Goal: Task Accomplishment & Management: Manage account settings

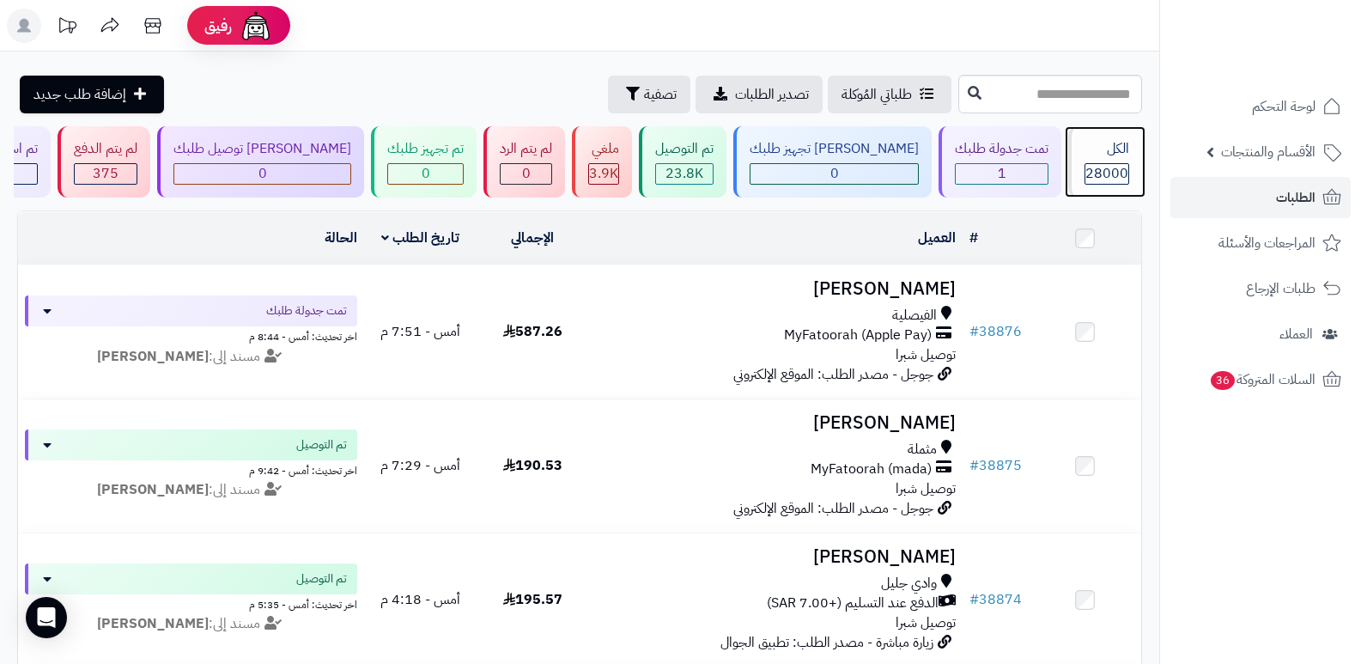
click at [1105, 162] on div "الكل 28000" at bounding box center [1106, 161] width 74 height 71
click at [1094, 179] on span "28000" at bounding box center [1107, 173] width 43 height 21
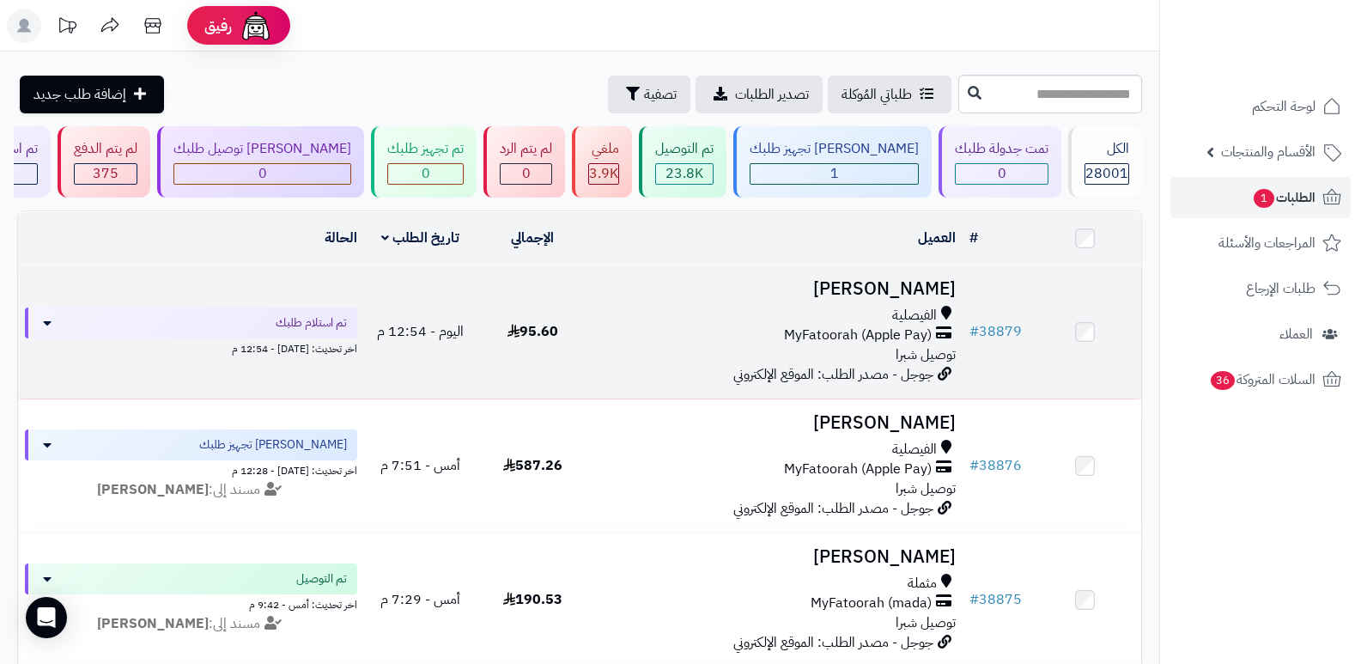
click at [906, 283] on h3 "[PERSON_NAME]" at bounding box center [776, 289] width 361 height 20
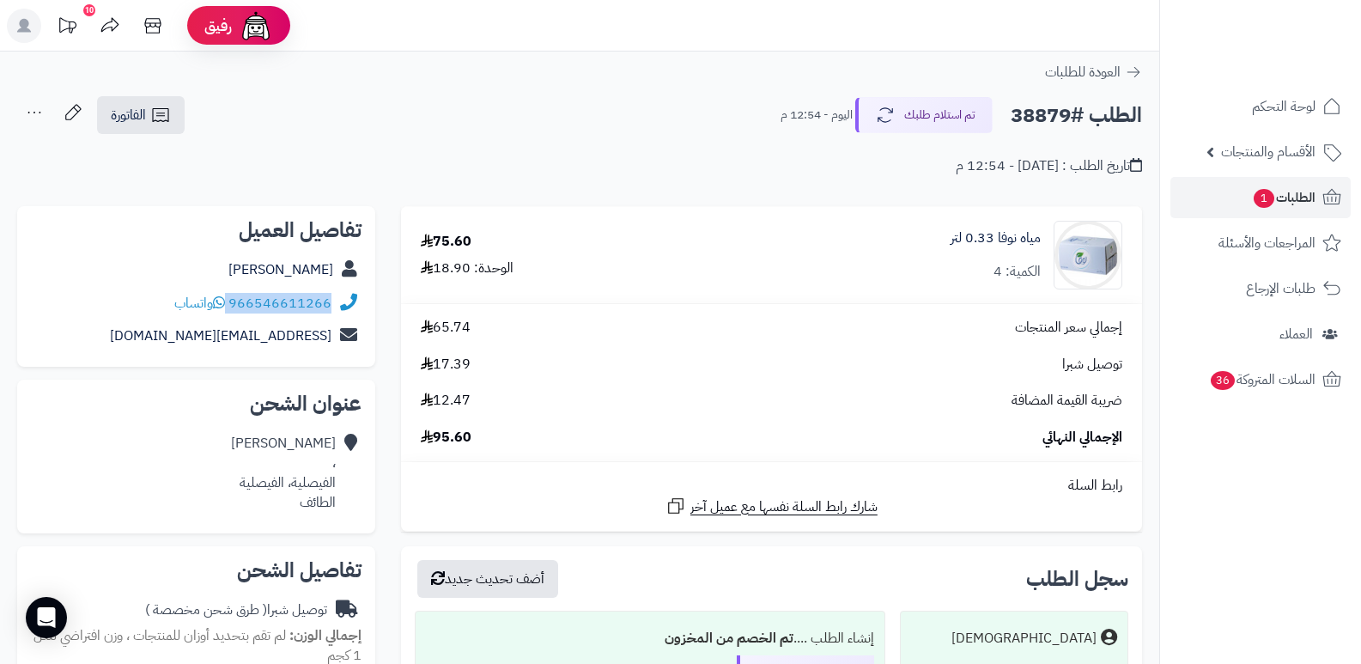
drag, startPoint x: 229, startPoint y: 303, endPoint x: 333, endPoint y: 306, distance: 104.0
click at [333, 306] on div "966546611266 واتساب" at bounding box center [196, 303] width 331 height 33
copy div "966546611266"
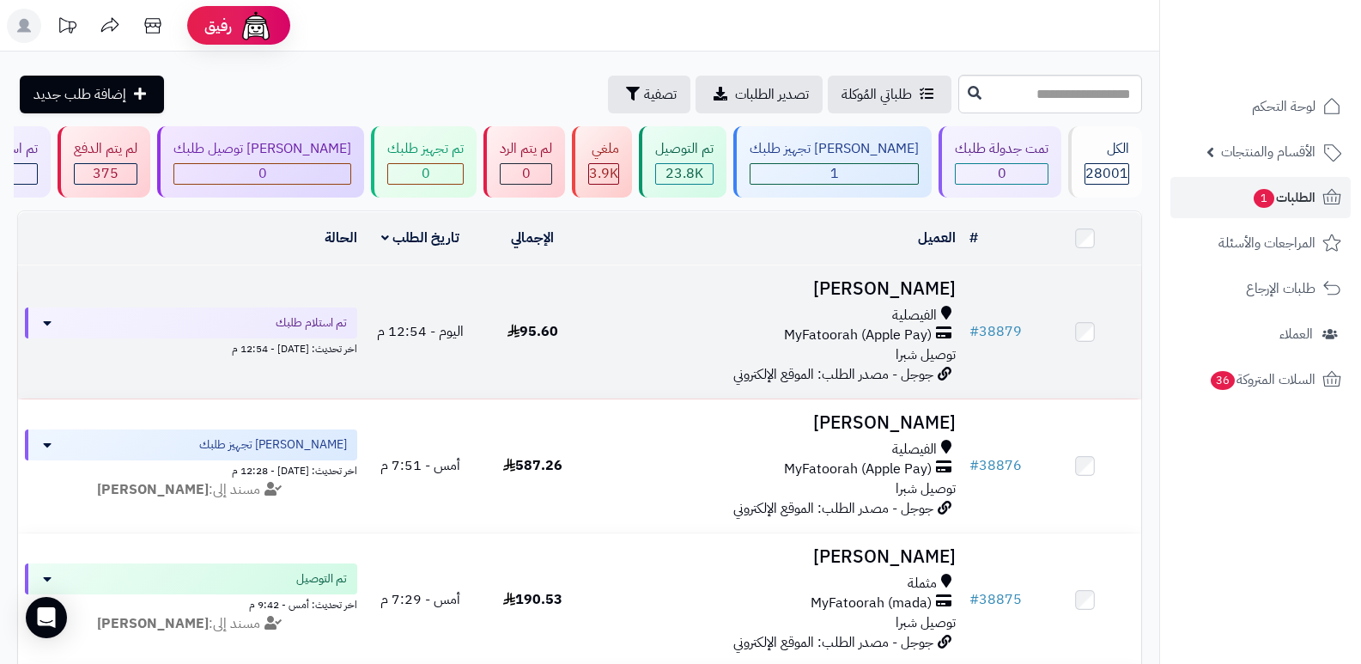
click at [917, 295] on h3 "[PERSON_NAME]" at bounding box center [776, 289] width 361 height 20
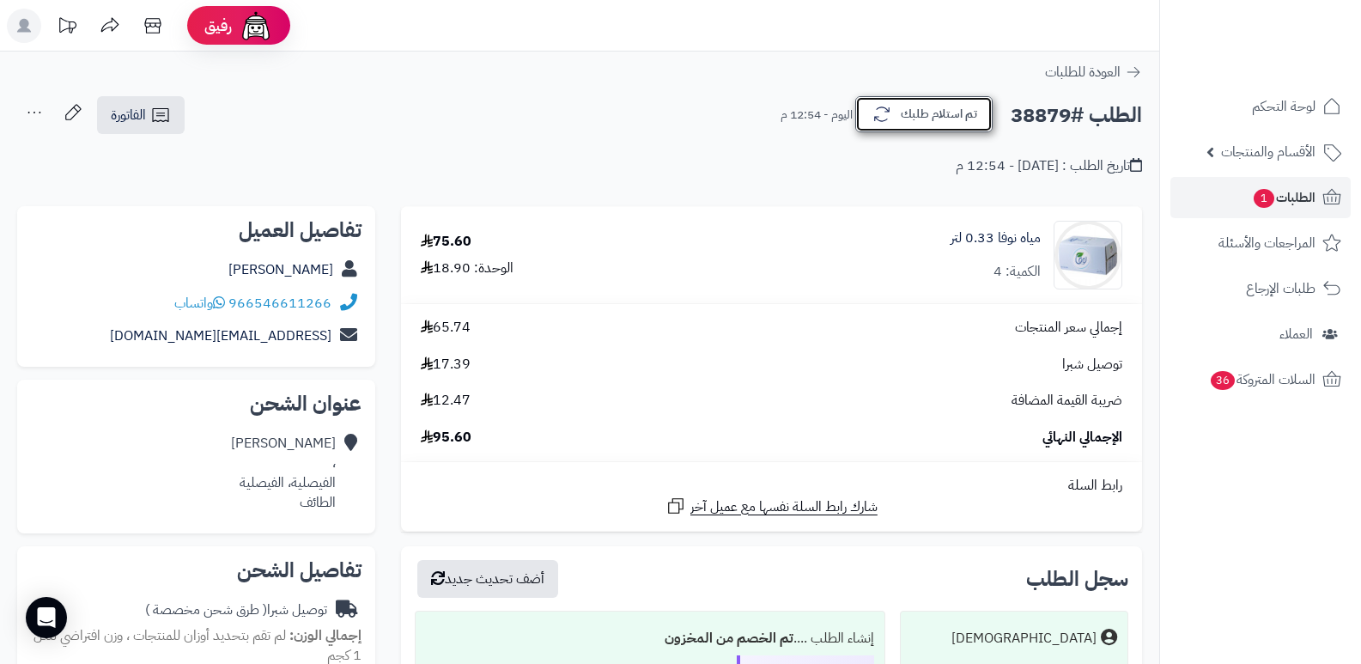
click at [907, 119] on button "تم استلام طلبك" at bounding box center [923, 114] width 137 height 36
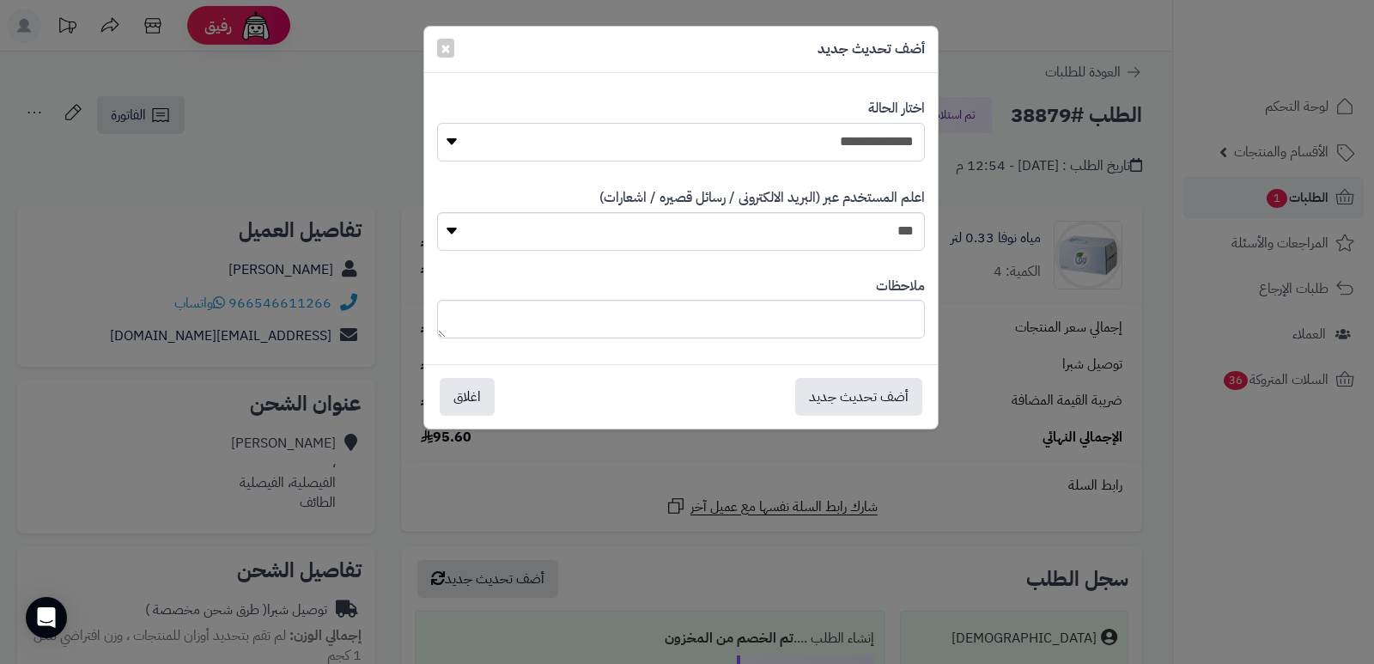
click at [842, 149] on select "**********" at bounding box center [681, 142] width 488 height 39
select select "*"
click at [437, 123] on select "**********" at bounding box center [681, 142] width 488 height 39
drag, startPoint x: 828, startPoint y: 292, endPoint x: 826, endPoint y: 305, distance: 13.0
click at [828, 295] on div "ملاحظات" at bounding box center [681, 308] width 488 height 88
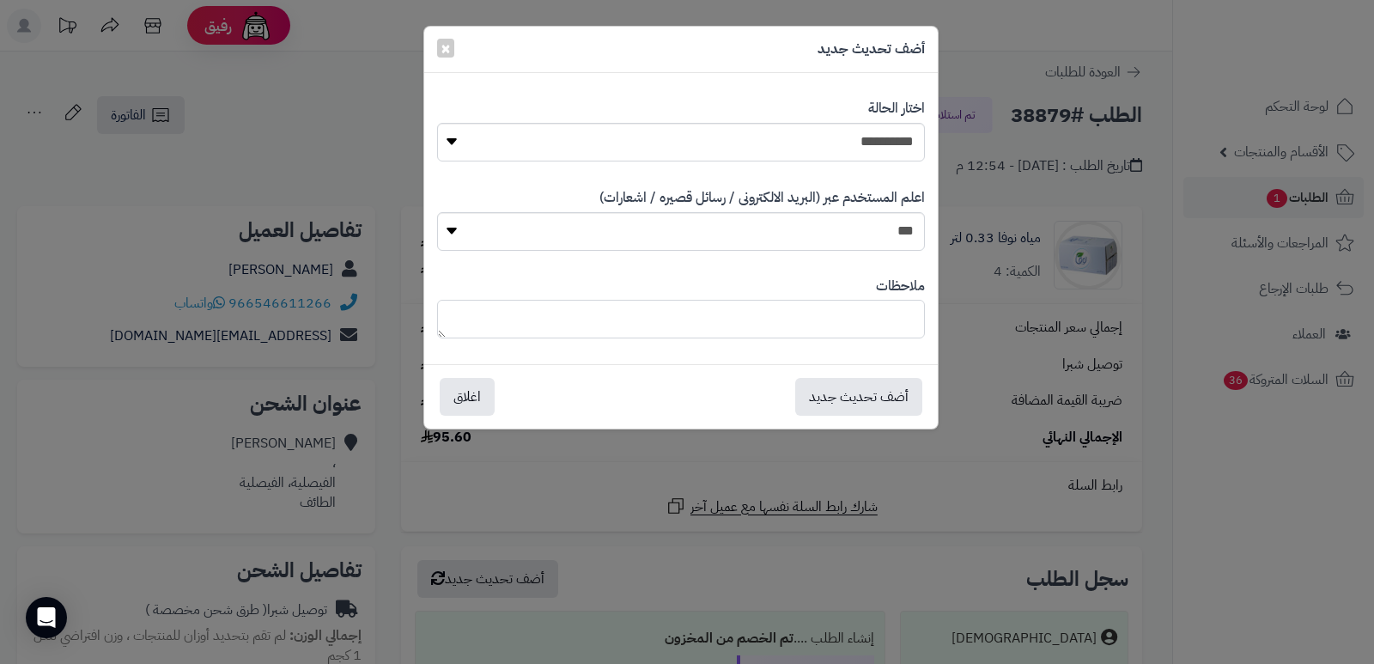
click at [826, 311] on textarea at bounding box center [681, 319] width 488 height 39
type textarea "****"
click at [820, 397] on button "أضف تحديث جديد" at bounding box center [858, 396] width 127 height 38
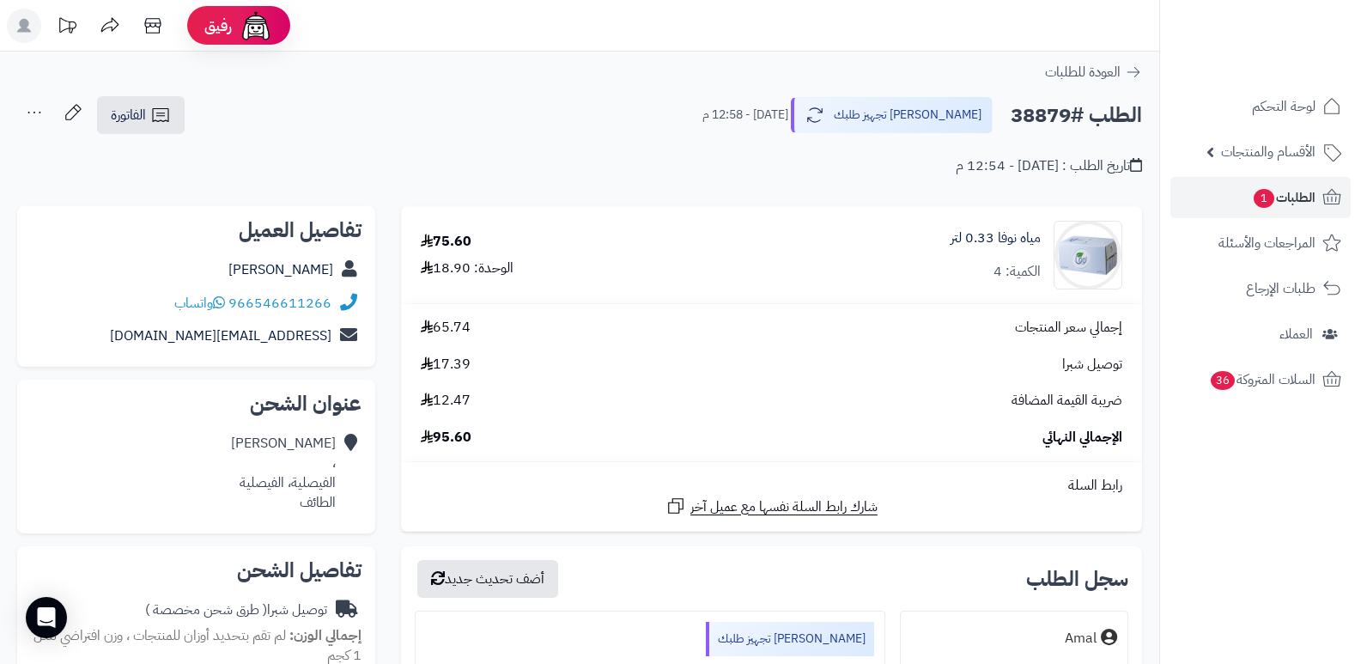
click at [33, 113] on icon at bounding box center [34, 112] width 34 height 34
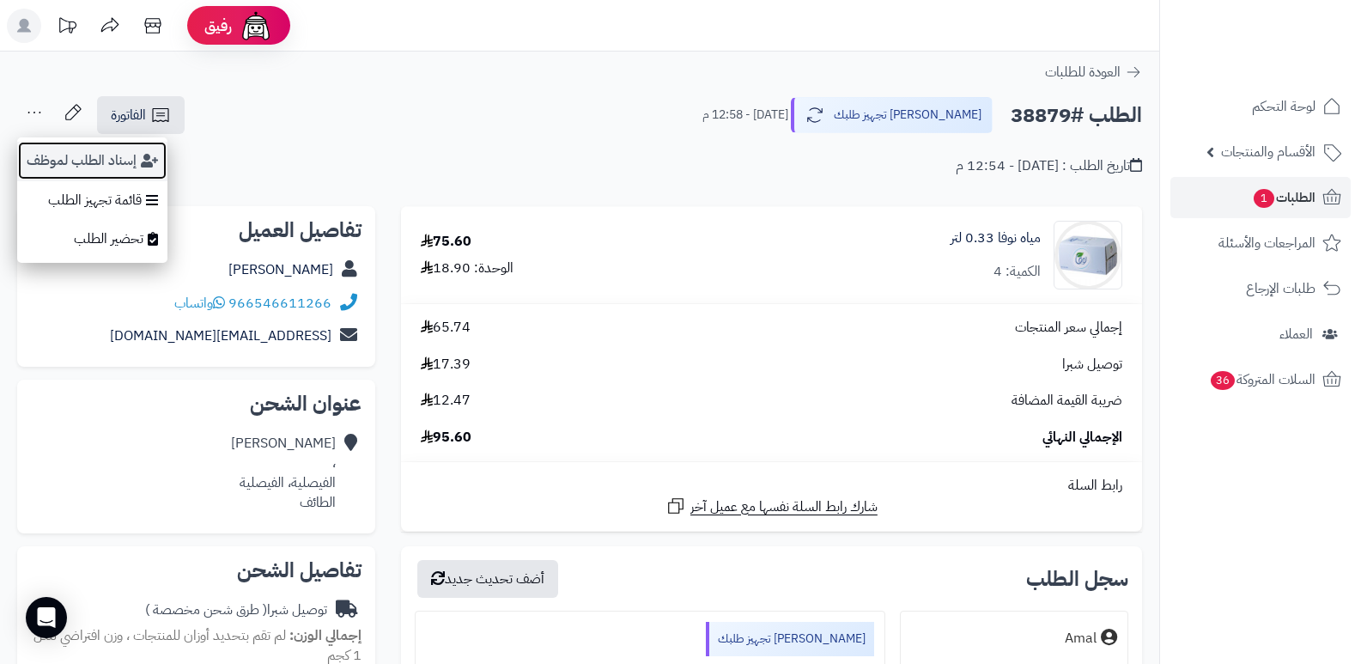
click at [100, 162] on button "إسناد الطلب لموظف" at bounding box center [92, 161] width 150 height 40
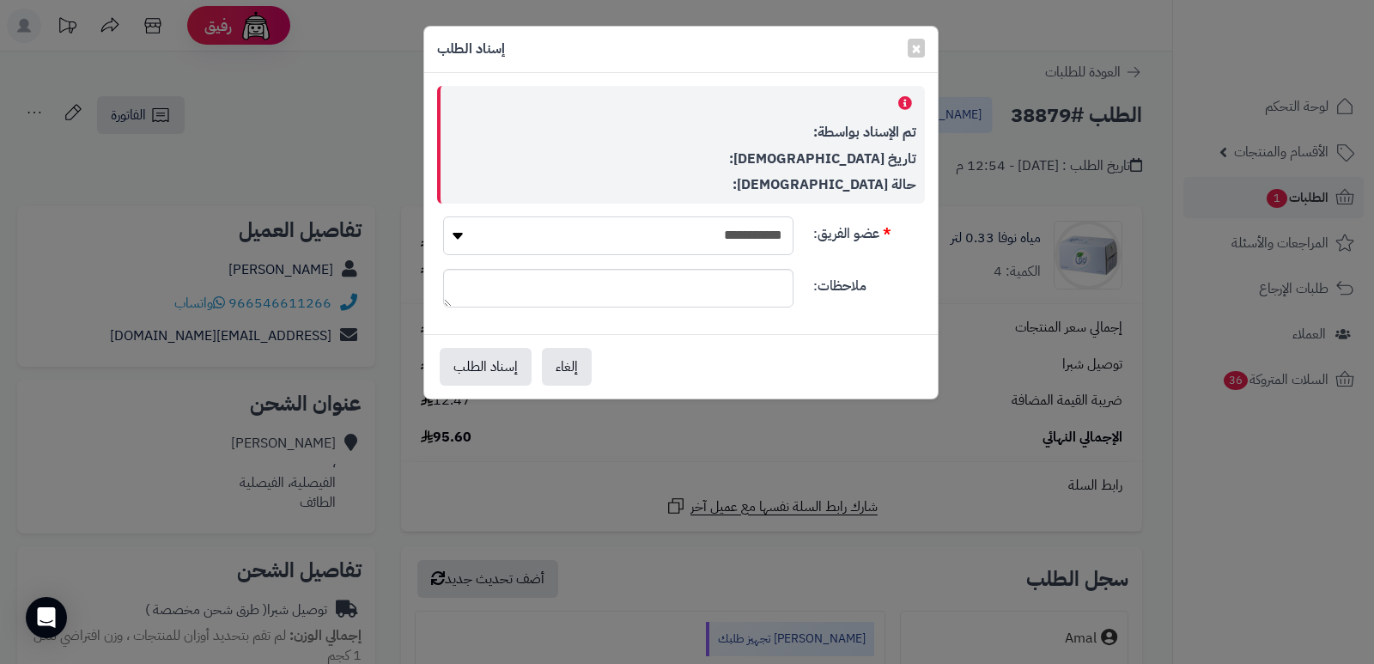
click at [621, 241] on select "**********" at bounding box center [618, 235] width 350 height 39
select select "**"
click at [443, 216] on select "**********" at bounding box center [618, 235] width 350 height 39
click at [496, 368] on button "إسناد الطلب" at bounding box center [486, 366] width 92 height 38
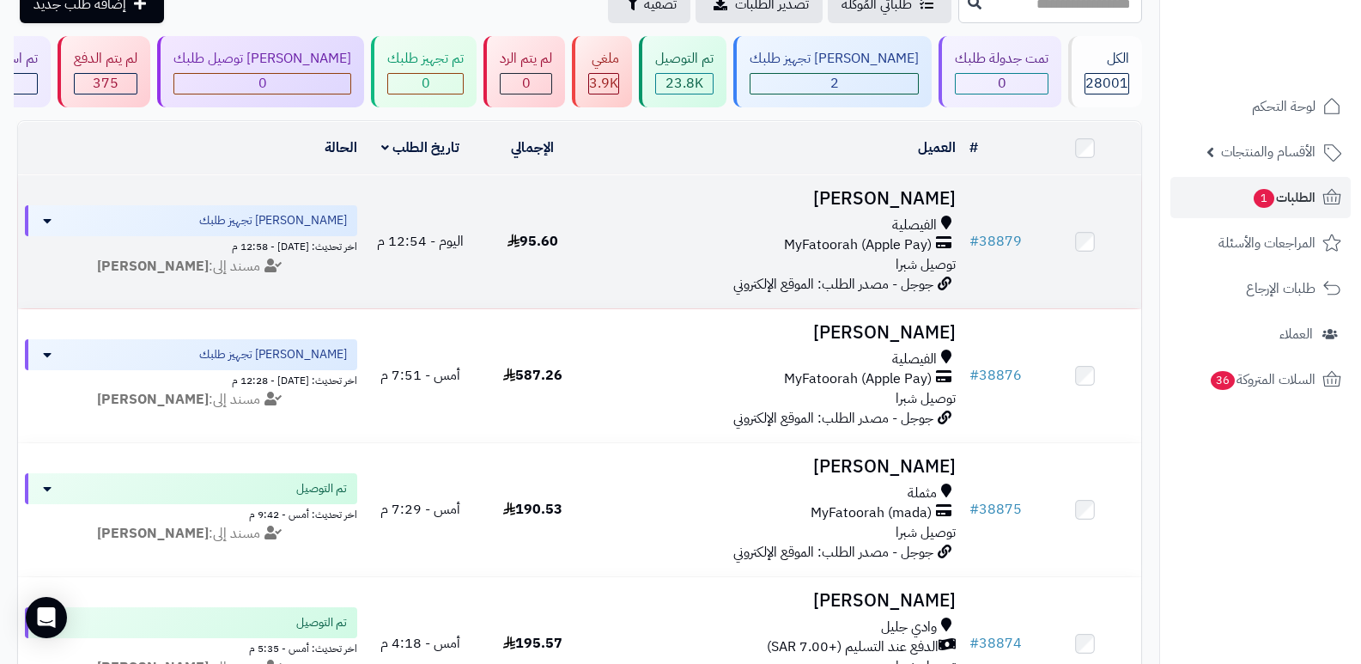
scroll to position [86, 0]
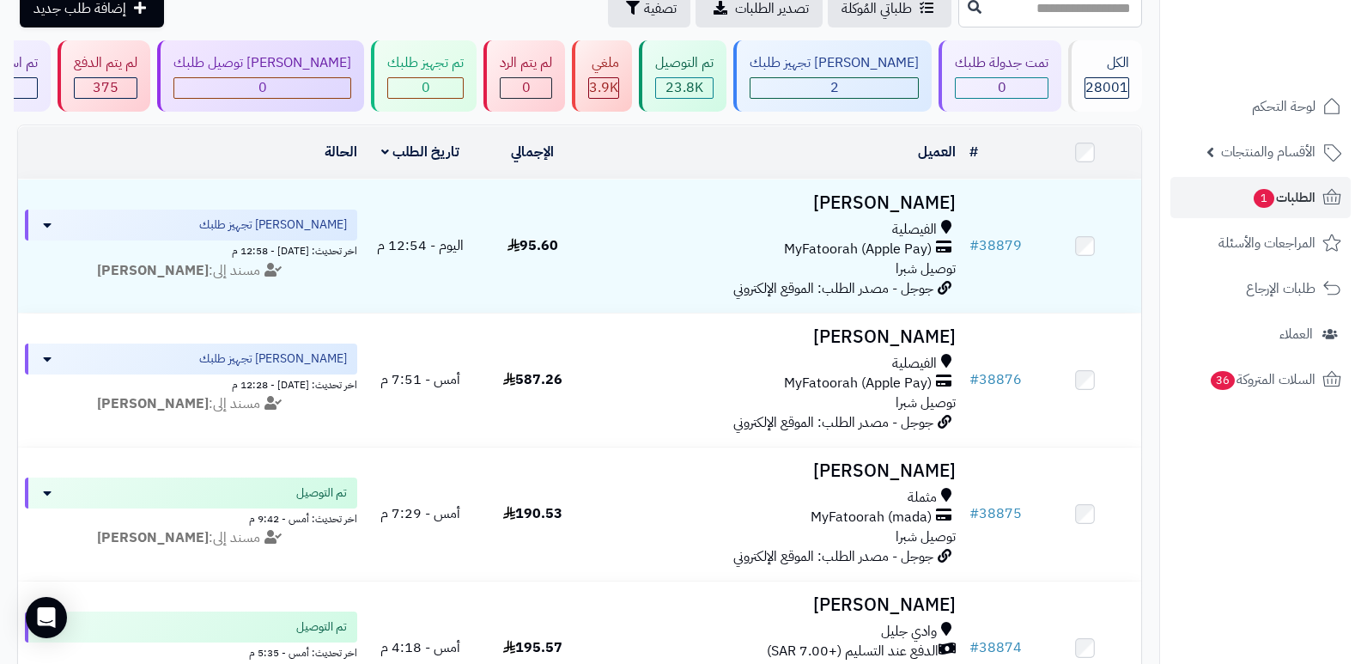
click at [1188, 449] on nav "لوحة التحكم الأقسام والمنتجات المنتجات الأقسام الماركات مواصفات المنتجات مواصفا…" at bounding box center [1261, 353] width 202 height 664
click at [1125, 70] on div "الكل" at bounding box center [1107, 63] width 45 height 20
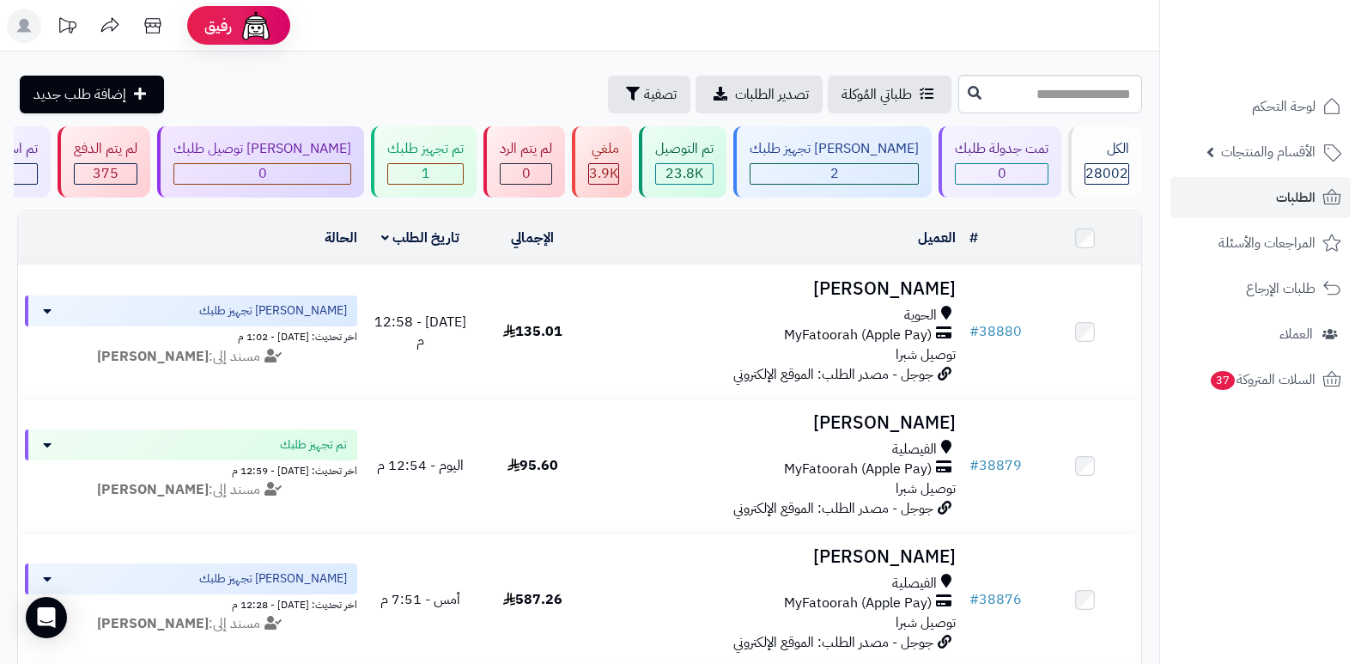
click at [825, 31] on header "رفيق ! الطلبات معالجة مكتمل إرجاع المنتجات العملاء المتواجدون الان 28719 عملاء …" at bounding box center [680, 26] width 1361 height 52
click at [886, 172] on div "2" at bounding box center [834, 174] width 167 height 20
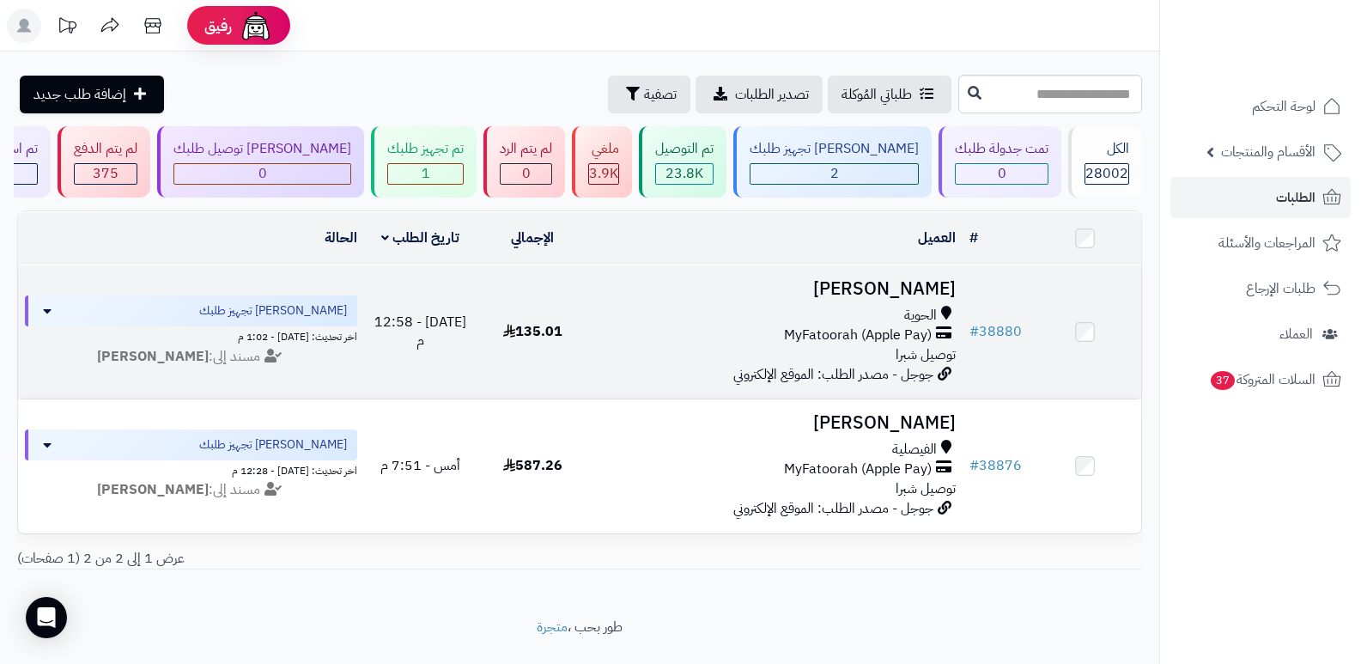
click at [915, 282] on h3 "[PERSON_NAME]" at bounding box center [776, 289] width 361 height 20
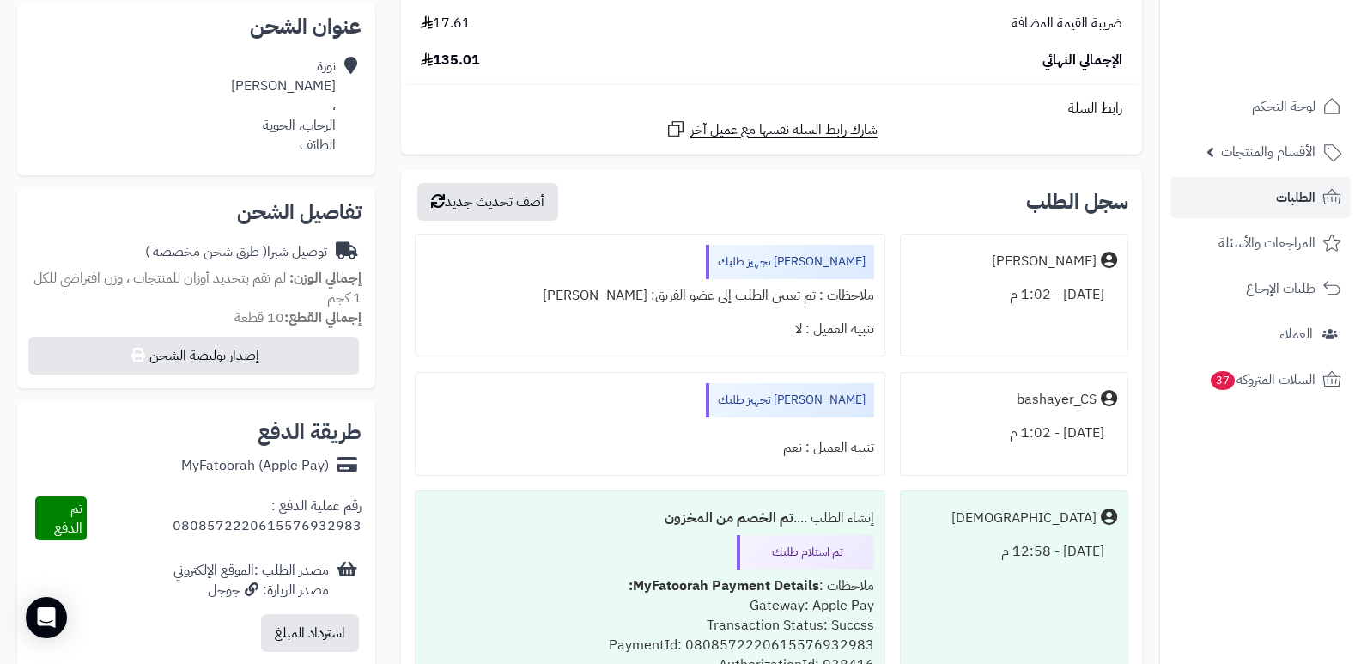
scroll to position [358, 0]
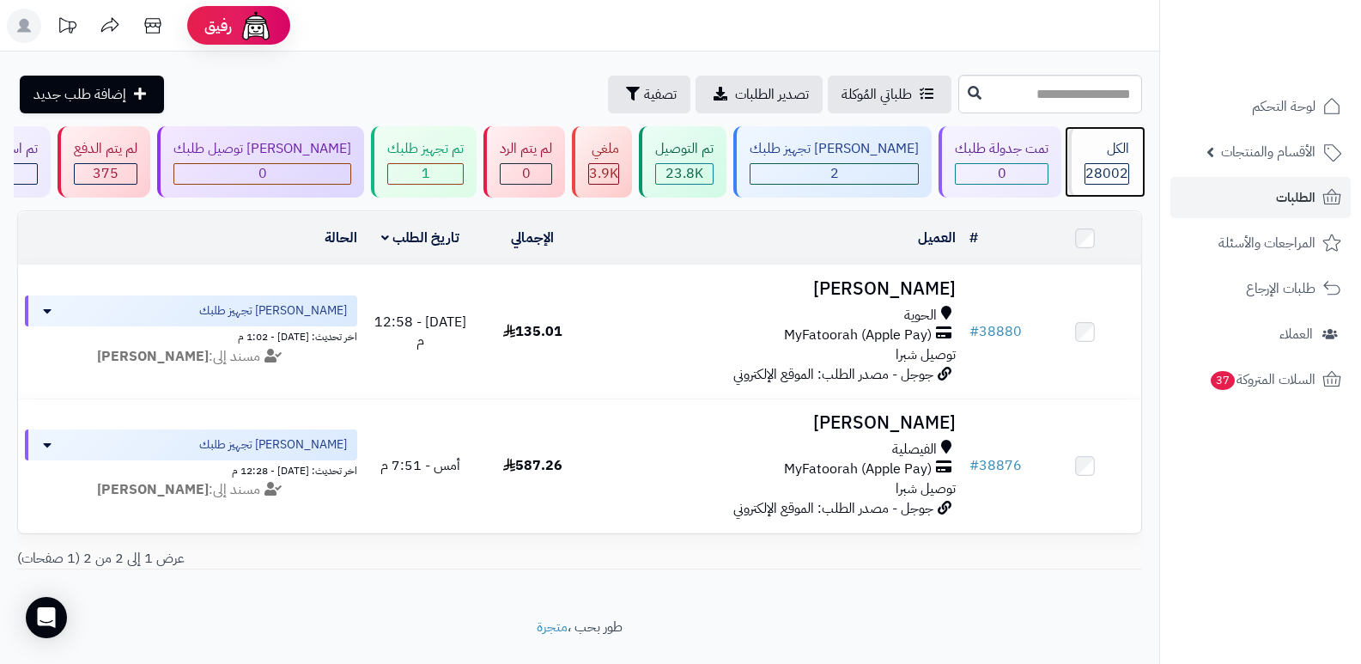
click at [1104, 161] on div "الكل 28002" at bounding box center [1106, 161] width 74 height 71
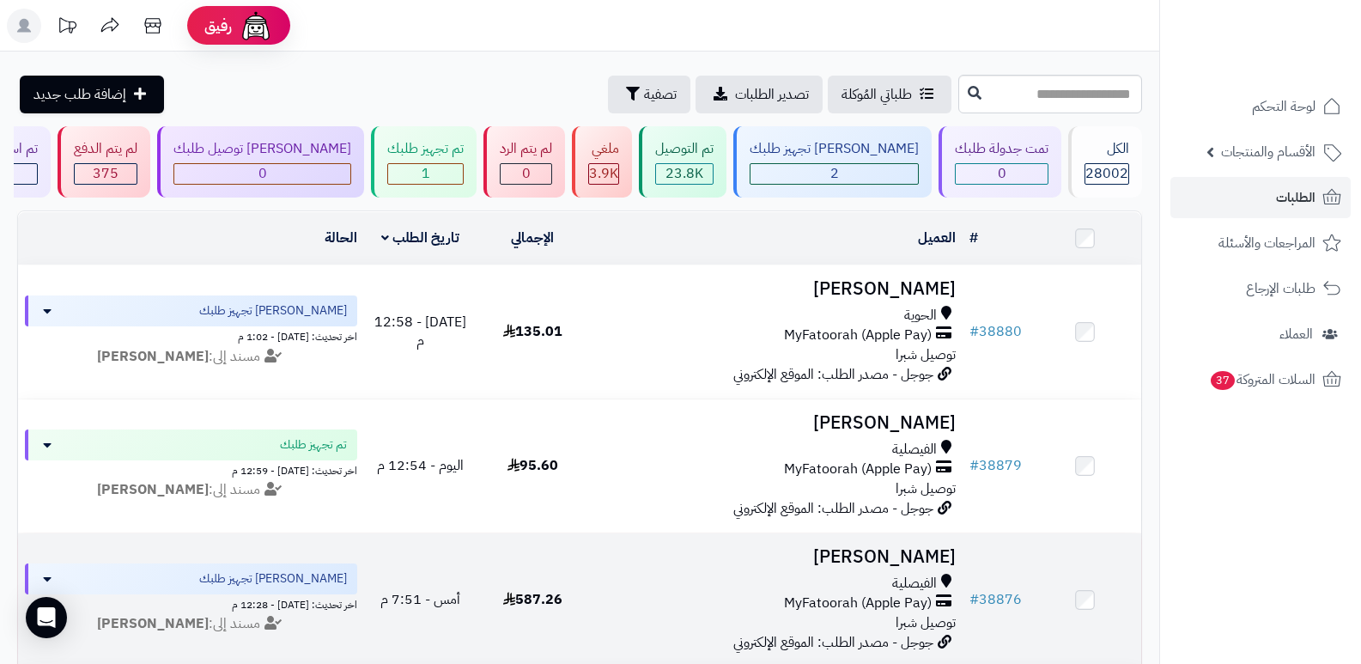
click at [893, 547] on h3 "Shrooq Alsherby" at bounding box center [776, 557] width 361 height 20
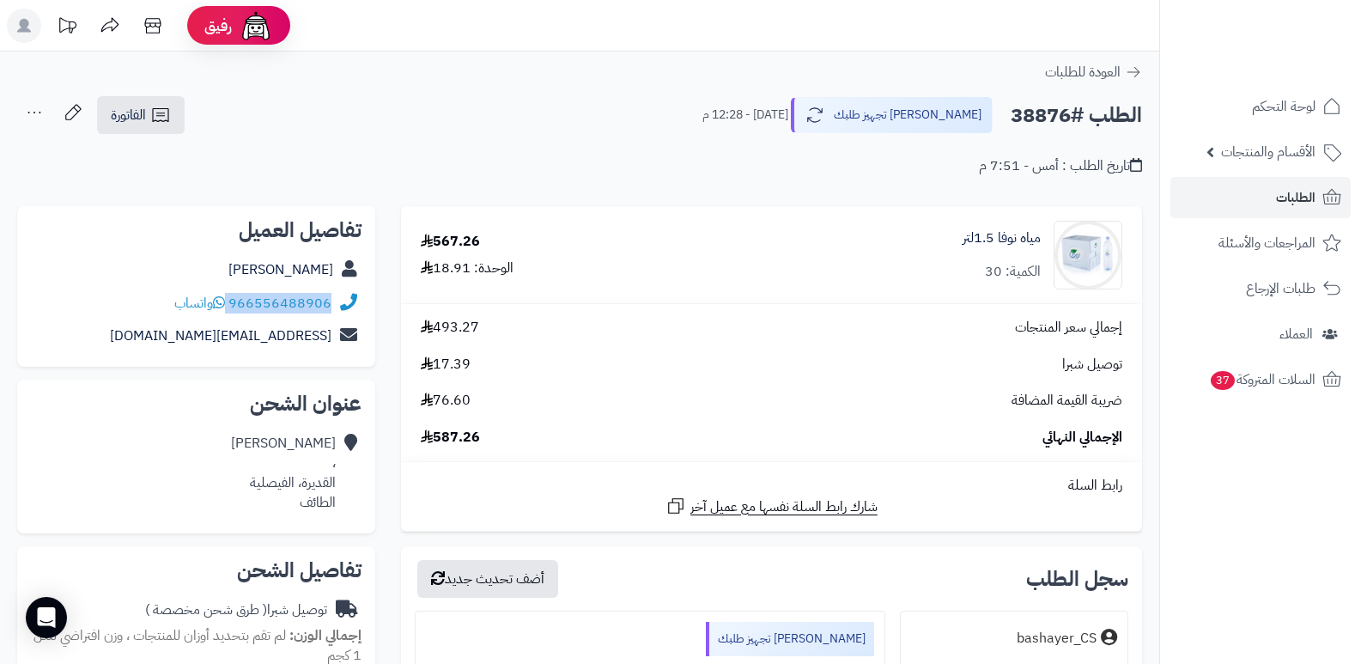
drag, startPoint x: 230, startPoint y: 302, endPoint x: 344, endPoint y: 311, distance: 113.7
click at [344, 311] on div "966556488906 واتساب" at bounding box center [196, 303] width 331 height 33
copy div "966556488906"
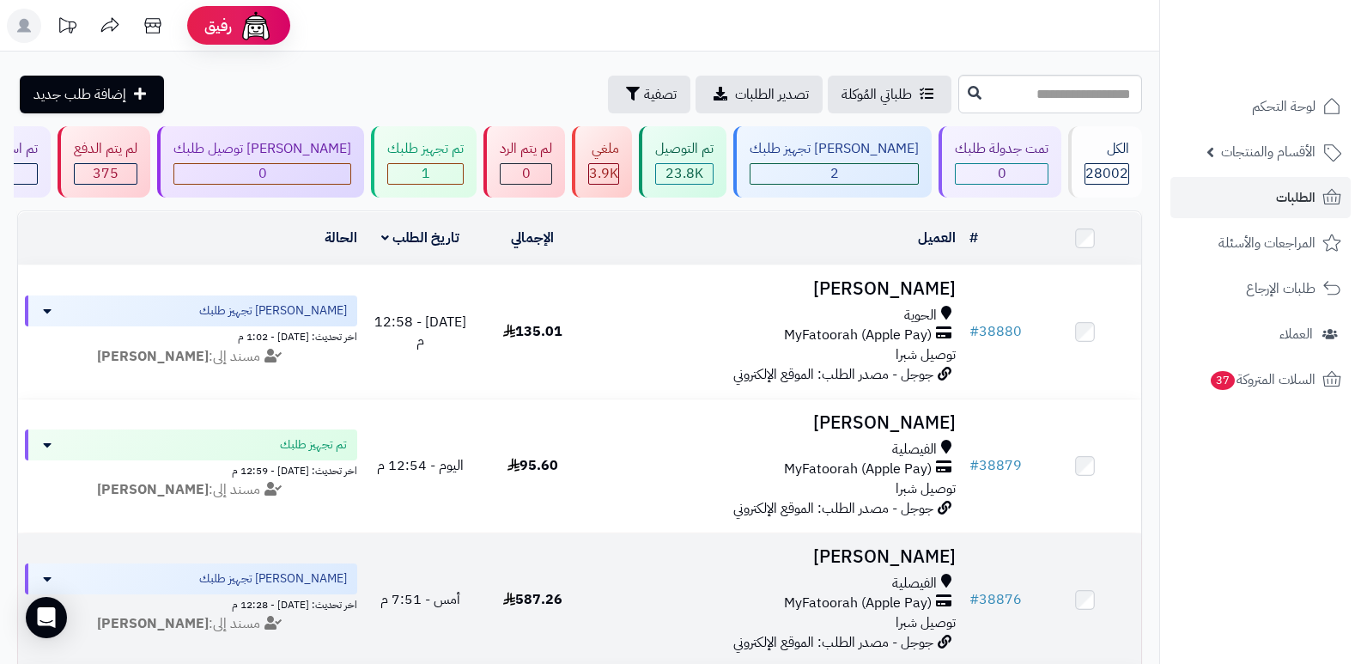
click at [868, 561] on h3 "[PERSON_NAME]" at bounding box center [776, 557] width 361 height 20
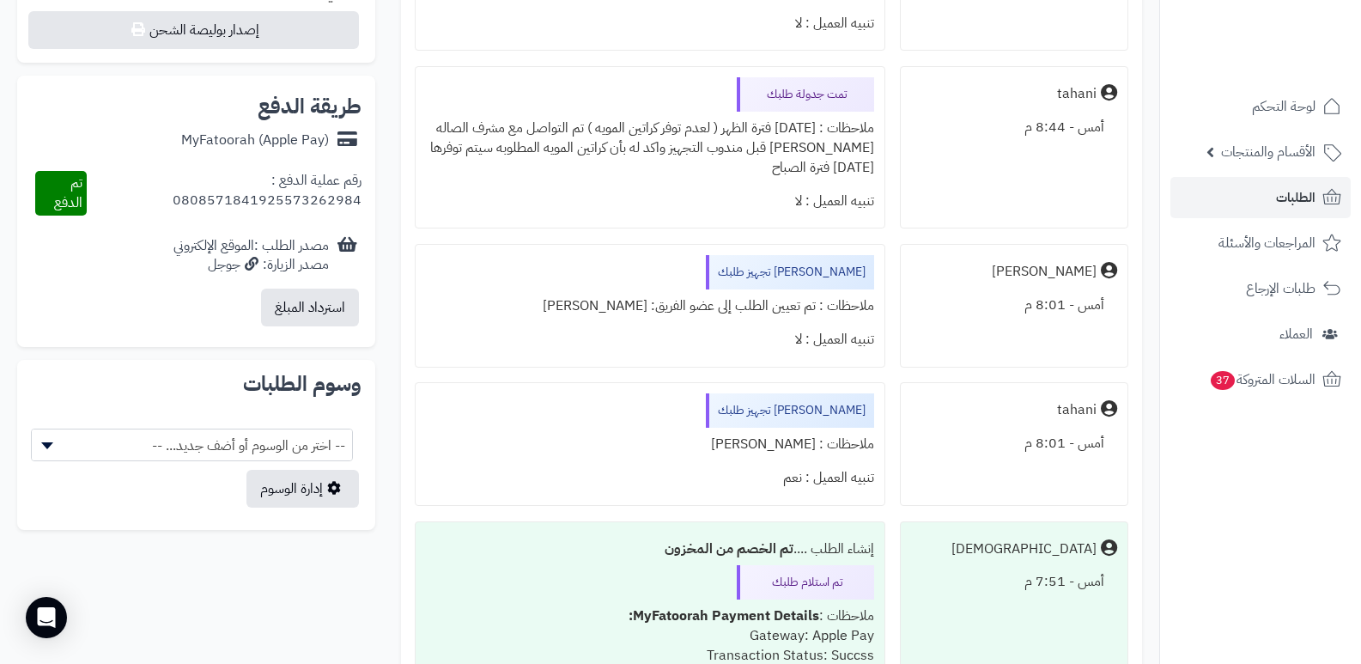
scroll to position [687, 0]
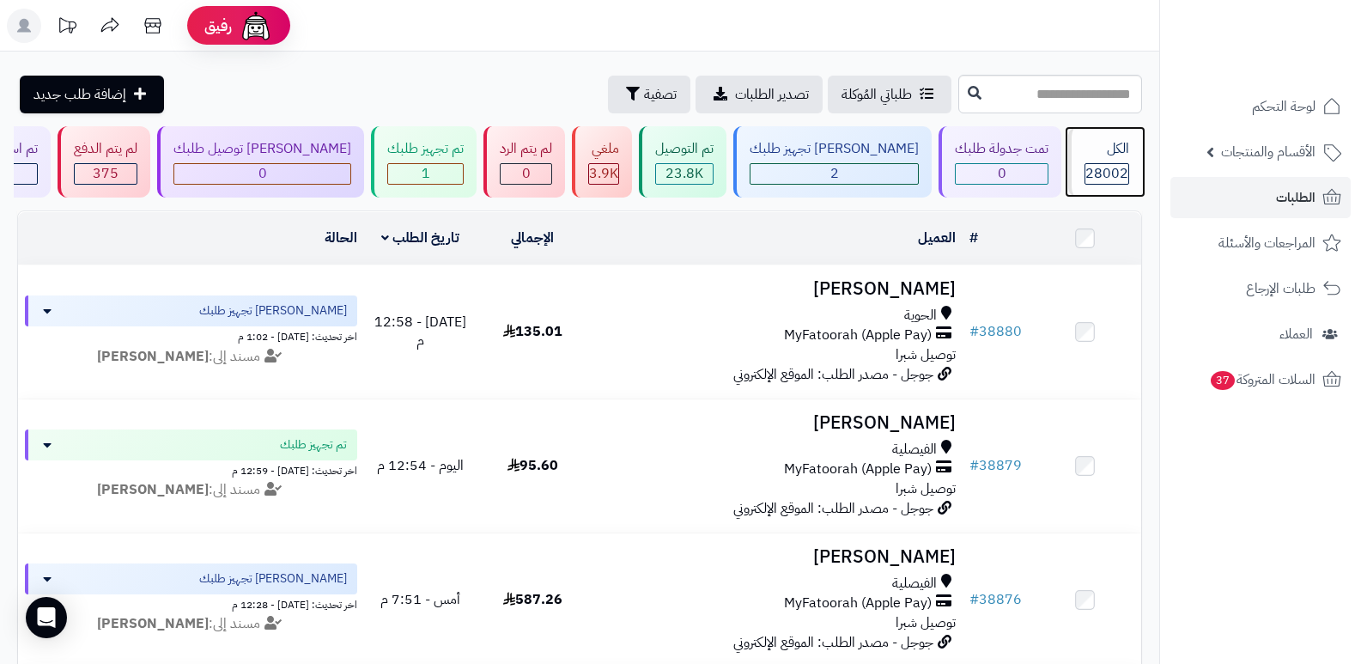
click at [1085, 149] on div "الكل" at bounding box center [1107, 149] width 45 height 20
click at [1113, 38] on header "رفيق ! الطلبات معالجة مكتمل إرجاع المنتجات العملاء المتواجدون الان 28719 عملاء …" at bounding box center [680, 26] width 1361 height 52
click at [1100, 164] on span "28002" at bounding box center [1107, 173] width 43 height 21
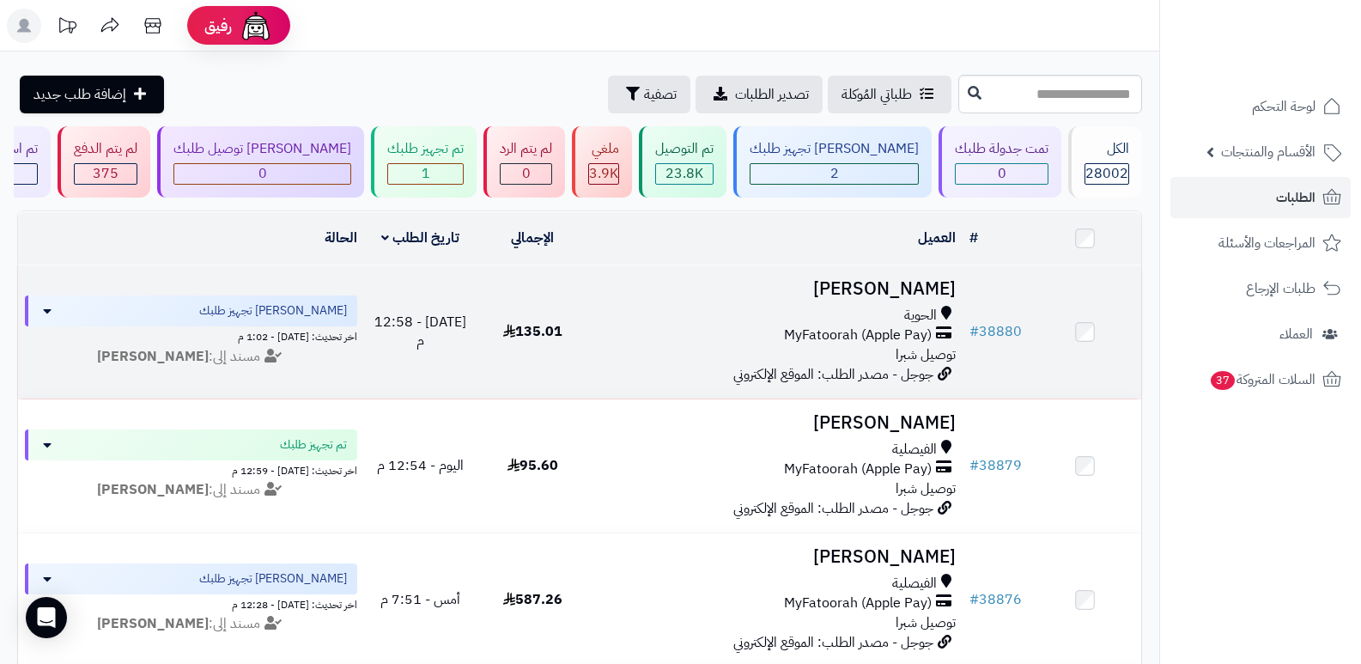
click at [916, 293] on h3 "[PERSON_NAME]" at bounding box center [776, 289] width 361 height 20
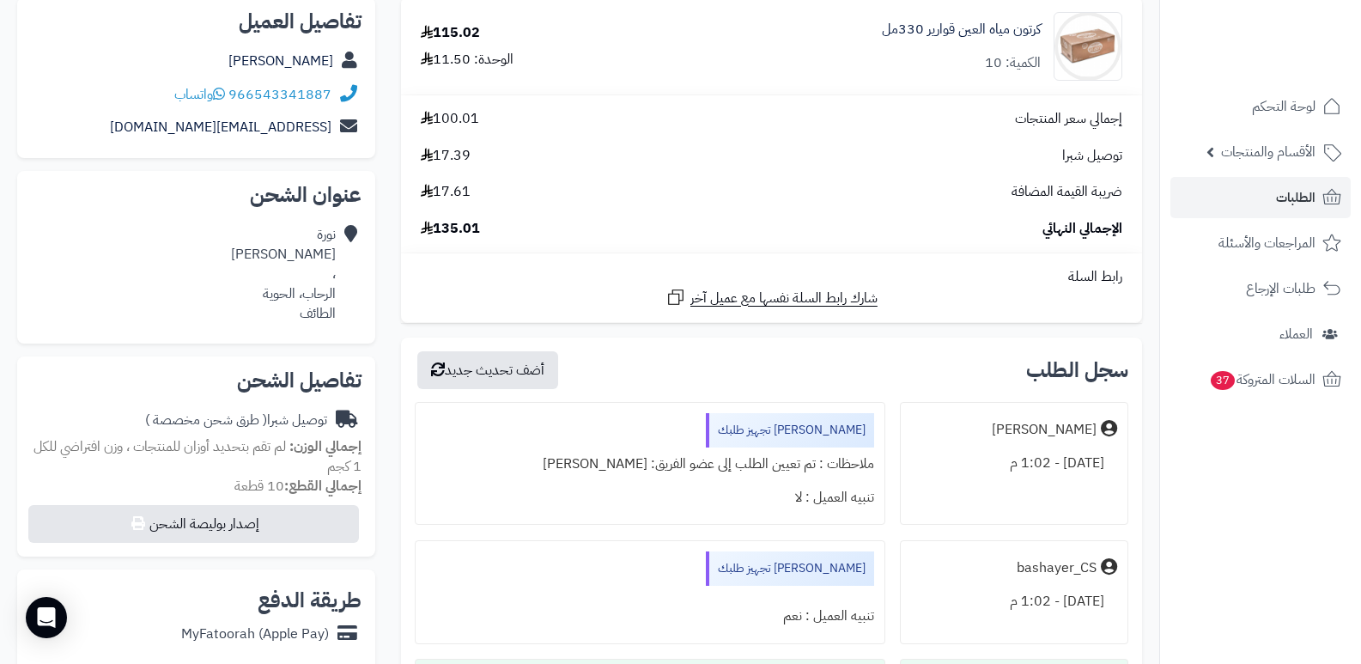
scroll to position [258, 0]
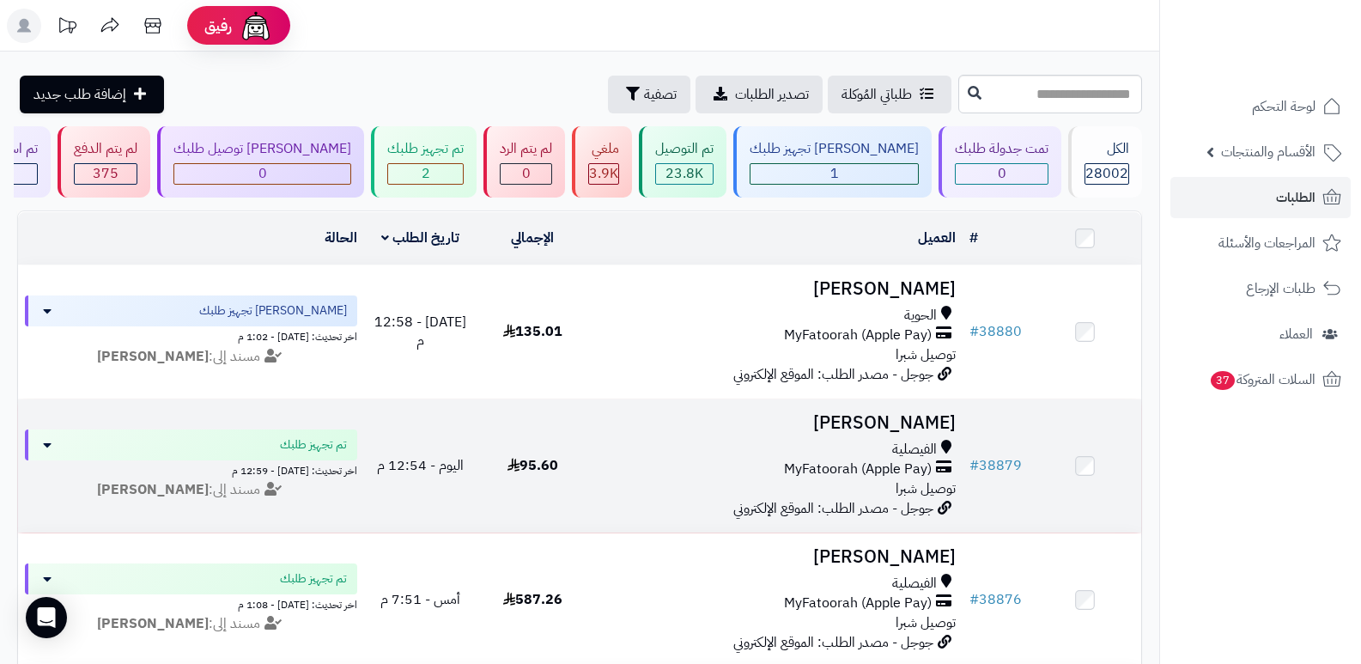
click at [916, 425] on h3 "[PERSON_NAME]" at bounding box center [776, 423] width 361 height 20
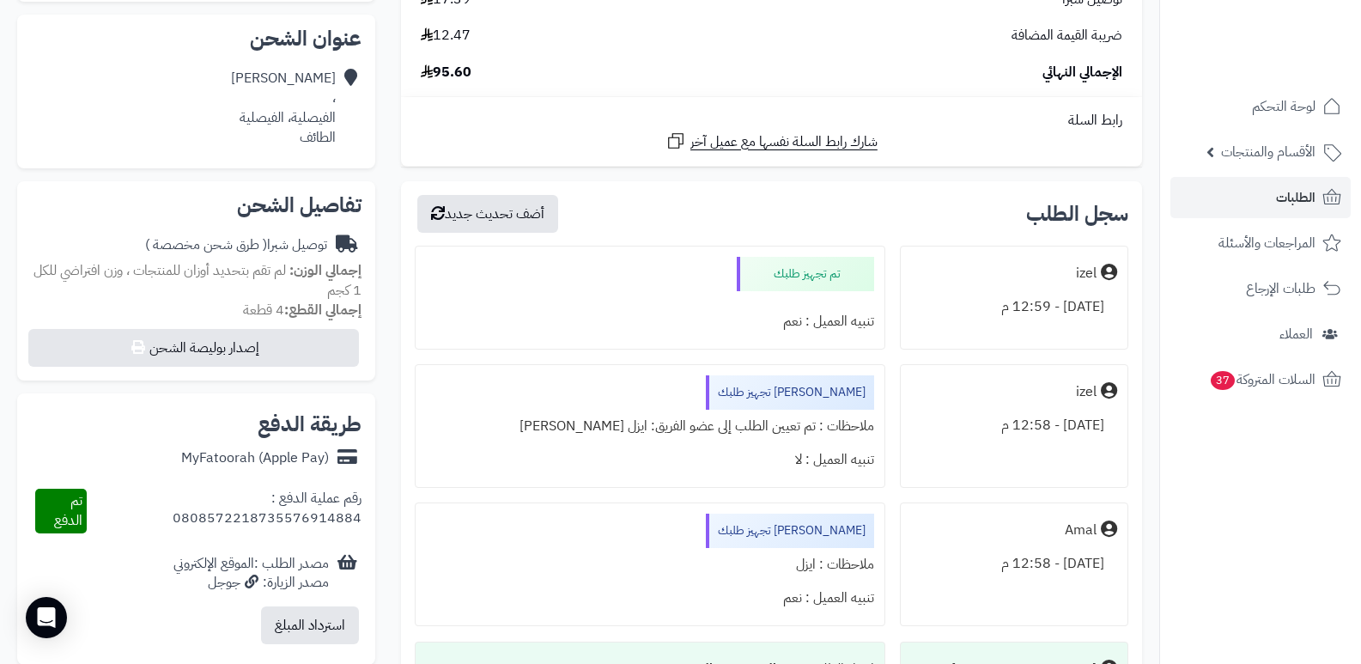
scroll to position [429, 0]
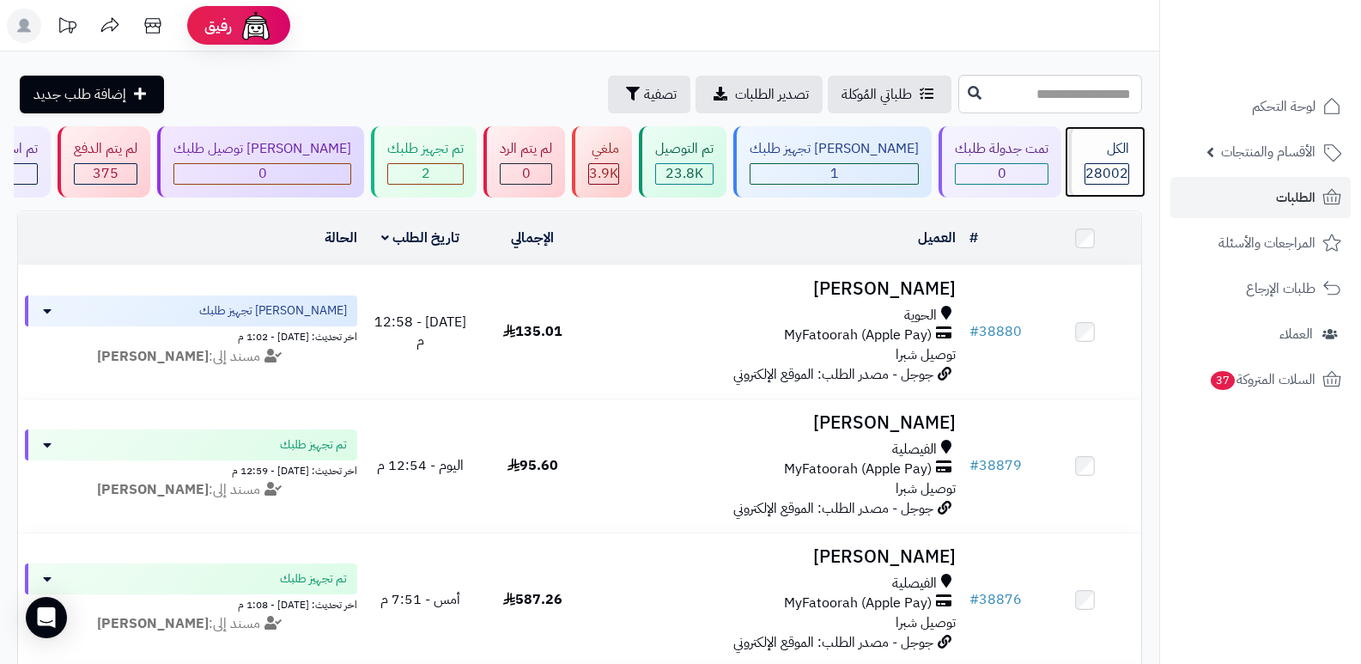
click at [1097, 178] on span "28002" at bounding box center [1107, 173] width 43 height 21
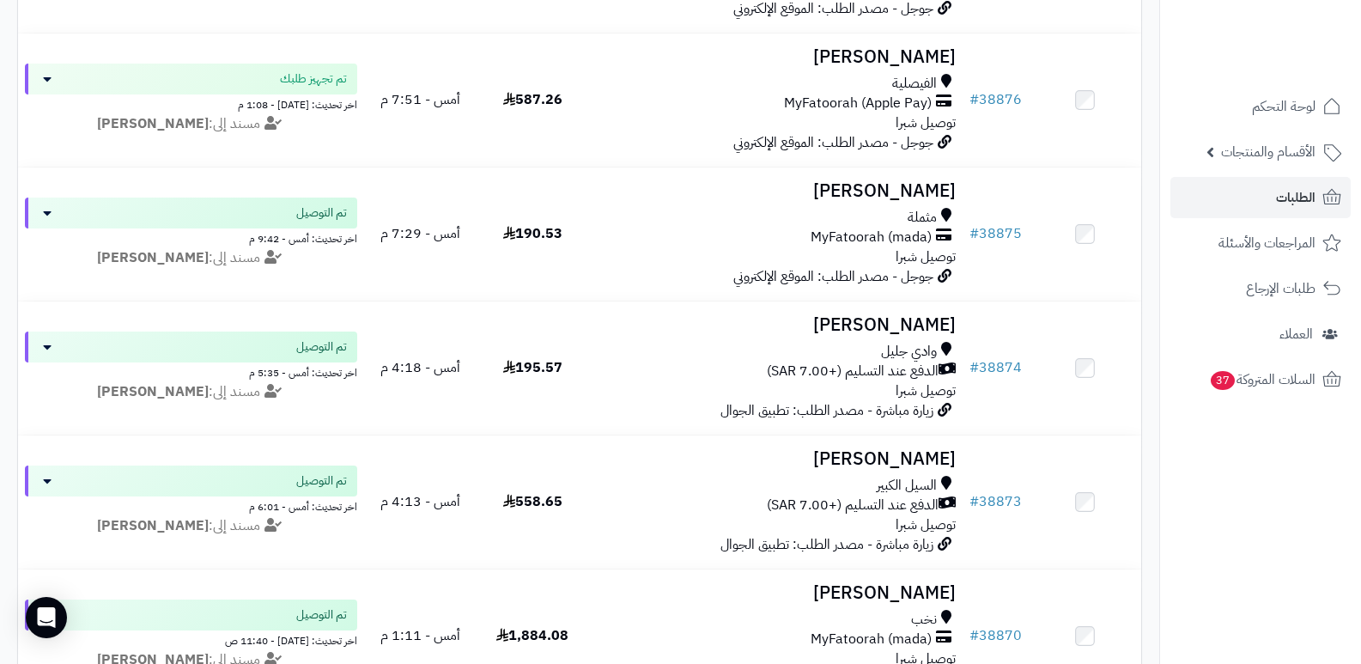
scroll to position [429, 0]
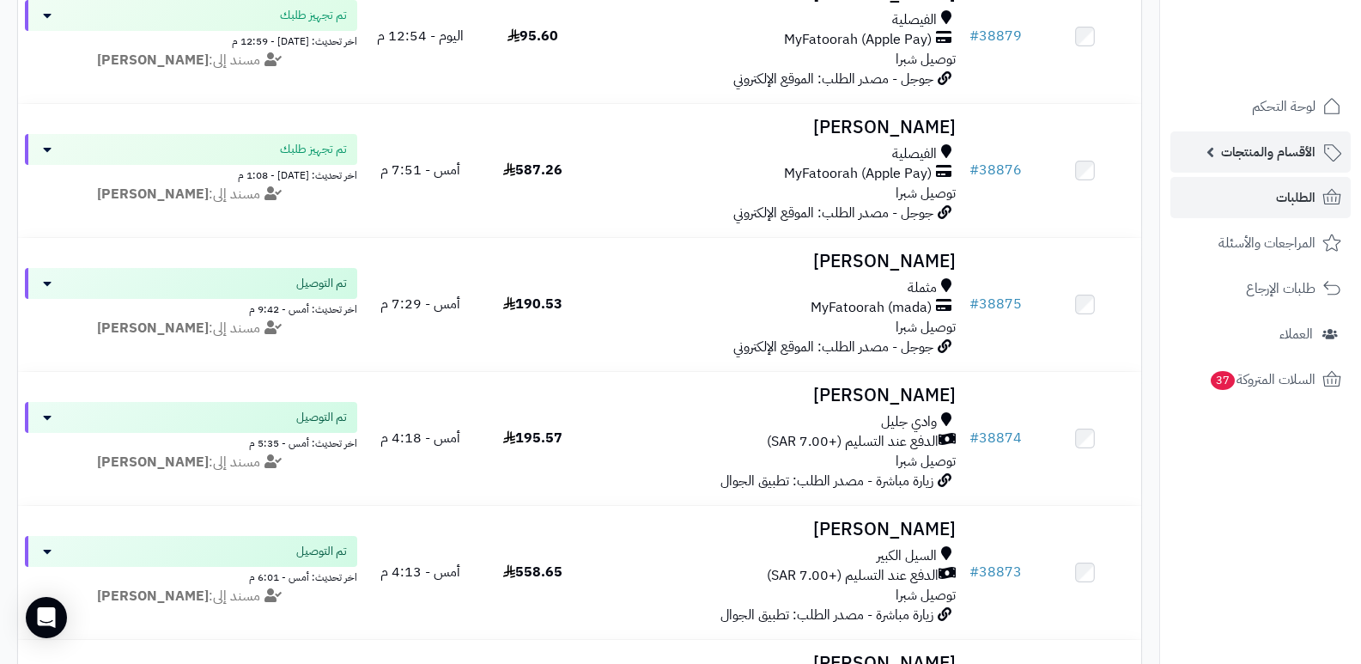
click at [1247, 144] on span "الأقسام والمنتجات" at bounding box center [1268, 152] width 94 height 24
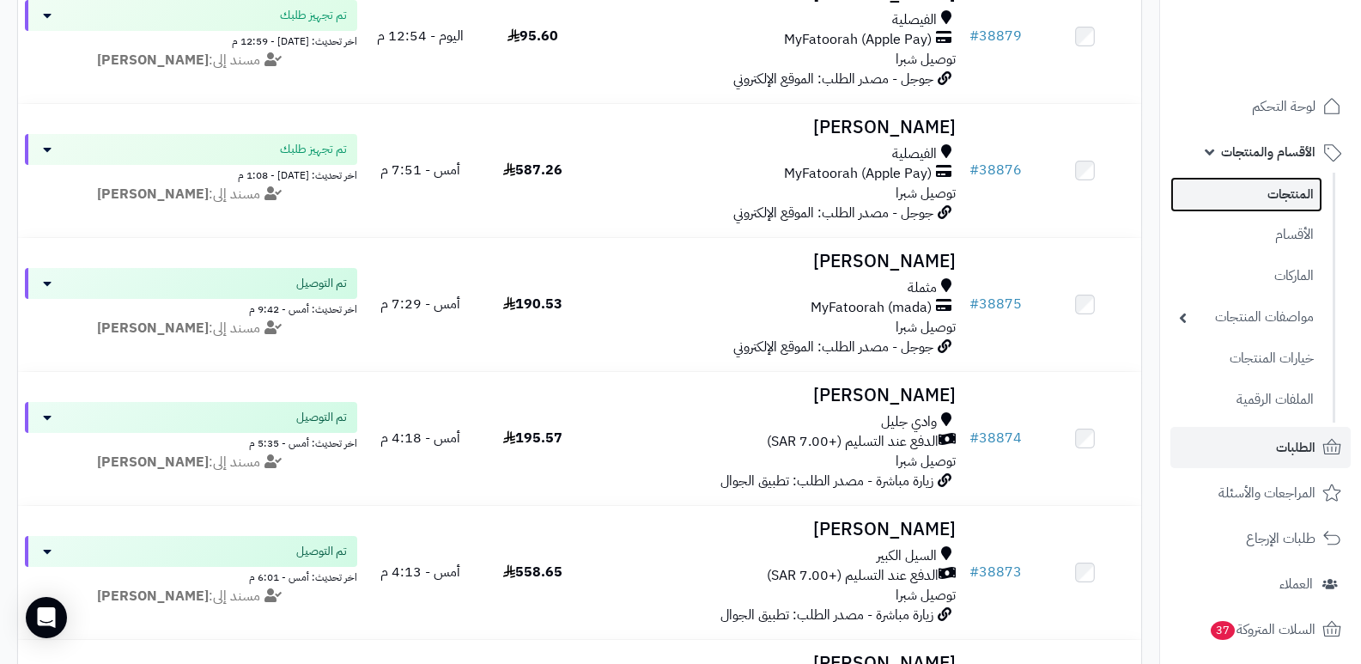
click at [1293, 192] on link "المنتجات" at bounding box center [1247, 194] width 152 height 35
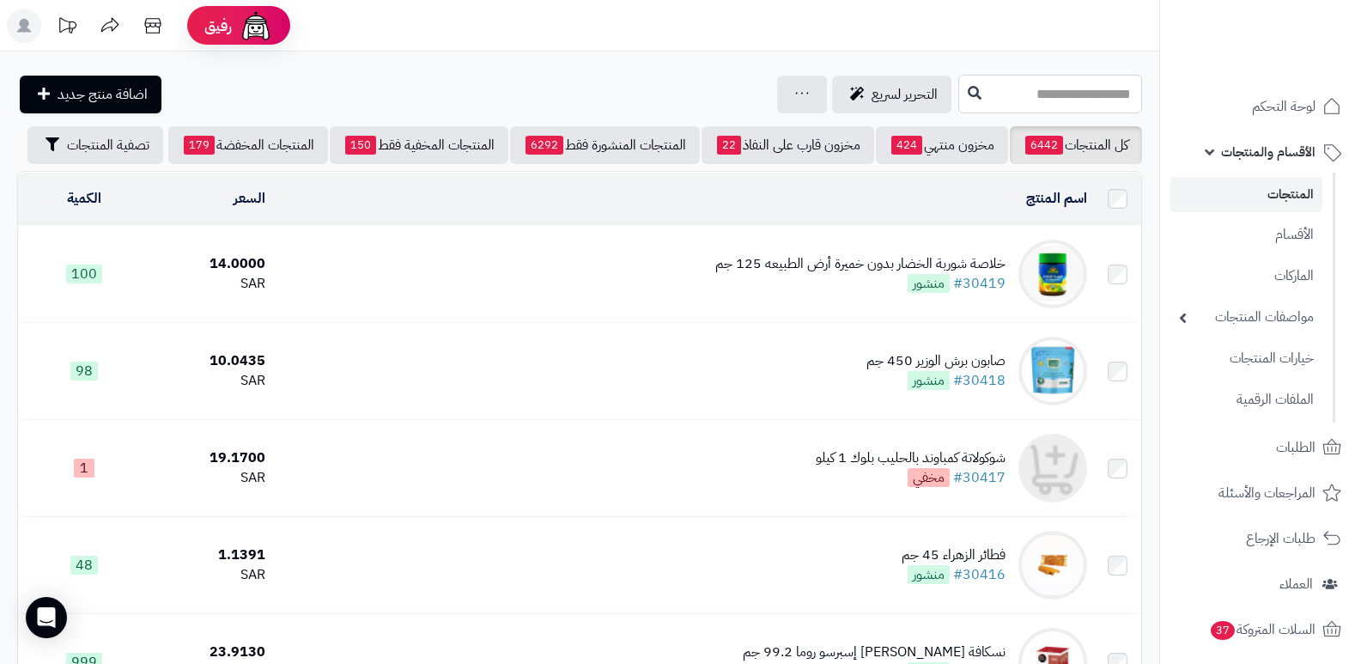
click at [1073, 95] on input "text" at bounding box center [1051, 94] width 184 height 39
type input "*******"
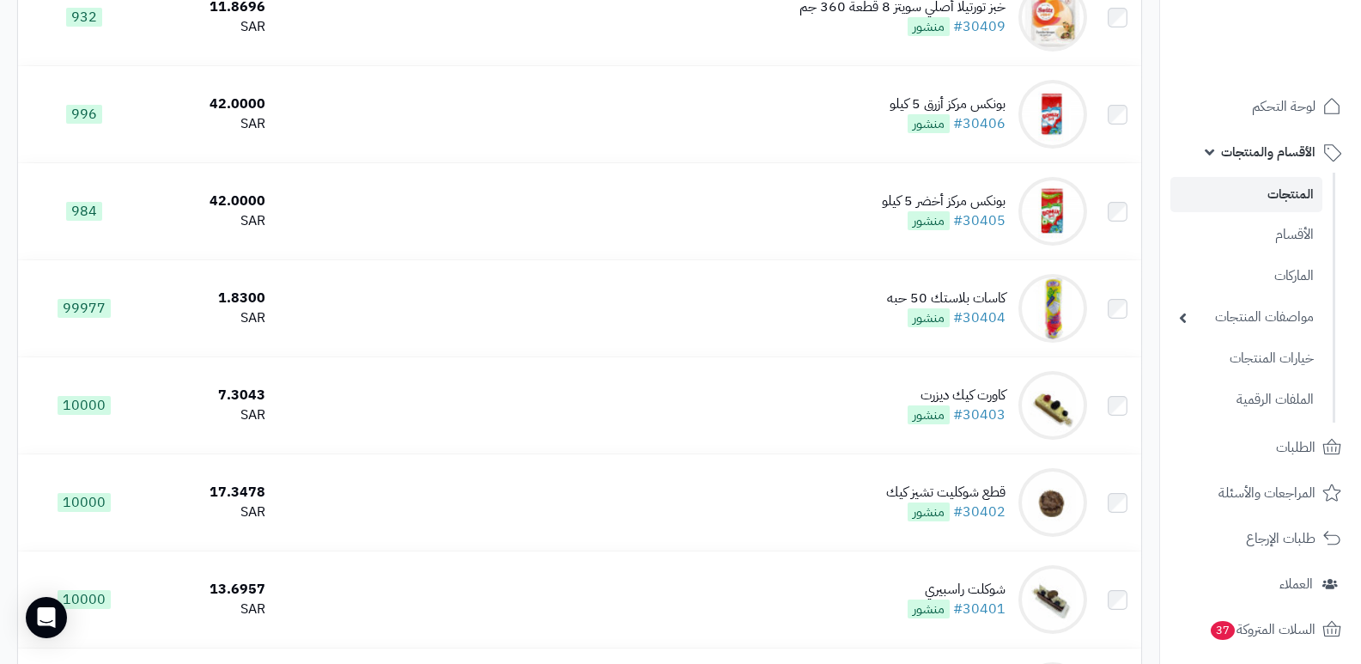
scroll to position [945, 0]
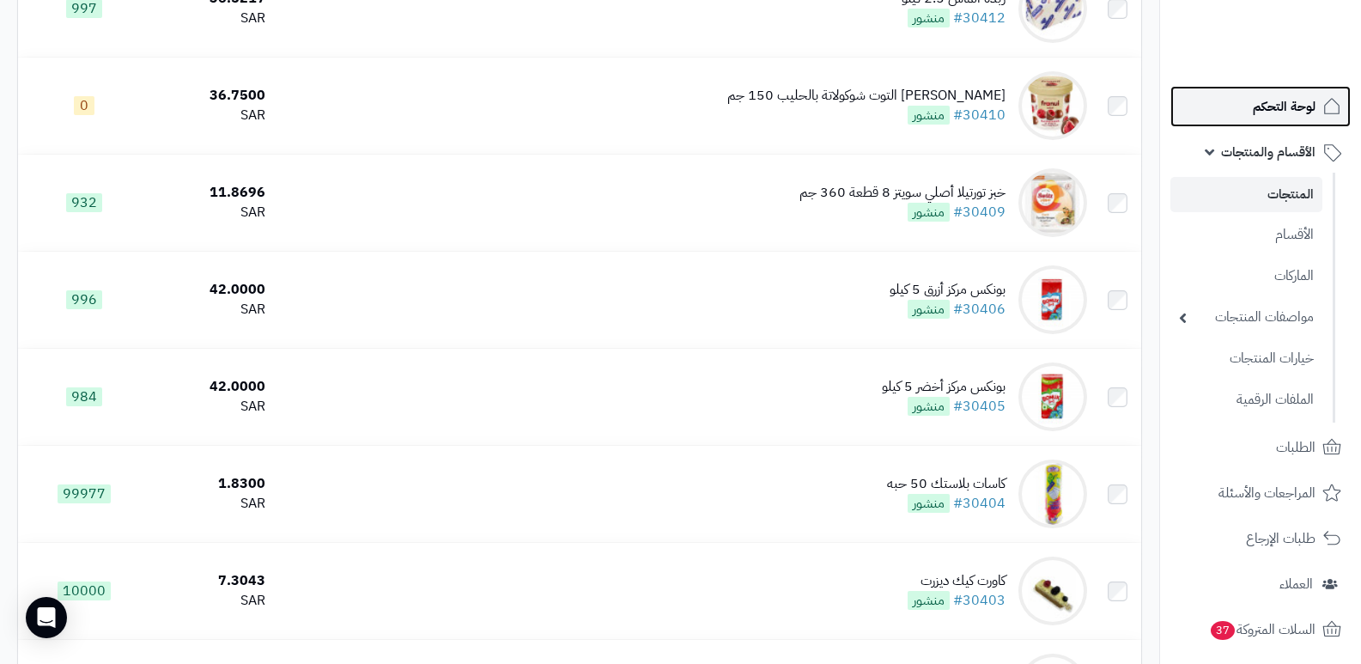
click at [1292, 119] on link "لوحة التحكم" at bounding box center [1261, 106] width 180 height 41
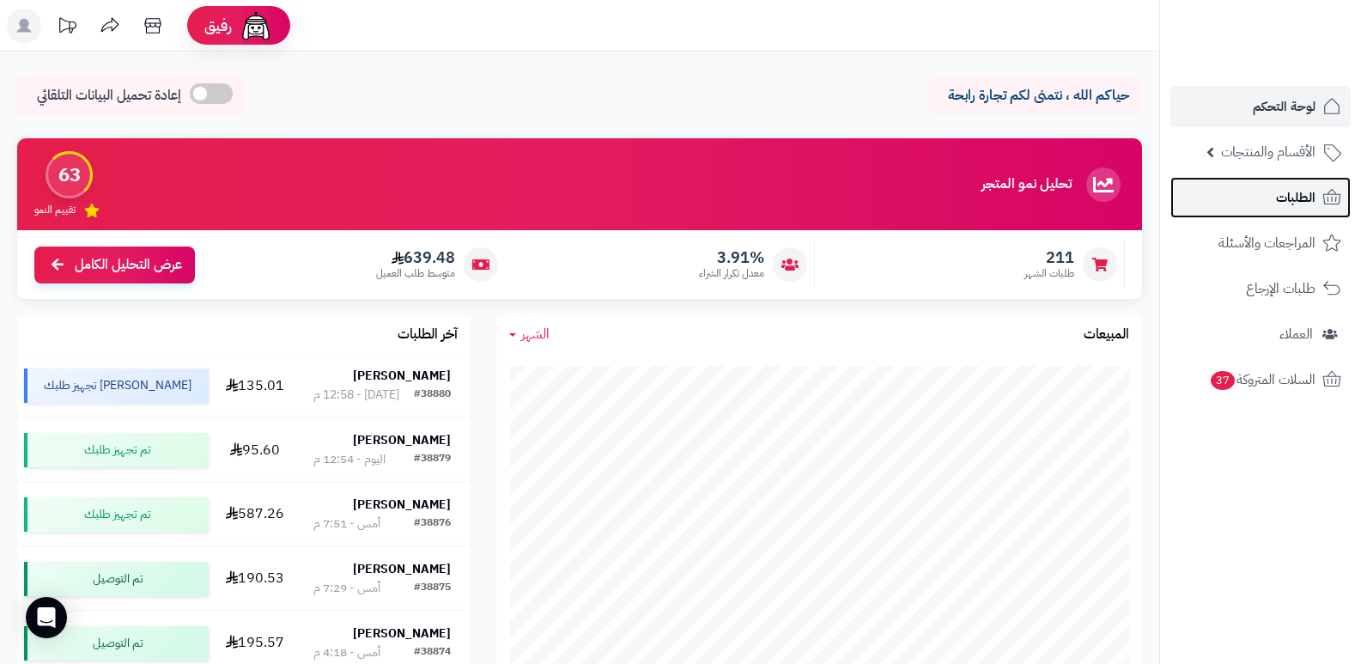
click at [1300, 191] on span "الطلبات" at bounding box center [1296, 198] width 40 height 24
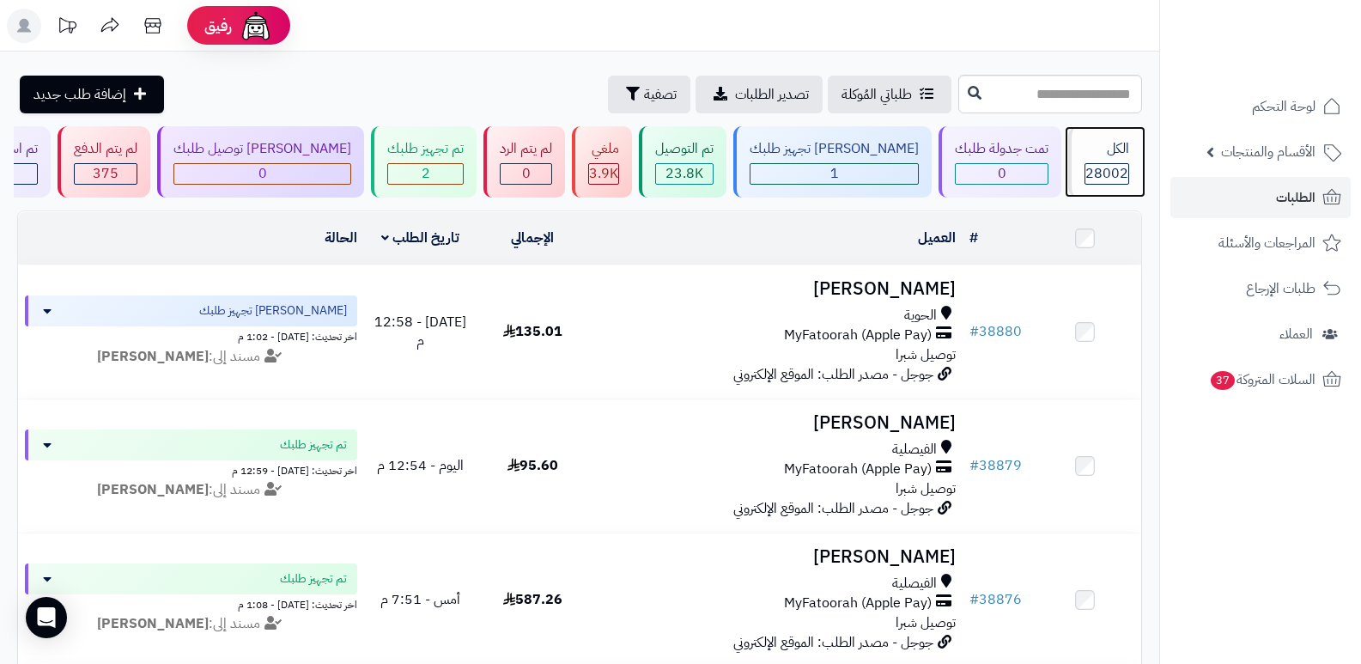
click at [1099, 149] on div "الكل" at bounding box center [1107, 149] width 45 height 20
click at [889, 45] on header "رفيق ! الطلبات معالجة مكتمل إرجاع المنتجات العملاء المتواجدون الان 28719 عملاء …" at bounding box center [680, 26] width 1361 height 52
click at [1108, 155] on div "الكل" at bounding box center [1107, 149] width 45 height 20
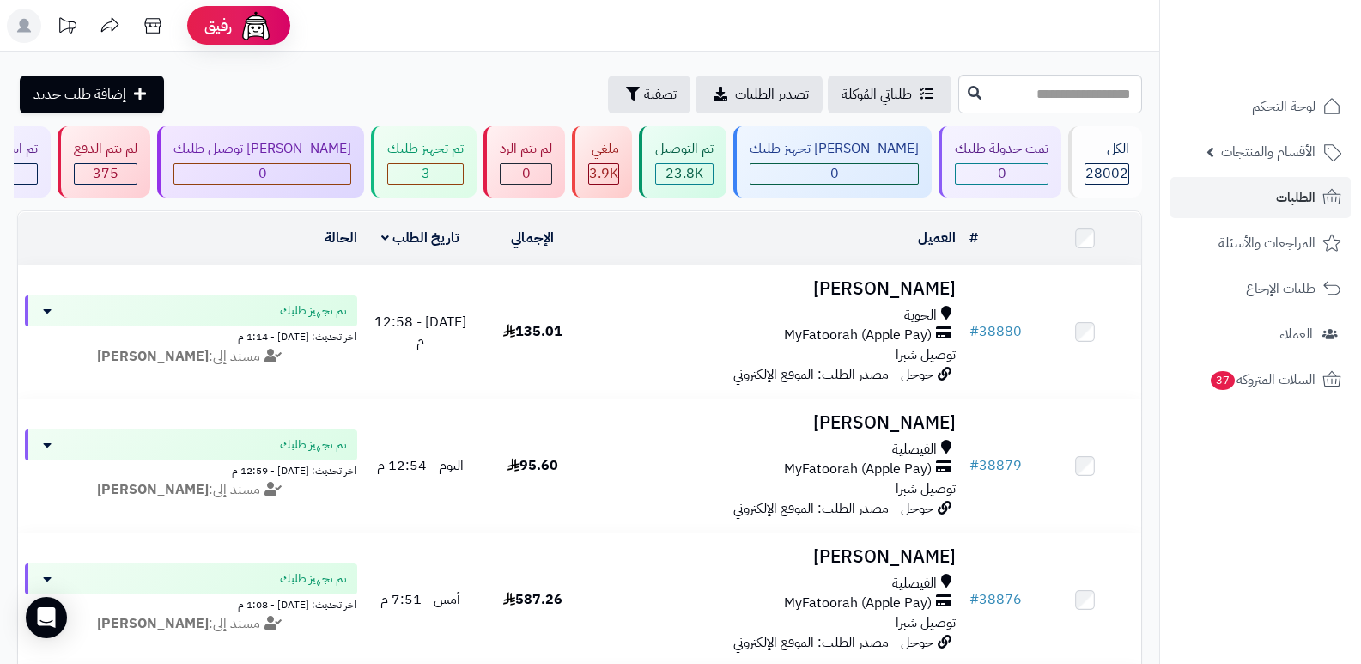
click at [1187, 543] on nav "لوحة التحكم الأقسام والمنتجات المنتجات الأقسام الماركات مواصفات المنتجات مواصفا…" at bounding box center [1261, 353] width 202 height 664
click at [1101, 158] on div "الكل" at bounding box center [1107, 149] width 45 height 20
click at [1086, 165] on div "28002" at bounding box center [1107, 174] width 43 height 20
click at [1090, 151] on div "الكل" at bounding box center [1107, 149] width 45 height 20
click at [1069, 147] on div "الكل 28002" at bounding box center [1106, 161] width 74 height 71
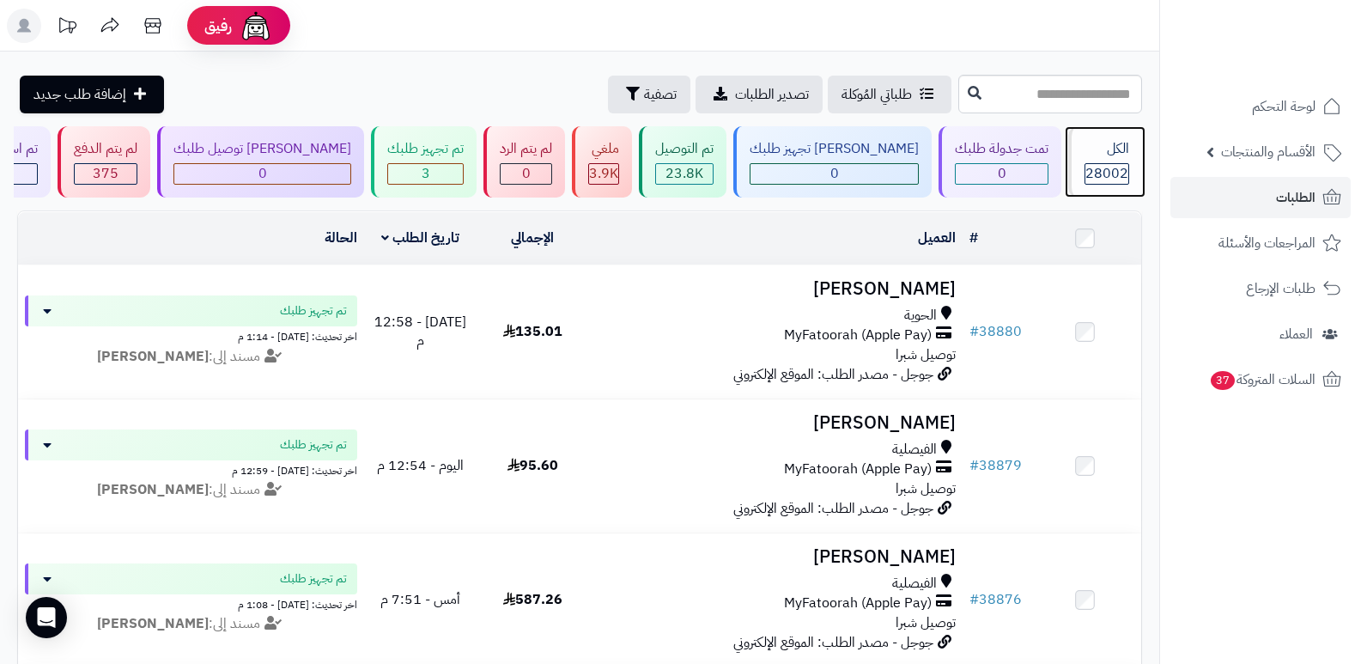
click at [1116, 157] on div "الكل" at bounding box center [1107, 149] width 45 height 20
click at [1115, 158] on div "الكل" at bounding box center [1107, 149] width 45 height 20
click at [1108, 147] on div "الكل" at bounding box center [1107, 149] width 45 height 20
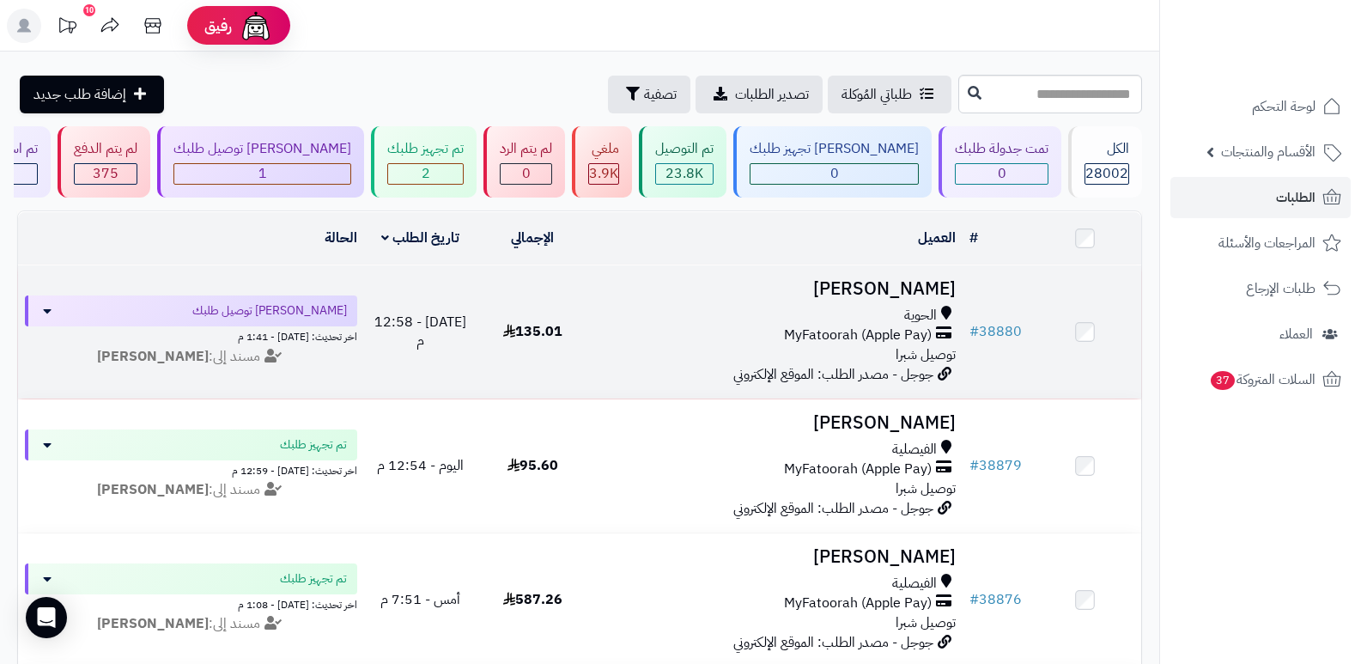
click at [902, 291] on h3 "[PERSON_NAME]" at bounding box center [776, 289] width 361 height 20
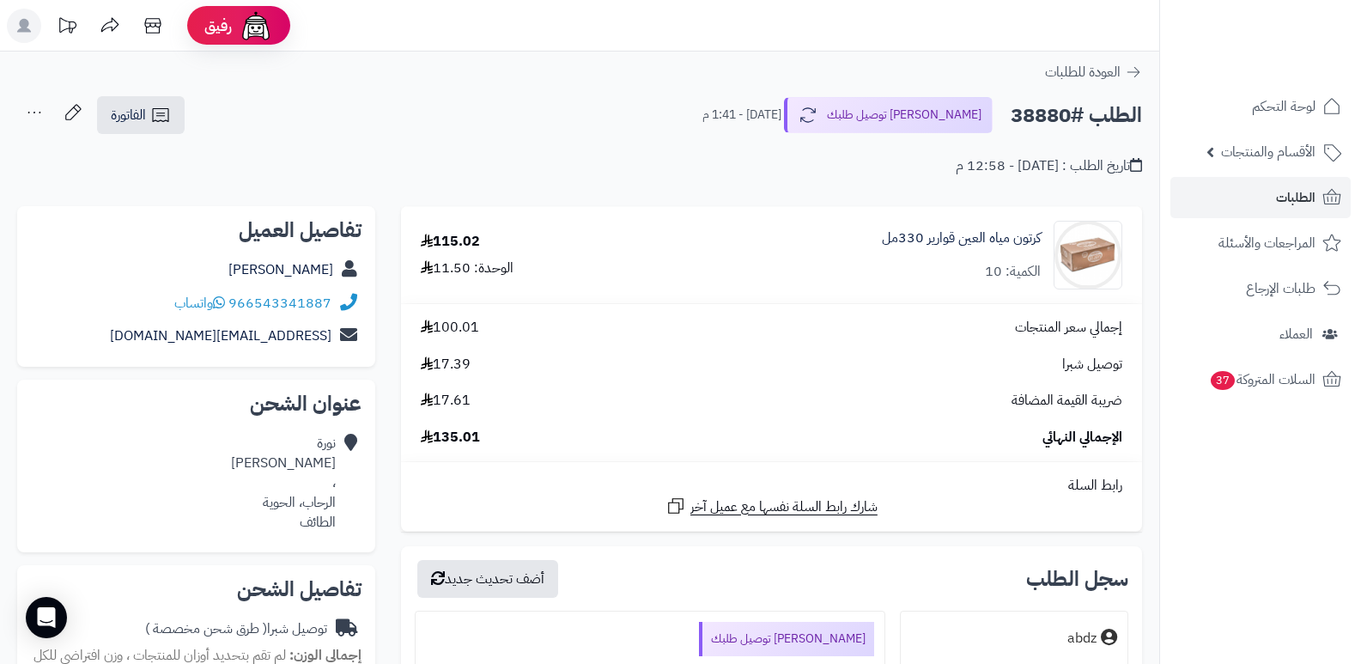
scroll to position [429, 0]
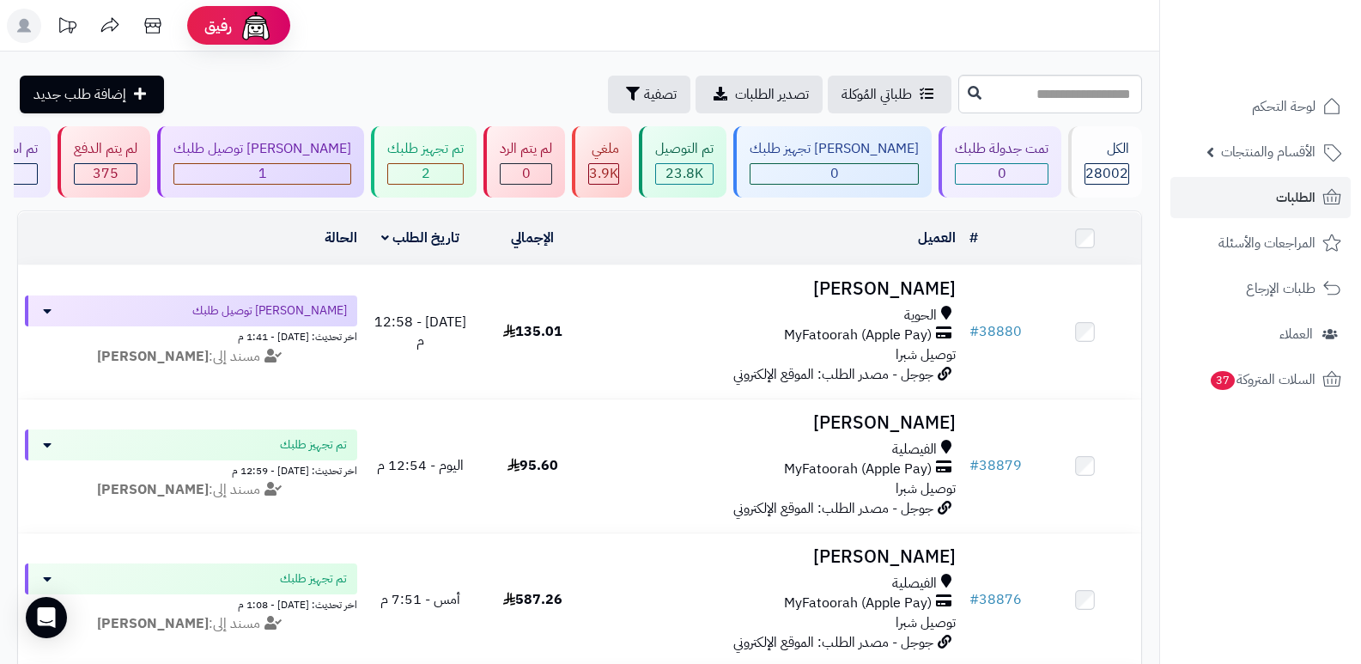
click at [868, 13] on header "رفيق ! الطلبات معالجة مكتمل إرجاع المنتجات العملاء المتواجدون الان 28719 عملاء …" at bounding box center [680, 26] width 1361 height 52
click at [1099, 157] on div "الكل" at bounding box center [1107, 149] width 45 height 20
click at [1114, 161] on div "الكل 28002" at bounding box center [1106, 161] width 74 height 71
click at [1117, 161] on div "الكل 28002" at bounding box center [1106, 161] width 74 height 71
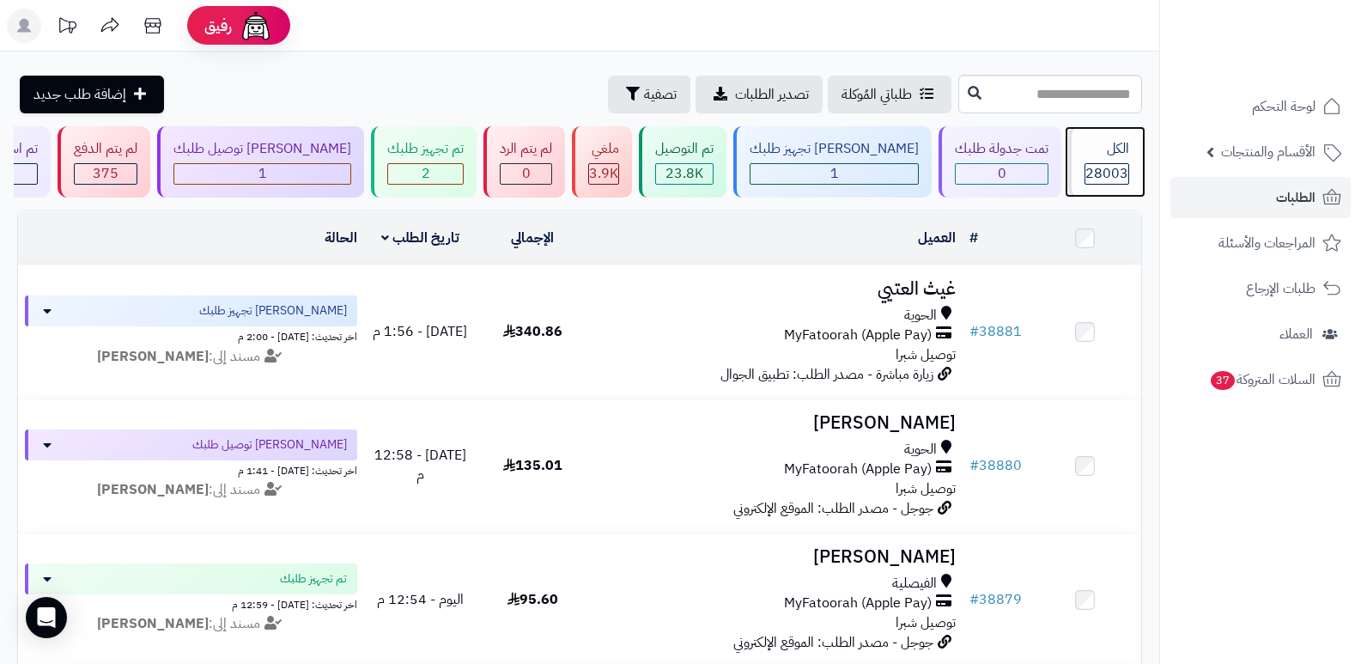
click at [1117, 161] on div "الكل 28003" at bounding box center [1106, 161] width 74 height 71
click at [847, 34] on header "رفيق ! الطلبات معالجة مكتمل إرجاع المنتجات العملاء المتواجدون الان 28719 عملاء …" at bounding box center [680, 26] width 1361 height 52
click at [782, 14] on header "رفيق ! الطلبات معالجة مكتمل إرجاع المنتجات العملاء المتواجدون الان 28719 عملاء …" at bounding box center [680, 26] width 1361 height 52
click at [1115, 171] on span "28003" at bounding box center [1107, 173] width 43 height 21
click at [1101, 158] on div "الكل" at bounding box center [1107, 149] width 45 height 20
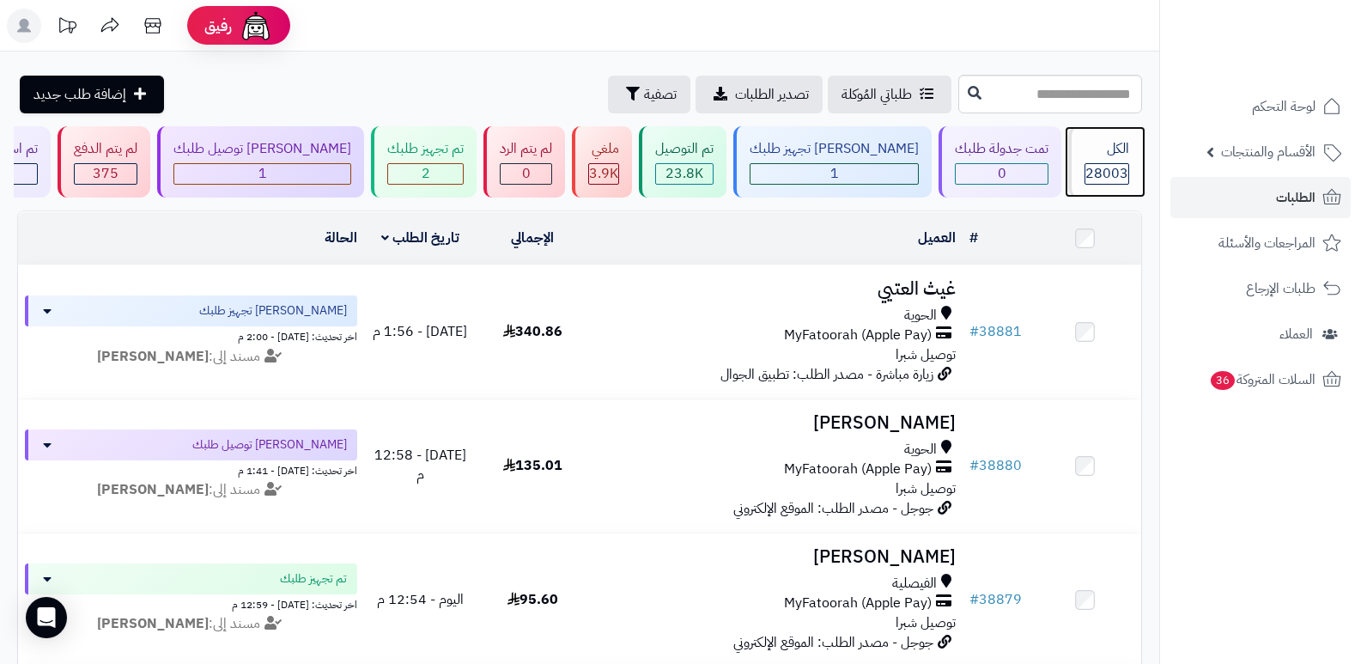
click at [1101, 158] on div "الكل" at bounding box center [1107, 149] width 45 height 20
click at [1087, 186] on div "الكل 28003" at bounding box center [1106, 161] width 74 height 71
click at [1105, 161] on div "الكل 28003" at bounding box center [1106, 161] width 74 height 71
click at [1086, 150] on div "الكل" at bounding box center [1107, 149] width 45 height 20
click at [1123, 159] on div "الكل 28003" at bounding box center [1106, 161] width 74 height 71
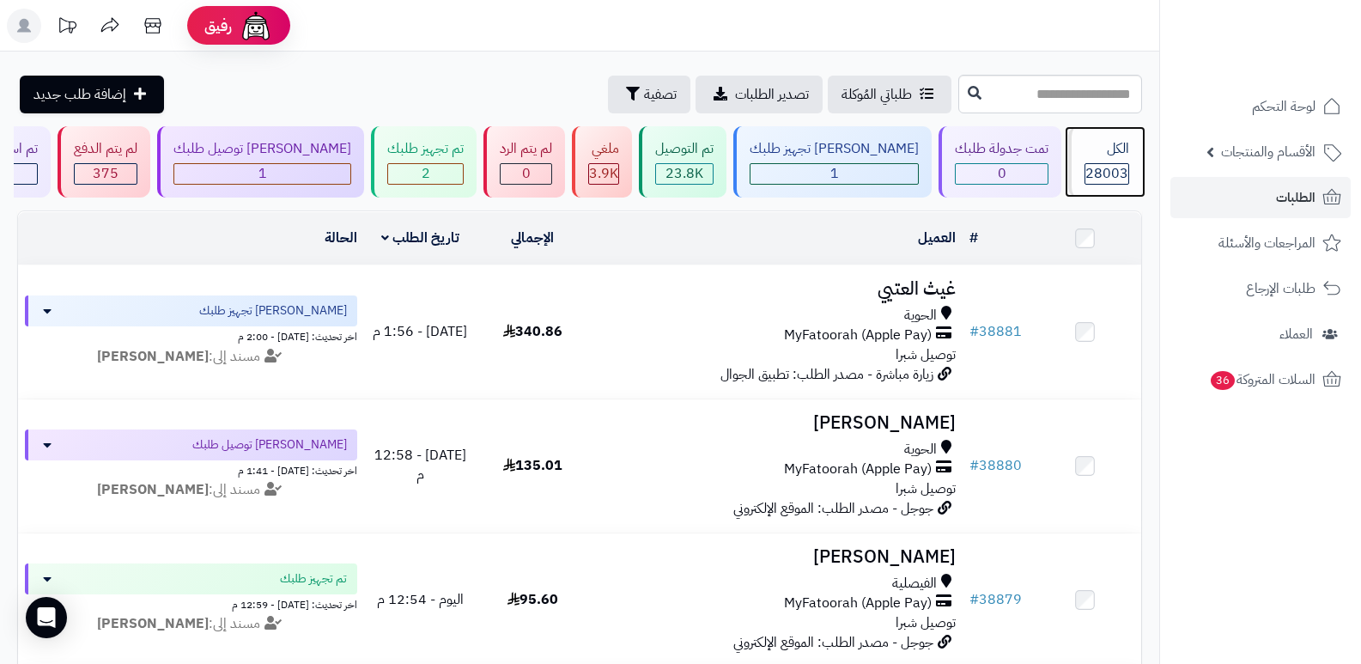
click at [1123, 159] on div "الكل 28003" at bounding box center [1106, 161] width 74 height 71
click at [1093, 156] on div "الكل" at bounding box center [1107, 149] width 45 height 20
click at [1107, 173] on span "28003" at bounding box center [1107, 173] width 43 height 21
click at [1104, 173] on span "28003" at bounding box center [1107, 173] width 43 height 21
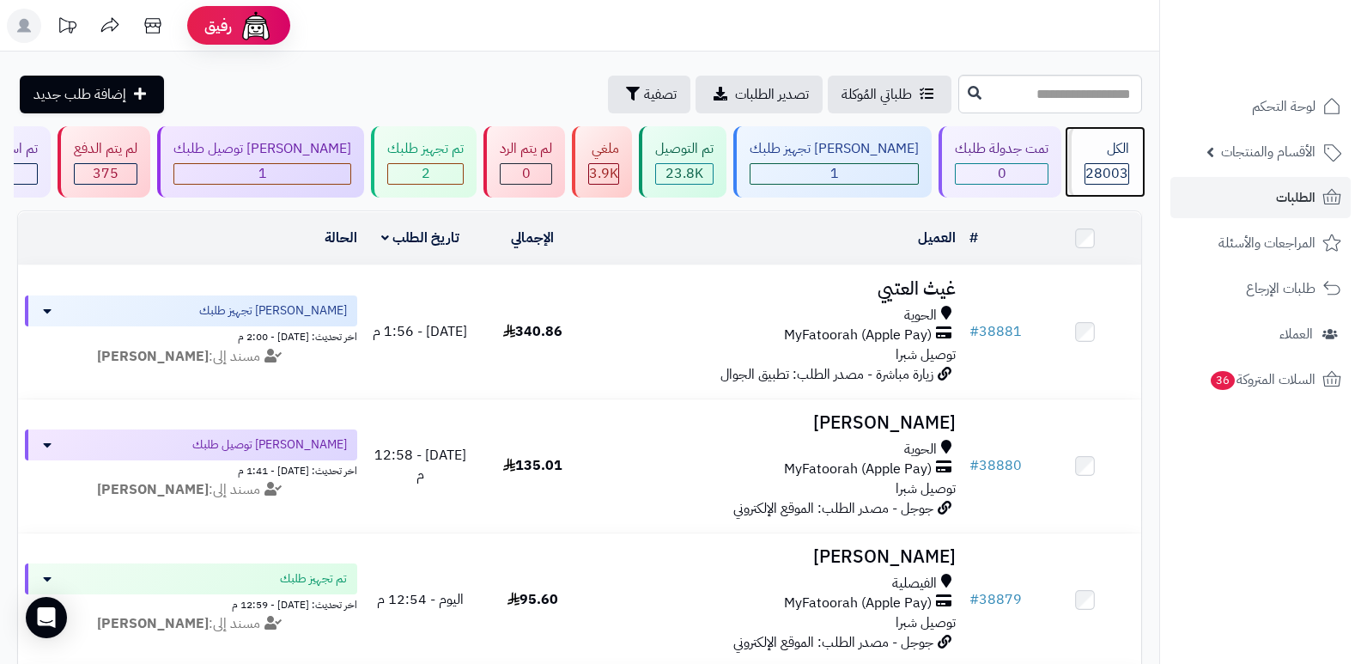
click at [1109, 153] on div "الكل" at bounding box center [1107, 149] width 45 height 20
click at [1123, 159] on div "الكل 28003" at bounding box center [1106, 161] width 74 height 71
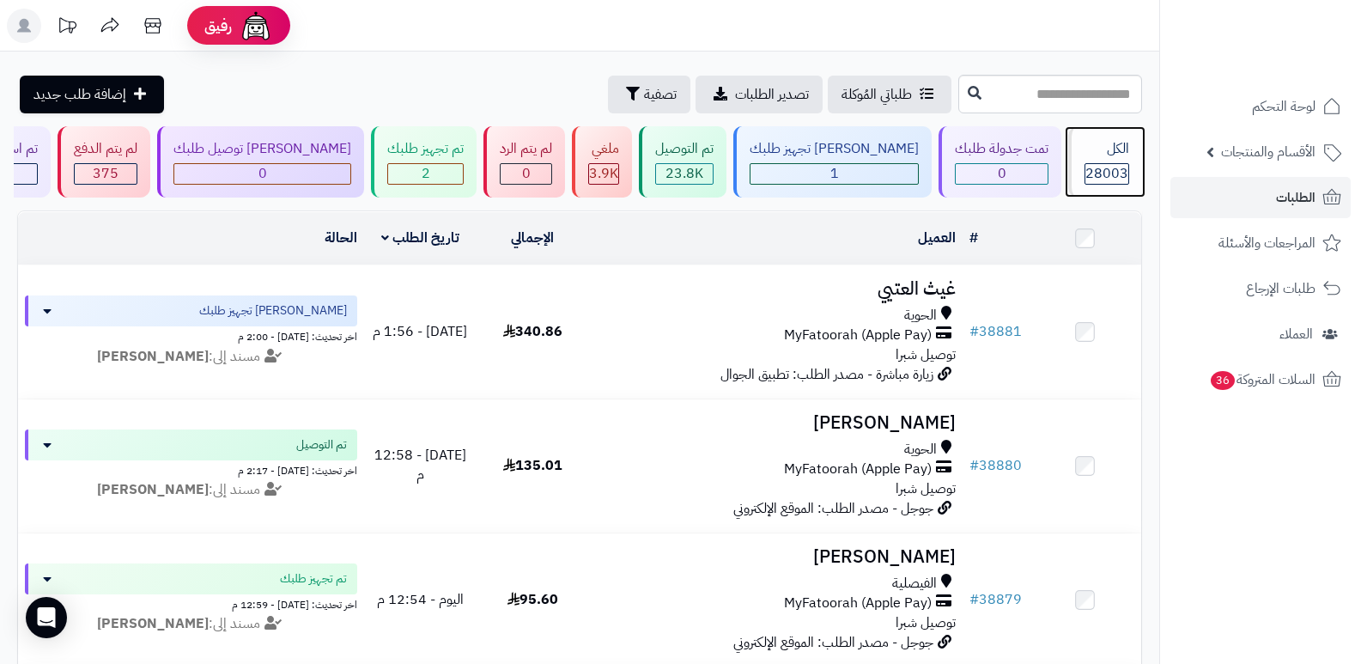
click at [1123, 159] on div "الكل 28003" at bounding box center [1106, 161] width 74 height 71
click at [1094, 167] on span "28003" at bounding box center [1107, 173] width 43 height 21
click at [1091, 158] on div "الكل" at bounding box center [1107, 149] width 45 height 20
click at [1087, 165] on span "28003" at bounding box center [1107, 173] width 43 height 21
click at [1097, 161] on div "الكل 28003" at bounding box center [1106, 161] width 74 height 71
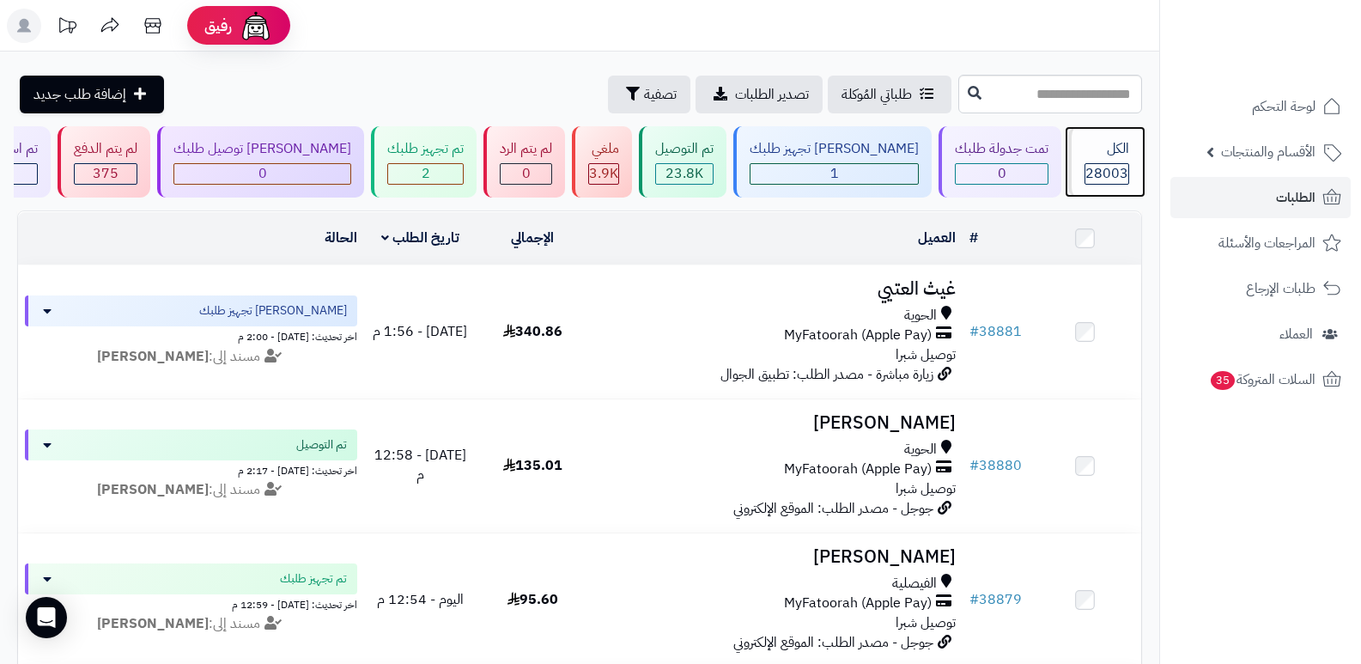
click at [1107, 161] on div "الكل 28003" at bounding box center [1106, 161] width 74 height 71
click at [1091, 155] on div "الكل" at bounding box center [1107, 149] width 45 height 20
click at [1111, 160] on div "الكل 28003" at bounding box center [1106, 161] width 74 height 71
click at [1098, 161] on div "الكل 28003" at bounding box center [1106, 161] width 74 height 71
click at [1086, 163] on span "28003" at bounding box center [1107, 173] width 43 height 21
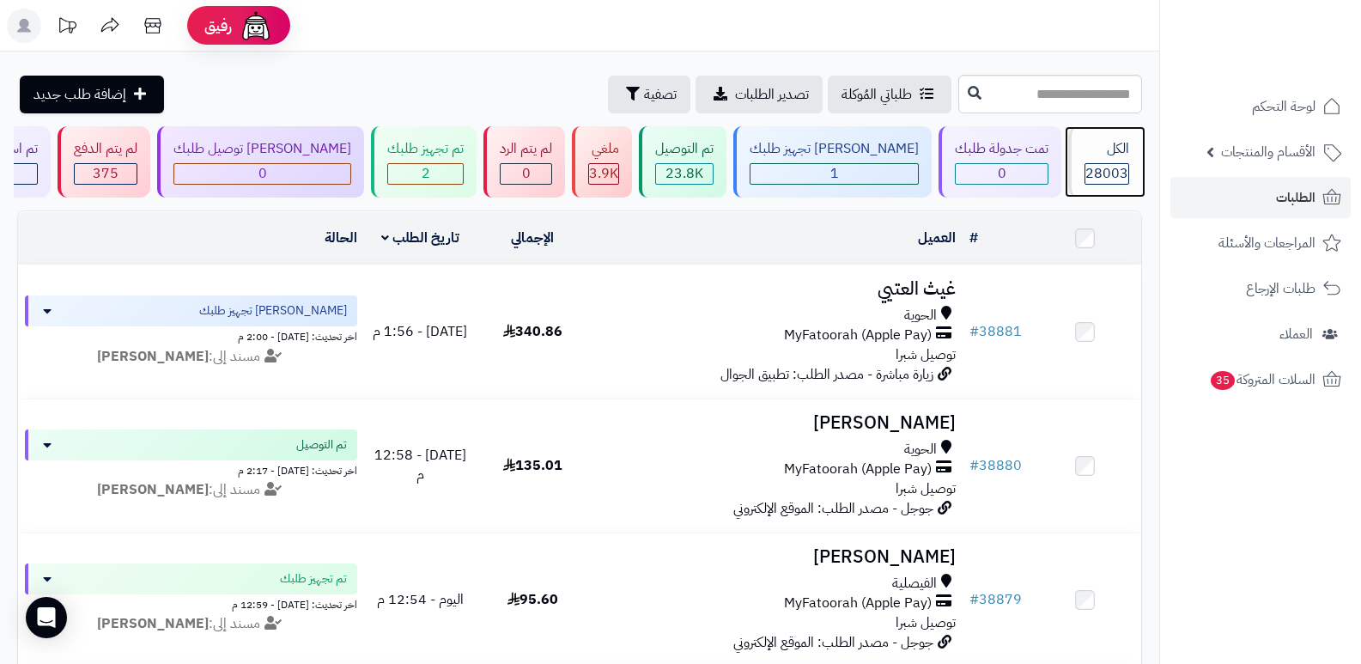
drag, startPoint x: 0, startPoint y: 0, endPoint x: 1085, endPoint y: 163, distance: 1097.0
click at [1086, 163] on span "28003" at bounding box center [1107, 173] width 43 height 21
click at [1109, 153] on div "الكل" at bounding box center [1107, 149] width 45 height 20
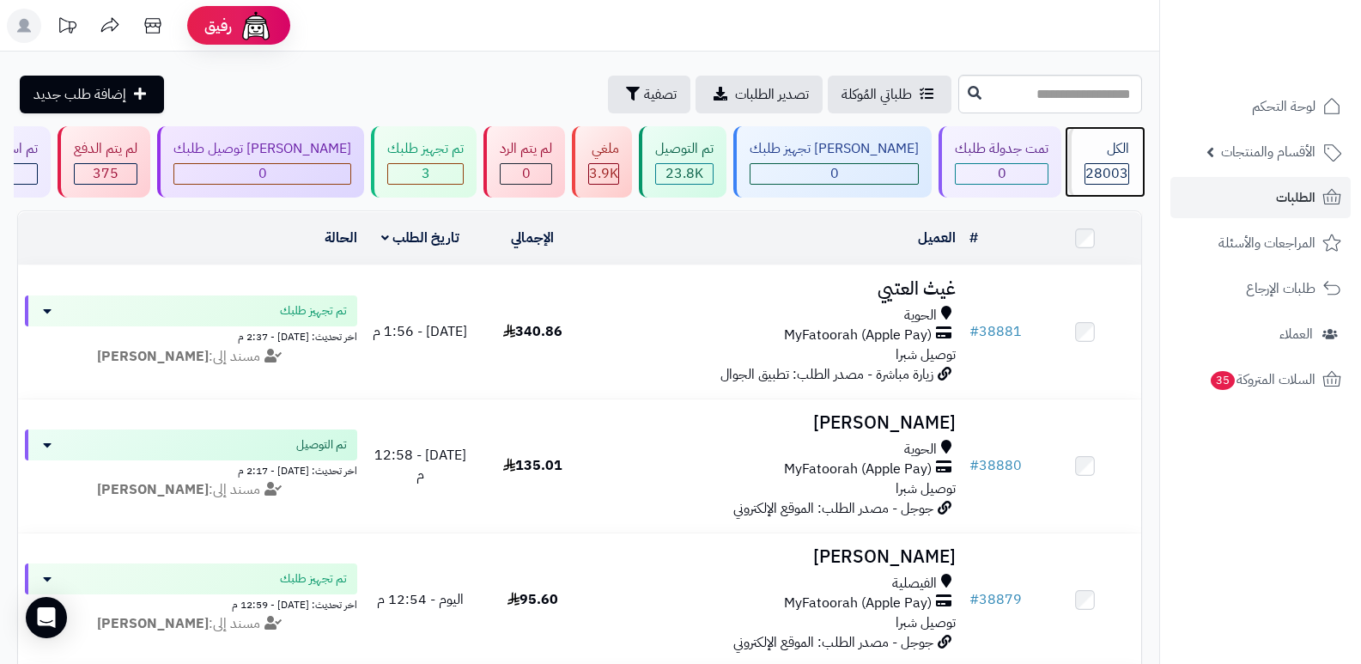
click at [1105, 166] on span "28003" at bounding box center [1107, 173] width 43 height 21
click at [1095, 172] on span "28003" at bounding box center [1107, 173] width 43 height 21
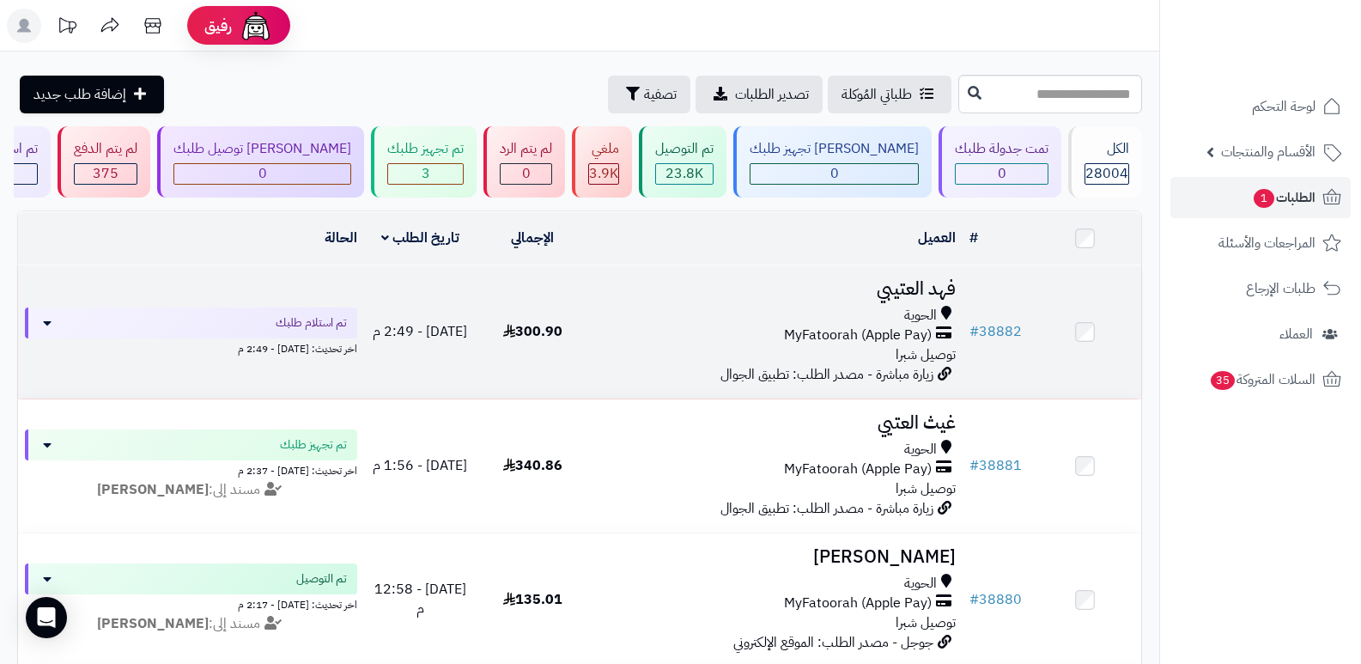
click at [920, 285] on h3 "فهد العتيبي" at bounding box center [776, 289] width 361 height 20
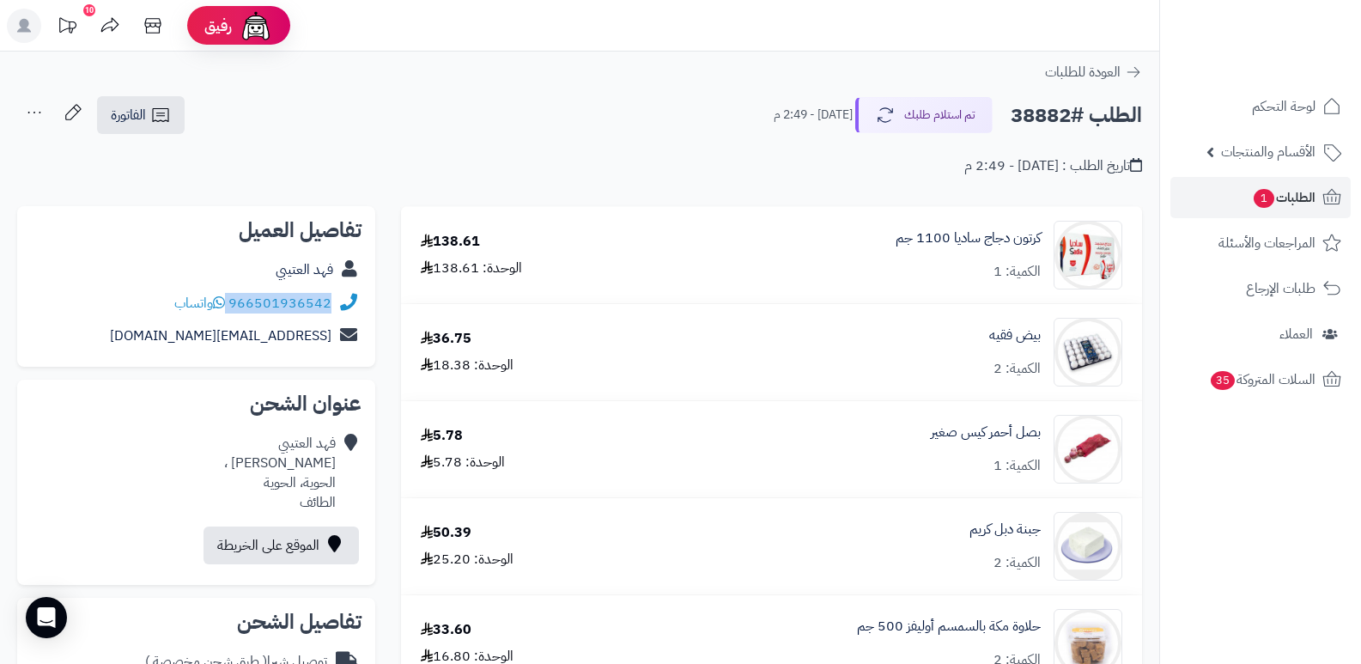
drag, startPoint x: 230, startPoint y: 299, endPoint x: 340, endPoint y: 315, distance: 111.1
click at [340, 315] on div "966501936542 واتساب" at bounding box center [196, 303] width 331 height 33
copy div "966501936542"
click at [866, 113] on button "تم استلام طلبك" at bounding box center [923, 114] width 137 height 36
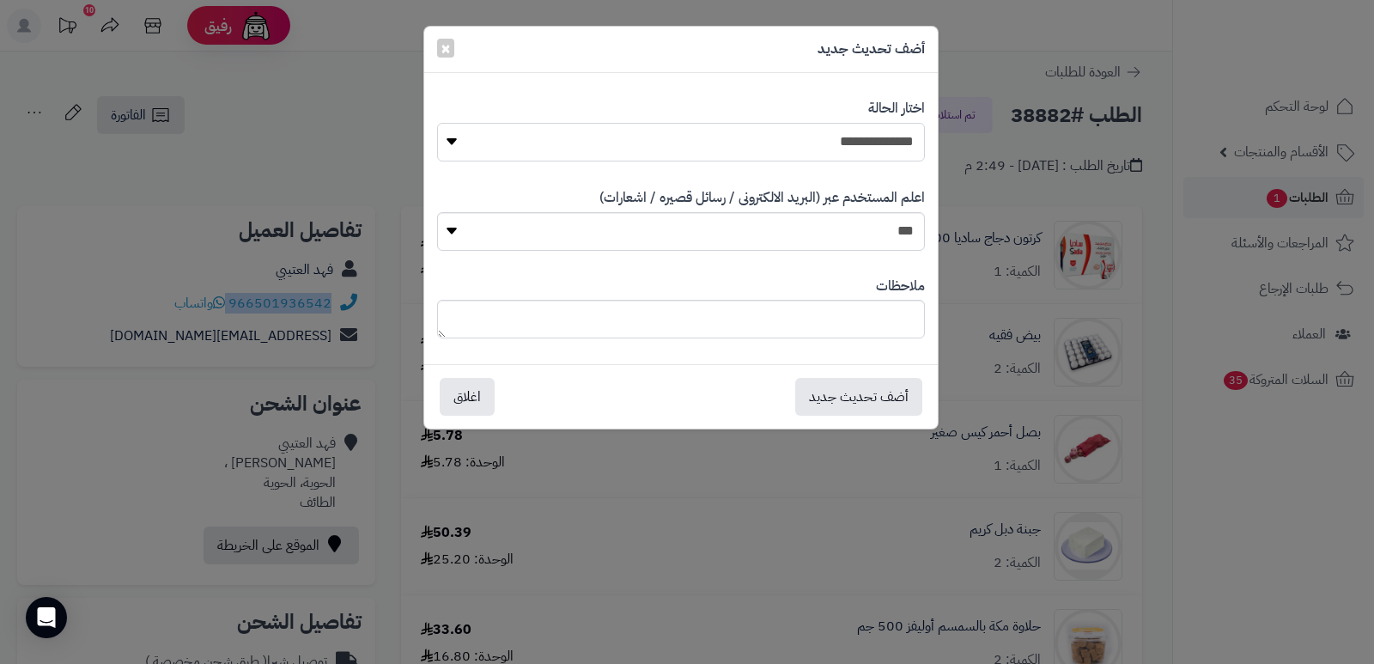
click at [814, 137] on select "**********" at bounding box center [681, 142] width 488 height 39
select select "*"
click at [437, 123] on select "**********" at bounding box center [681, 142] width 488 height 39
click at [835, 320] on textarea at bounding box center [681, 319] width 488 height 39
type textarea "***"
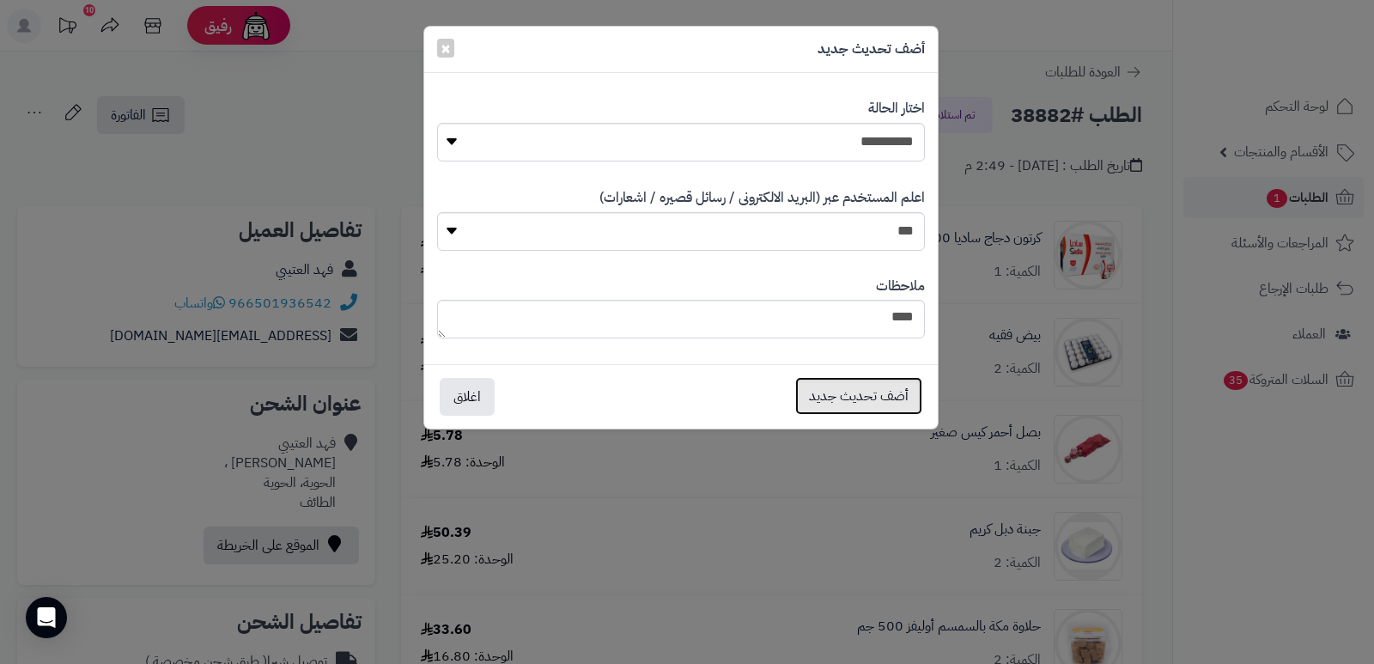
click at [825, 389] on button "أضف تحديث جديد" at bounding box center [858, 396] width 127 height 38
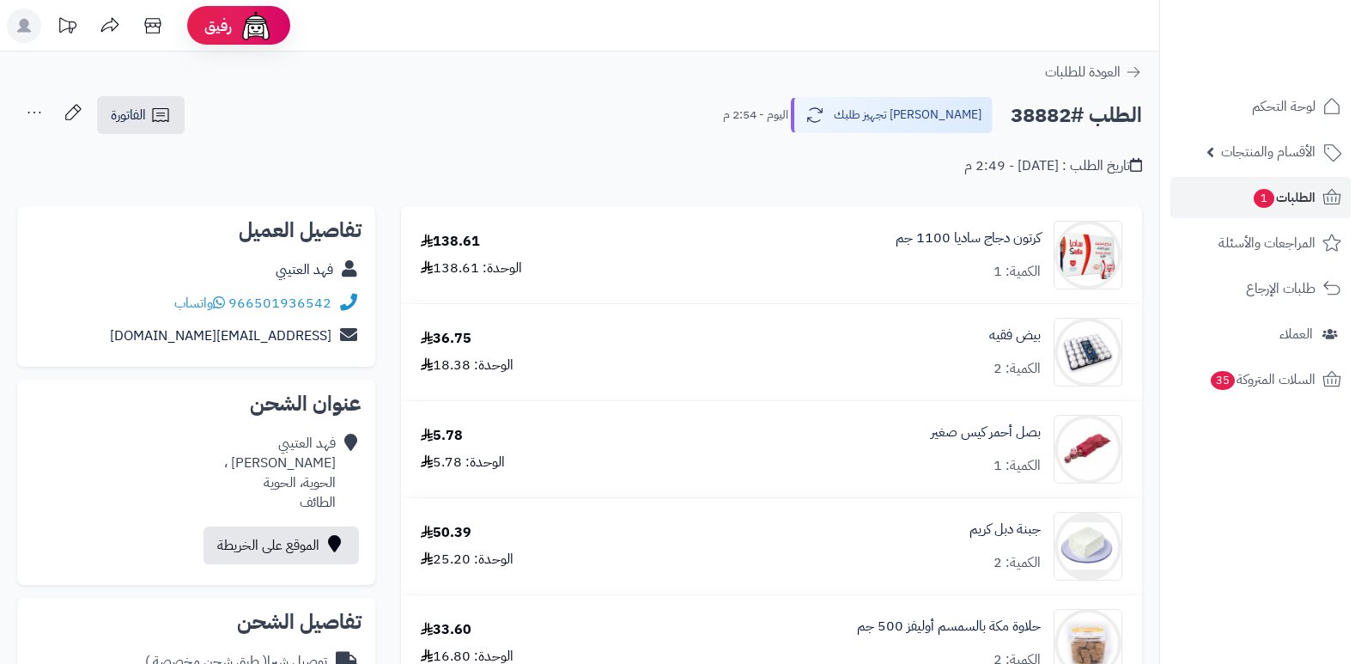
click at [22, 113] on icon at bounding box center [34, 112] width 34 height 34
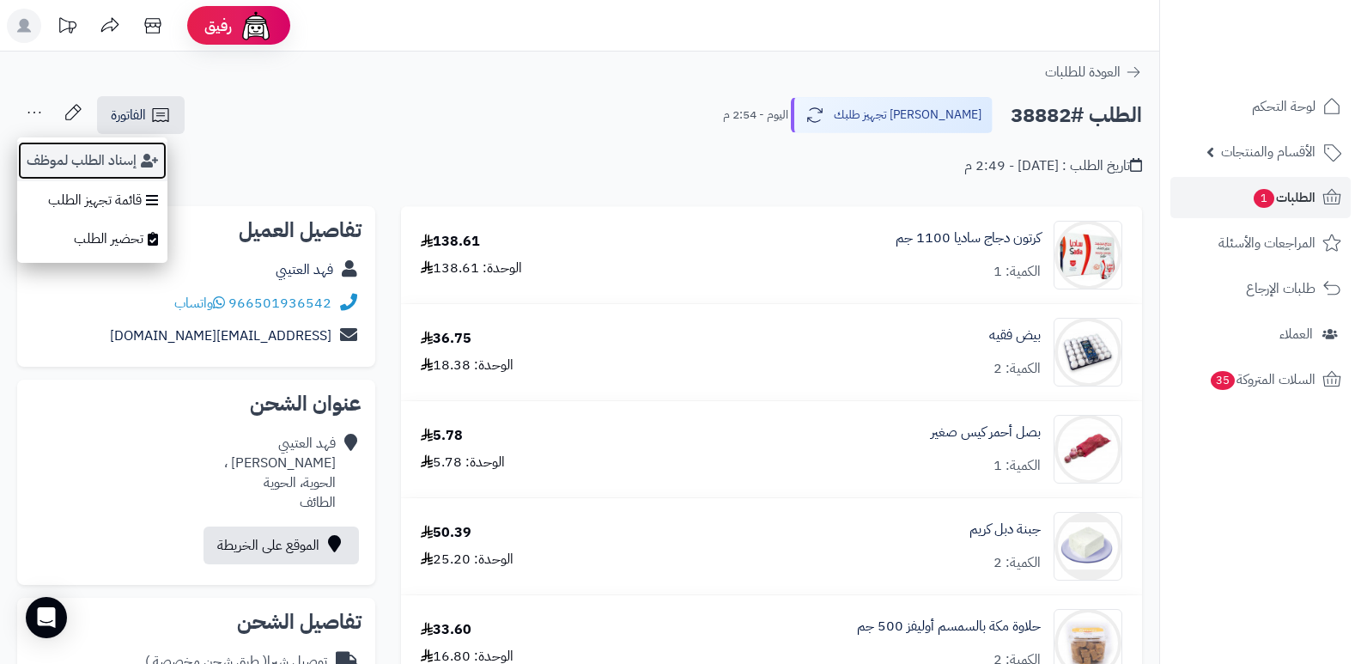
click at [76, 160] on button "إسناد الطلب لموظف" at bounding box center [92, 161] width 150 height 40
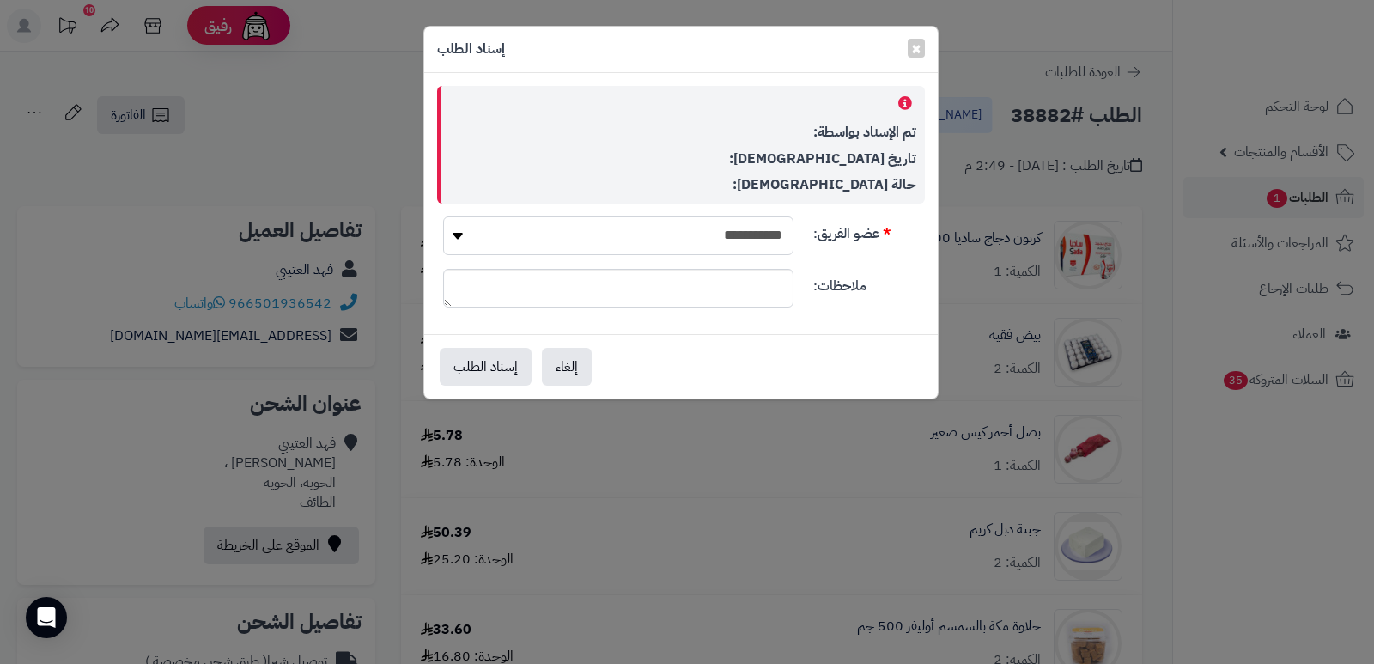
click at [760, 229] on select "**********" at bounding box center [618, 235] width 350 height 39
select select "**"
click at [443, 216] on select "**********" at bounding box center [618, 235] width 350 height 39
click at [484, 369] on button "إسناد الطلب" at bounding box center [486, 366] width 92 height 38
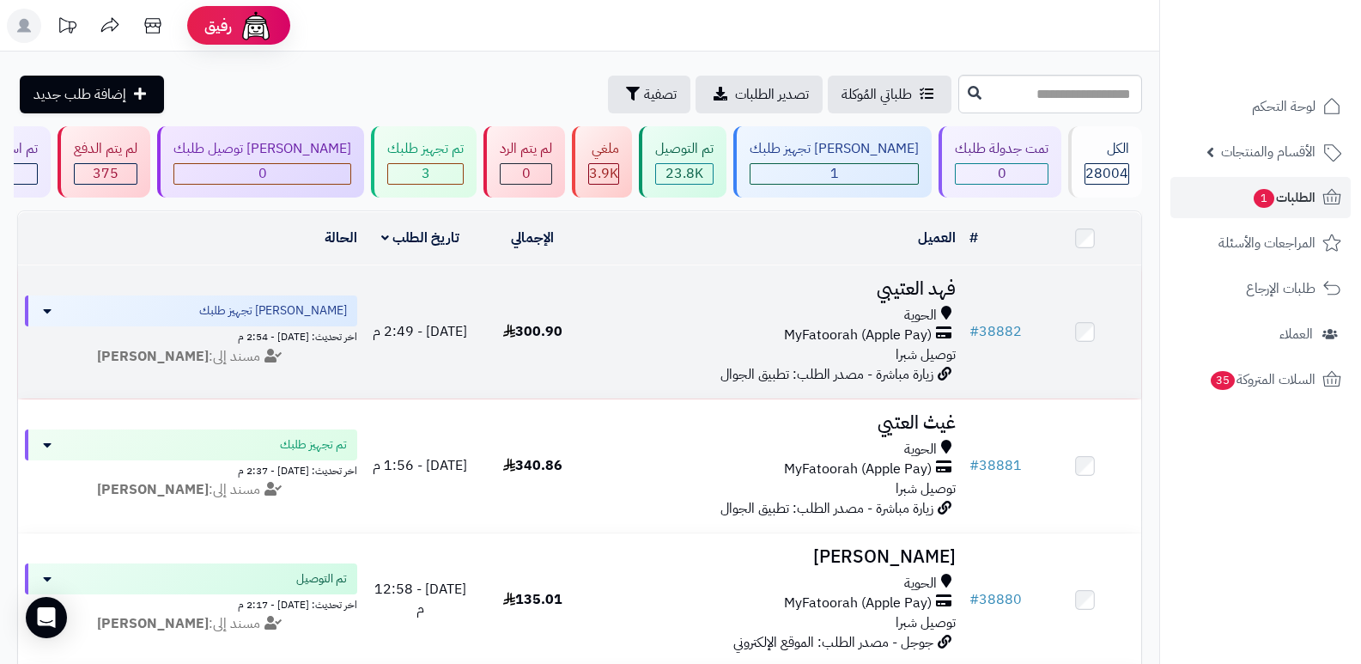
click at [947, 283] on h3 "فهد العتيبي" at bounding box center [776, 289] width 361 height 20
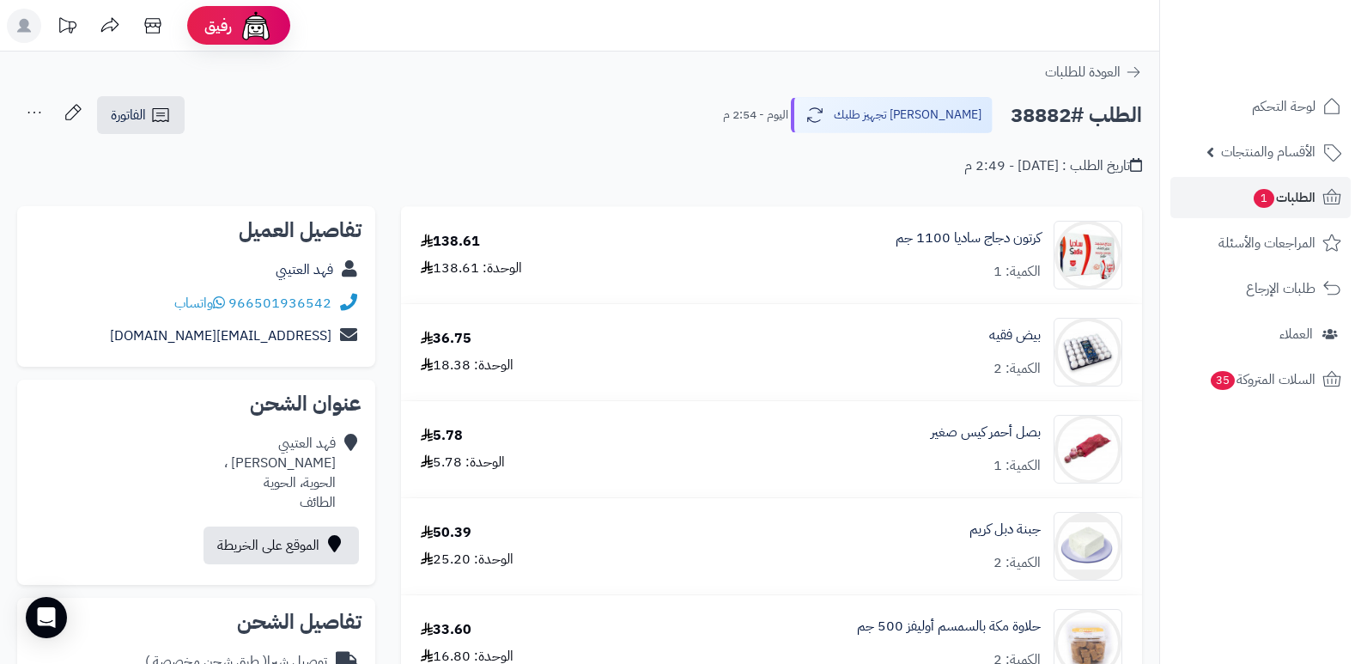
click at [1008, 36] on header "رفيق ! الطلبات معالجة مكتمل إرجاع المنتجات العملاء المتواجدون الان 28719 عملاء …" at bounding box center [680, 26] width 1361 height 52
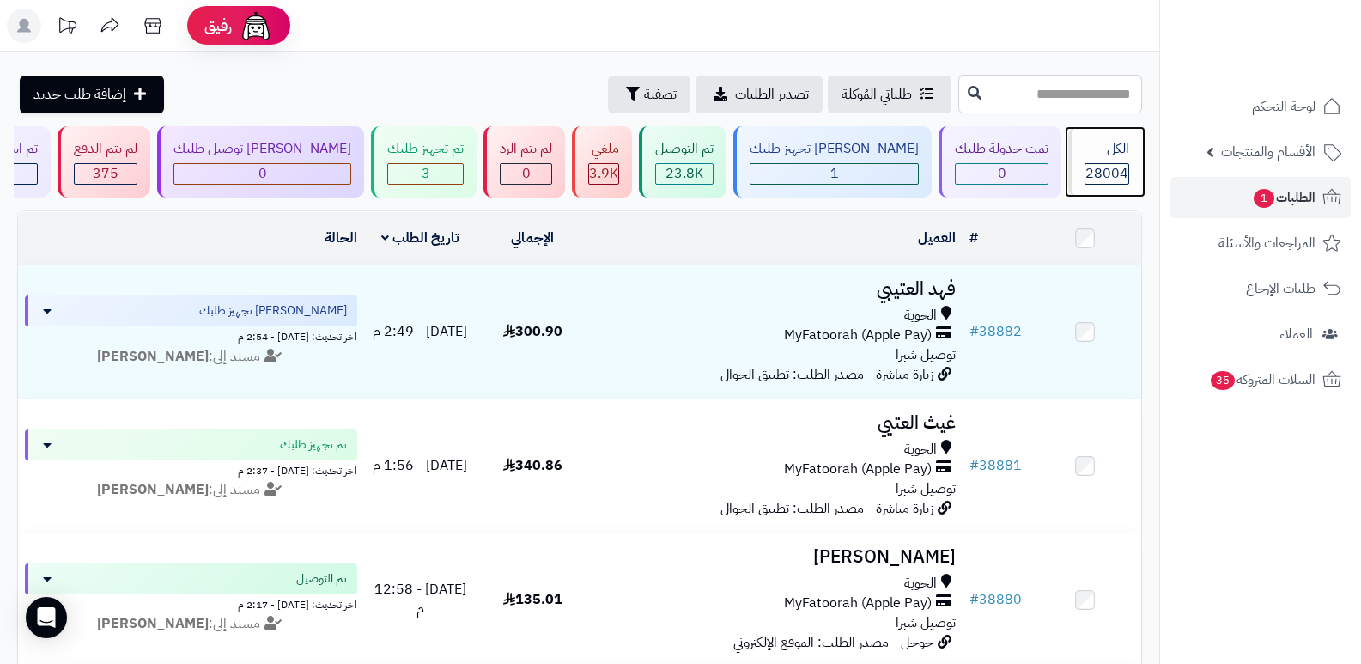
click at [1098, 156] on div "الكل" at bounding box center [1107, 149] width 45 height 20
click at [727, 159] on div "تم التوصيل 23.8K" at bounding box center [683, 161] width 88 height 71
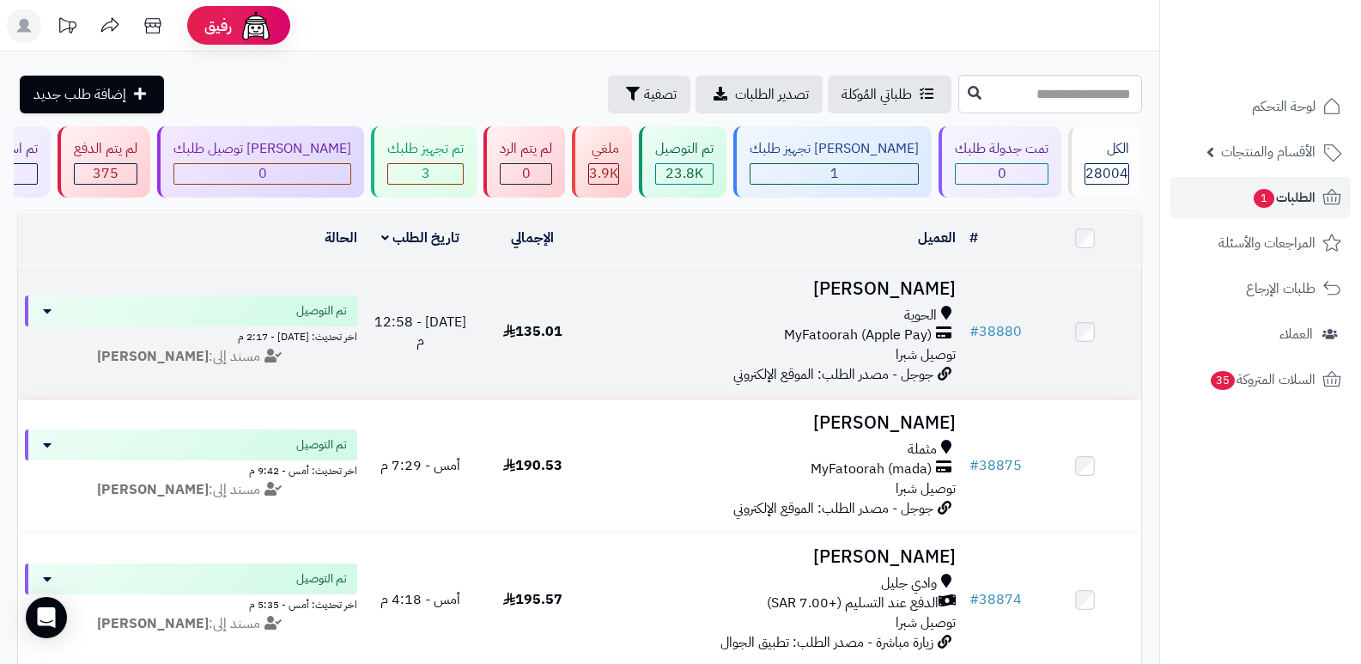
click at [918, 291] on h3 "[PERSON_NAME]" at bounding box center [776, 289] width 361 height 20
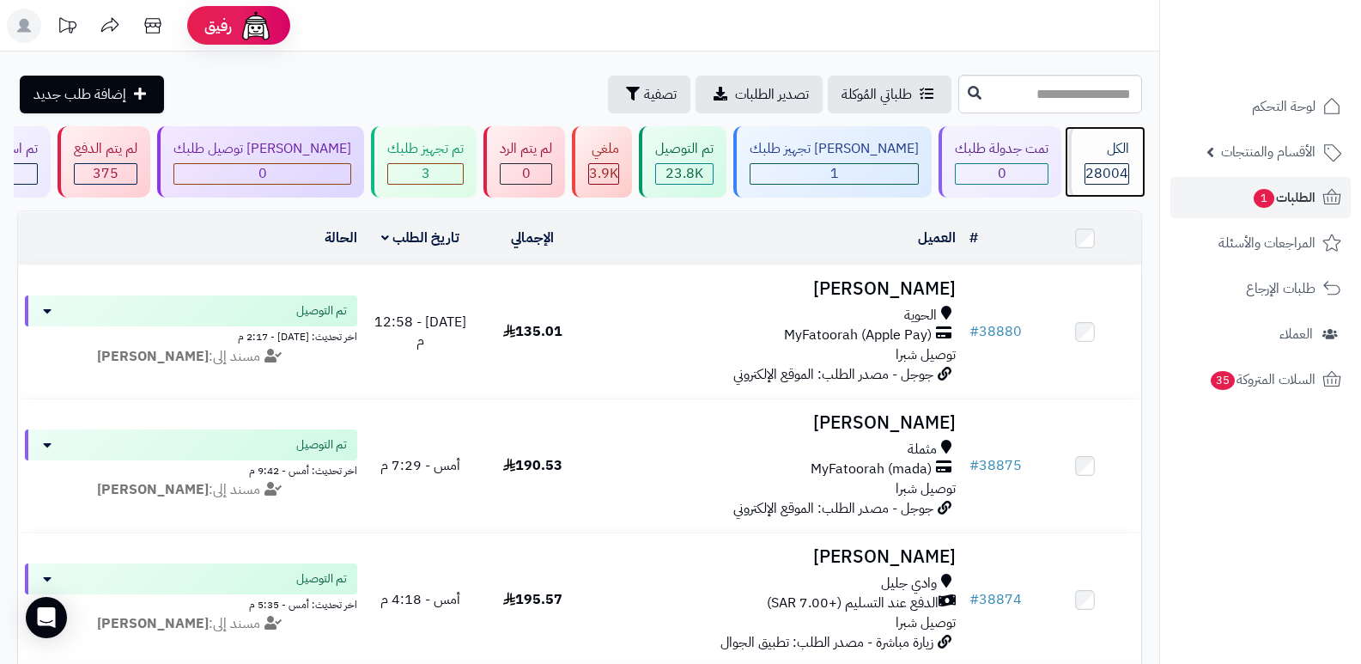
click at [1131, 162] on div "الكل 28004" at bounding box center [1106, 161] width 74 height 71
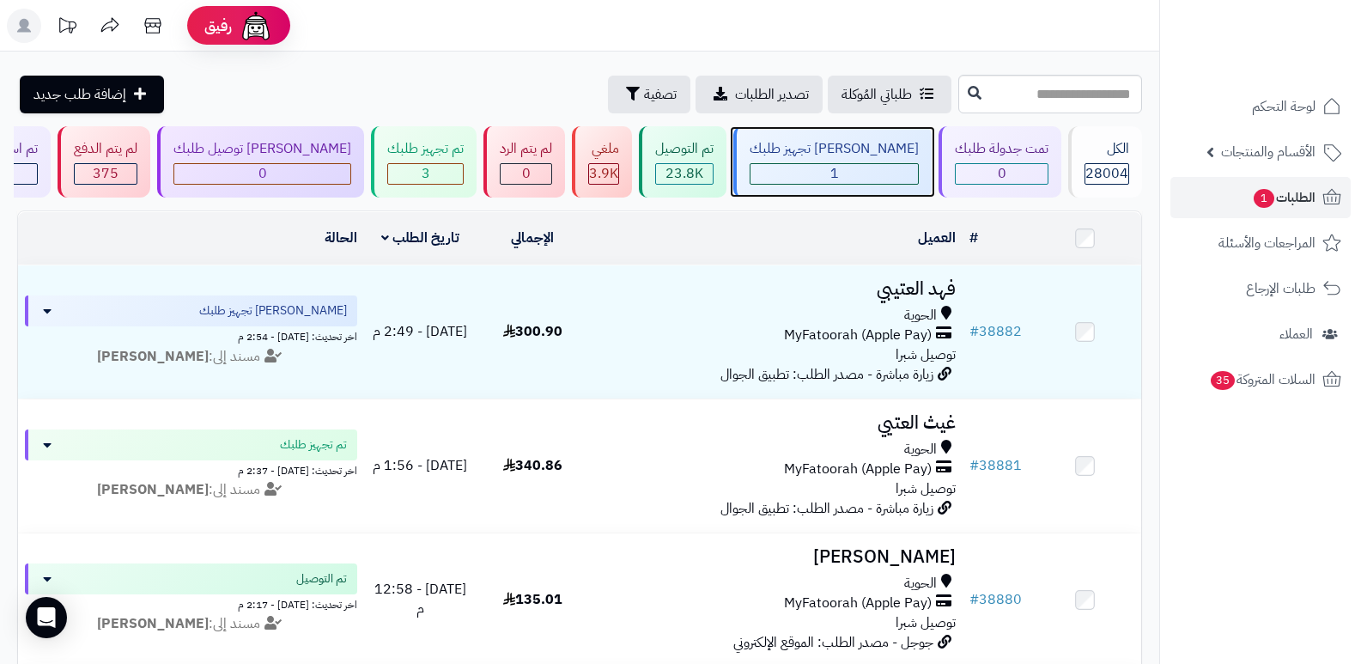
click at [878, 170] on div "1" at bounding box center [834, 174] width 167 height 20
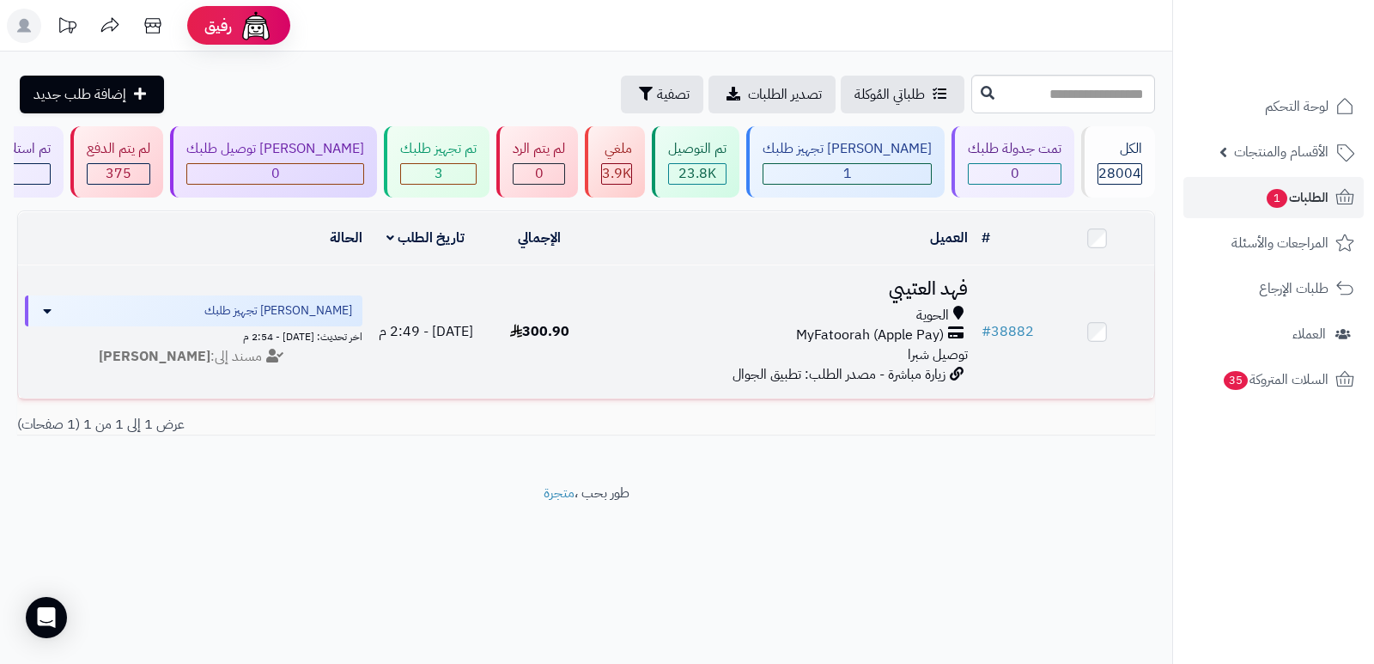
click at [936, 289] on h3 "فهد العتيبي" at bounding box center [785, 289] width 365 height 20
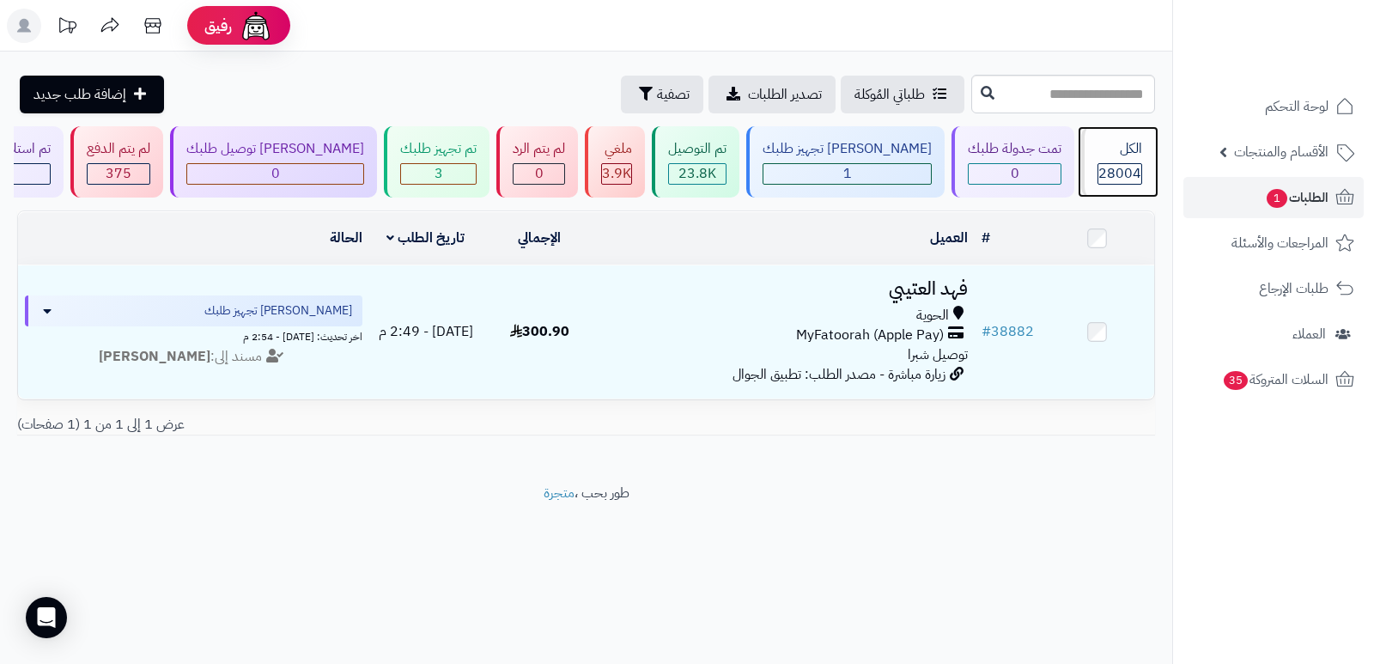
click at [1142, 148] on div "الكل" at bounding box center [1120, 149] width 45 height 20
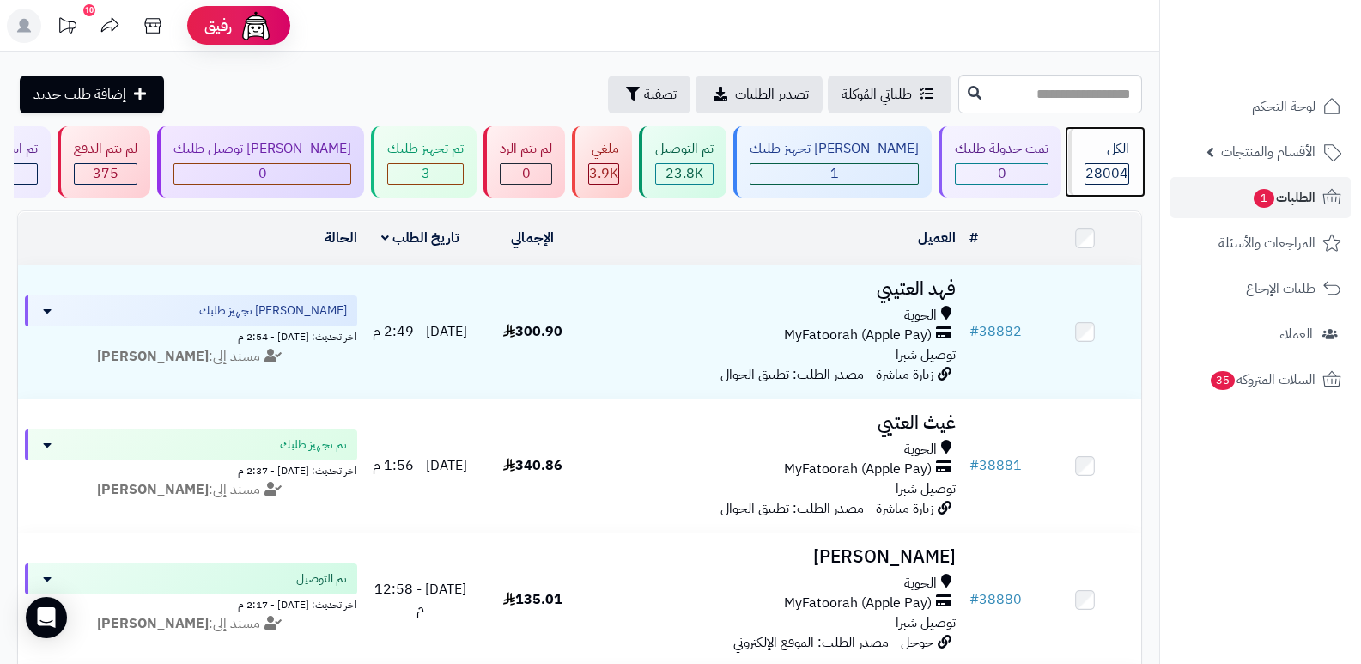
click at [1085, 157] on div "الكل" at bounding box center [1107, 149] width 45 height 20
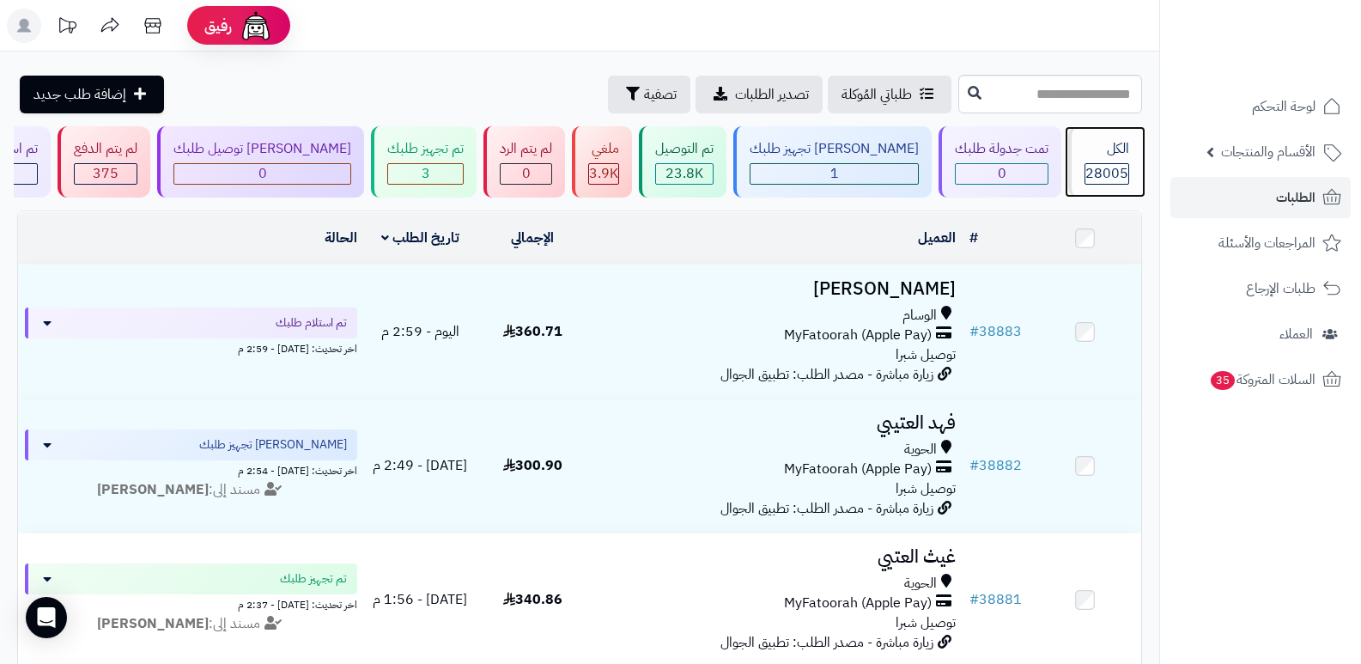
click at [1098, 155] on div "الكل" at bounding box center [1107, 149] width 45 height 20
click at [1084, 160] on div "الكل 28005" at bounding box center [1106, 161] width 74 height 71
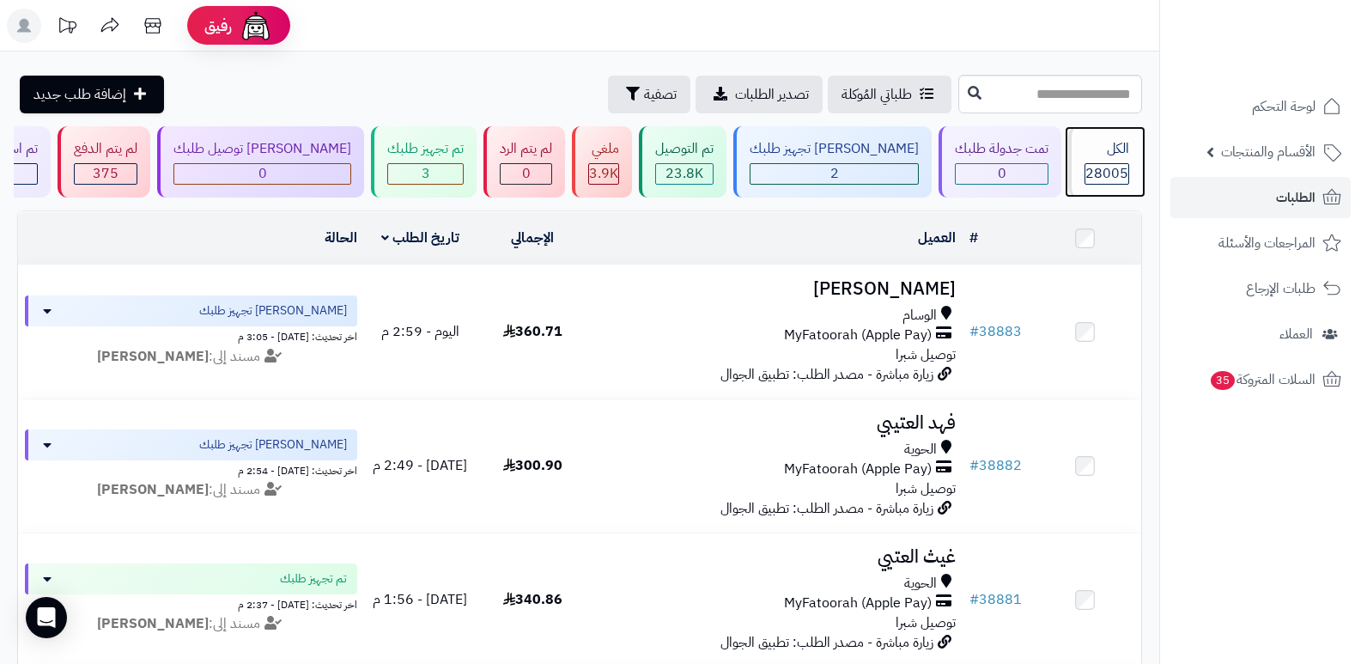
click at [1084, 160] on div "الكل 28005" at bounding box center [1106, 161] width 74 height 71
click at [1103, 157] on div "الكل" at bounding box center [1107, 149] width 45 height 20
click at [1099, 178] on span "28005" at bounding box center [1107, 173] width 43 height 21
click at [793, 33] on header "رفيق ! الطلبات معالجة مكتمل إرجاع المنتجات العملاء المتواجدون الان 28719 عملاء …" at bounding box center [680, 26] width 1361 height 52
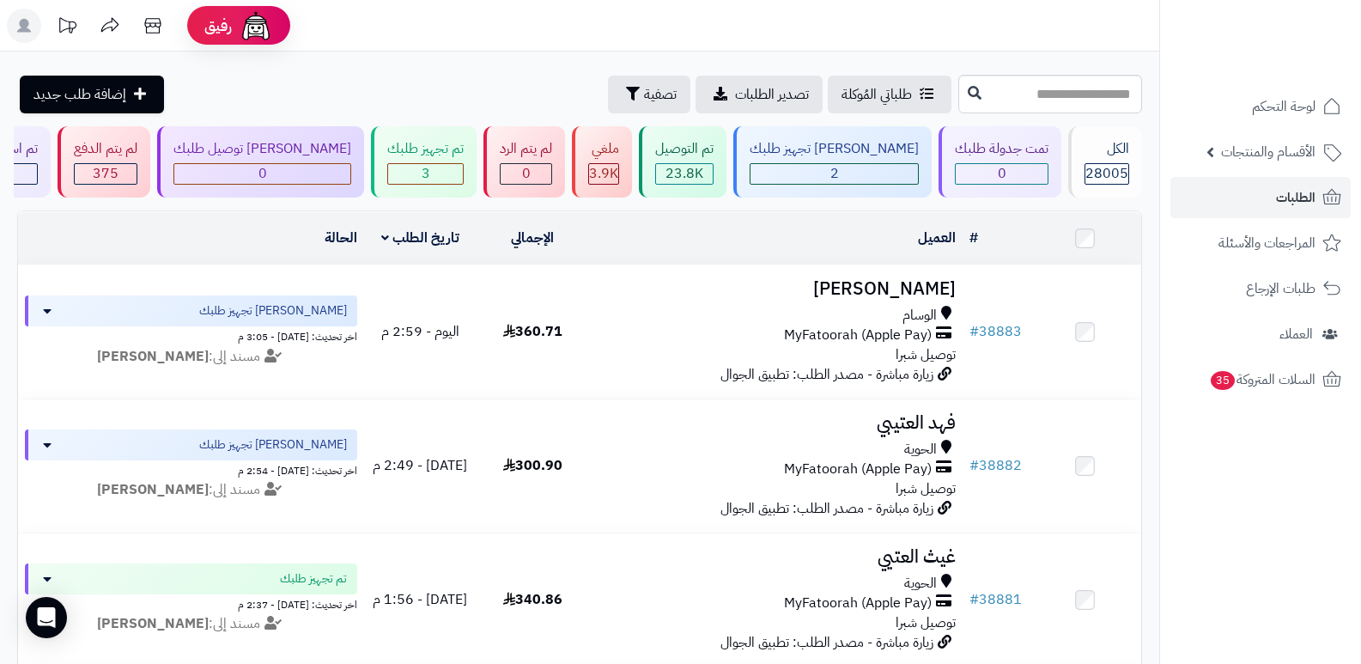
click at [920, 33] on header "رفيق ! الطلبات معالجة مكتمل إرجاع المنتجات العملاء المتواجدون الان 28719 عملاء …" at bounding box center [680, 26] width 1361 height 52
click at [1104, 152] on div "الكل" at bounding box center [1107, 149] width 45 height 20
click at [1106, 165] on span "28005" at bounding box center [1107, 173] width 43 height 21
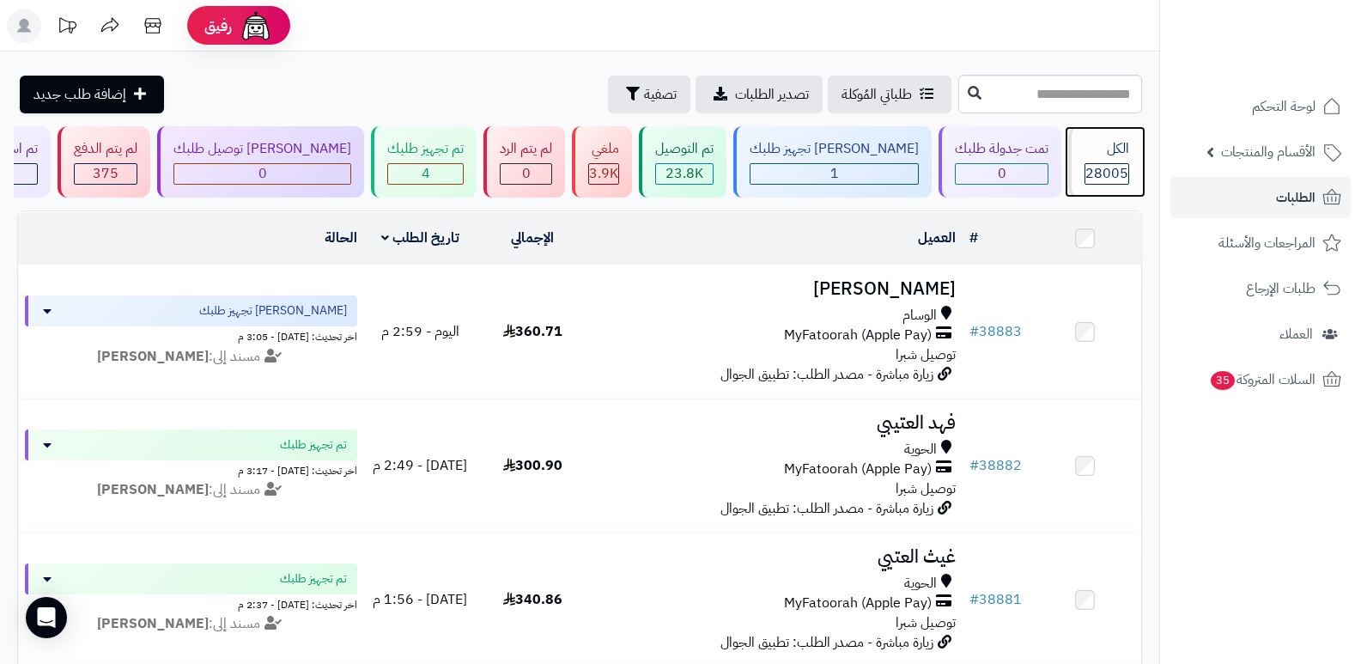
click at [1115, 148] on div "الكل" at bounding box center [1107, 149] width 45 height 20
click at [1115, 163] on span "28005" at bounding box center [1107, 173] width 43 height 21
click at [1101, 155] on div "الكل" at bounding box center [1107, 149] width 45 height 20
click at [885, 16] on header "رفيق ! الطلبات معالجة مكتمل إرجاع المنتجات العملاء المتواجدون الان 28719 عملاء …" at bounding box center [680, 26] width 1361 height 52
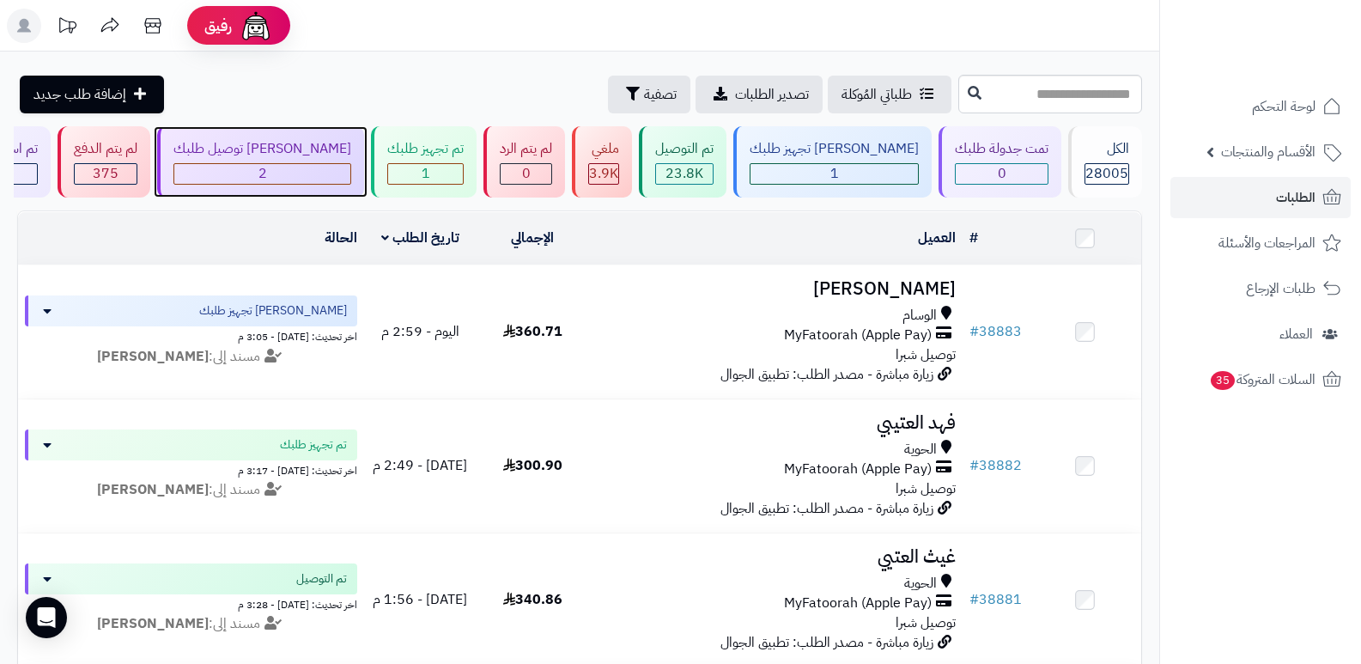
click at [336, 182] on div "2" at bounding box center [262, 174] width 176 height 20
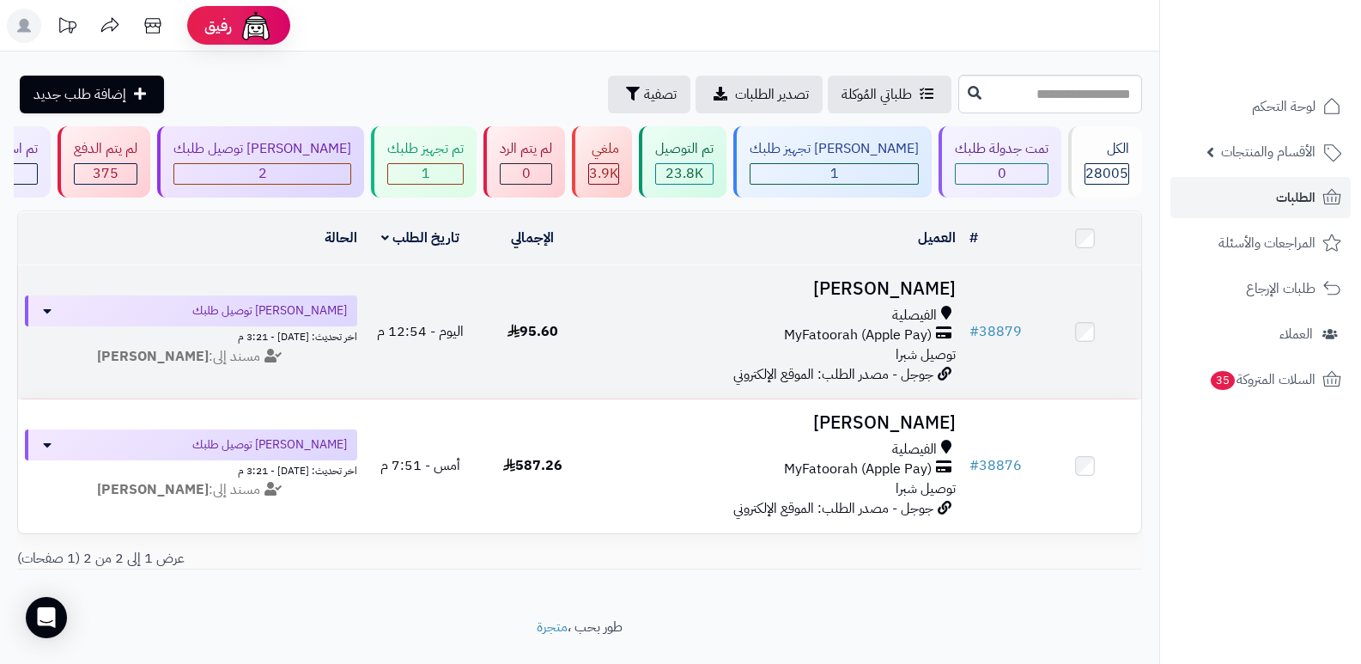
click at [903, 284] on h3 "فهد الزهراني" at bounding box center [776, 289] width 361 height 20
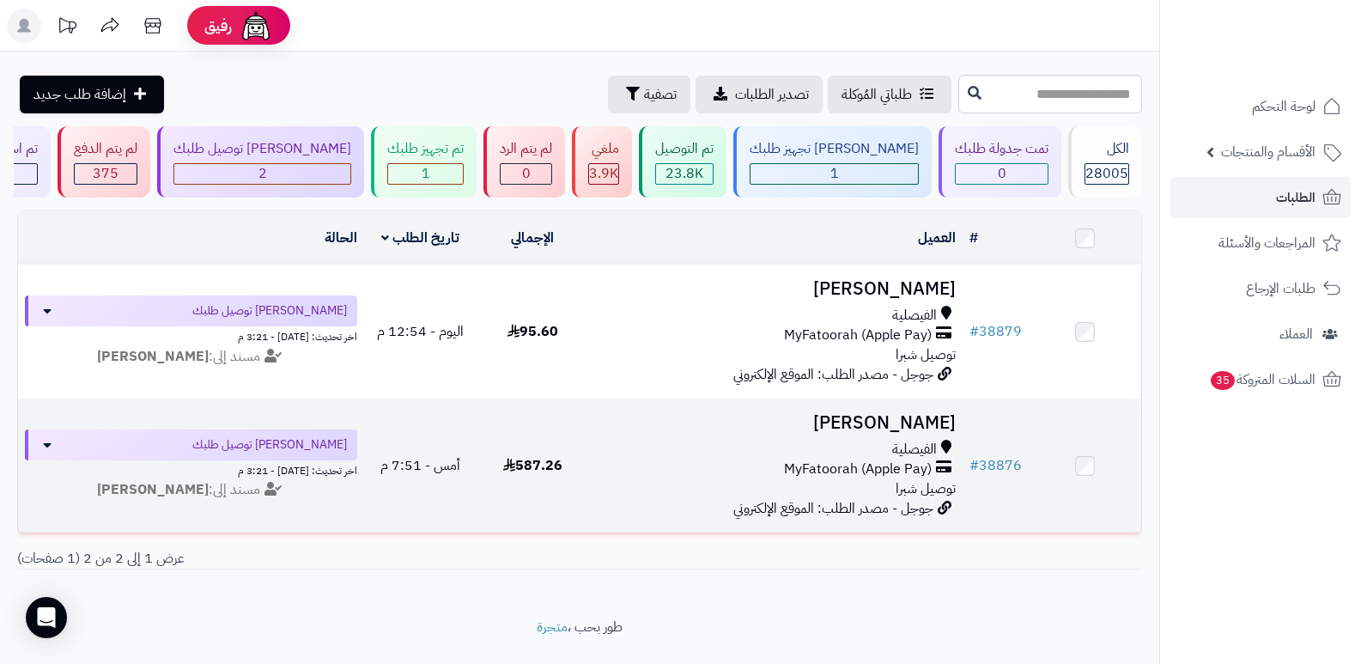
click at [871, 413] on h3 "[PERSON_NAME]" at bounding box center [776, 423] width 361 height 20
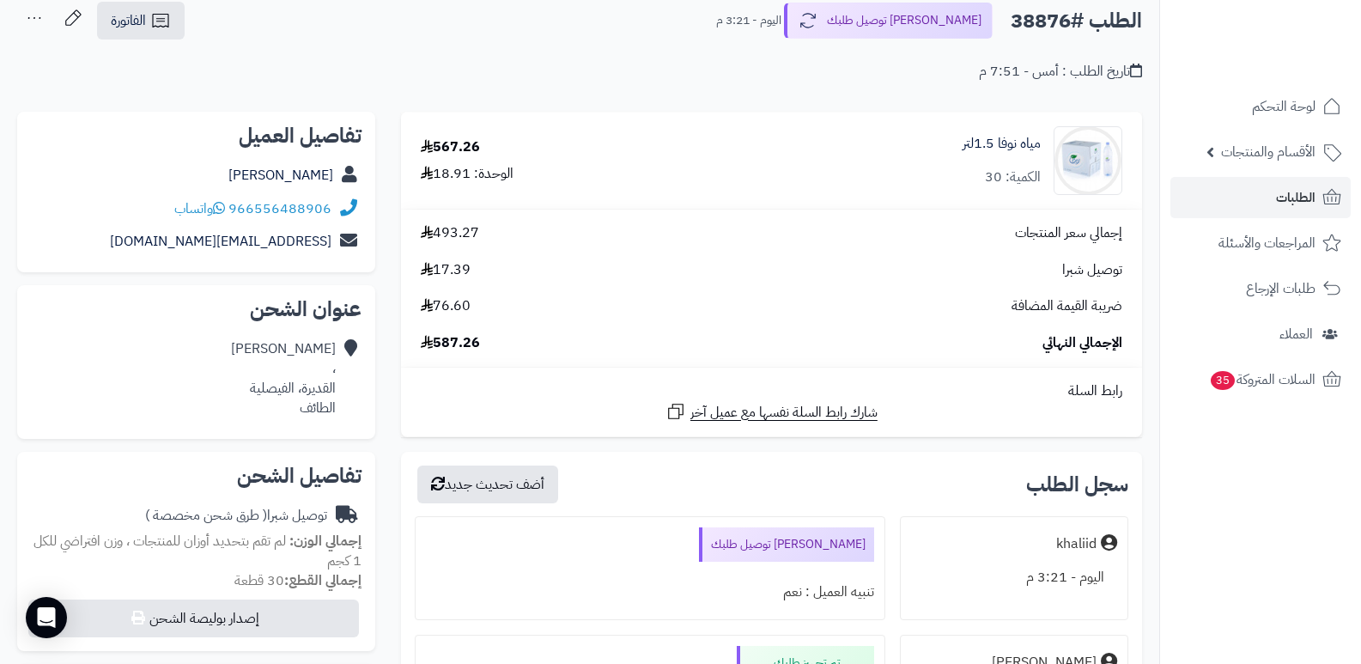
scroll to position [258, 0]
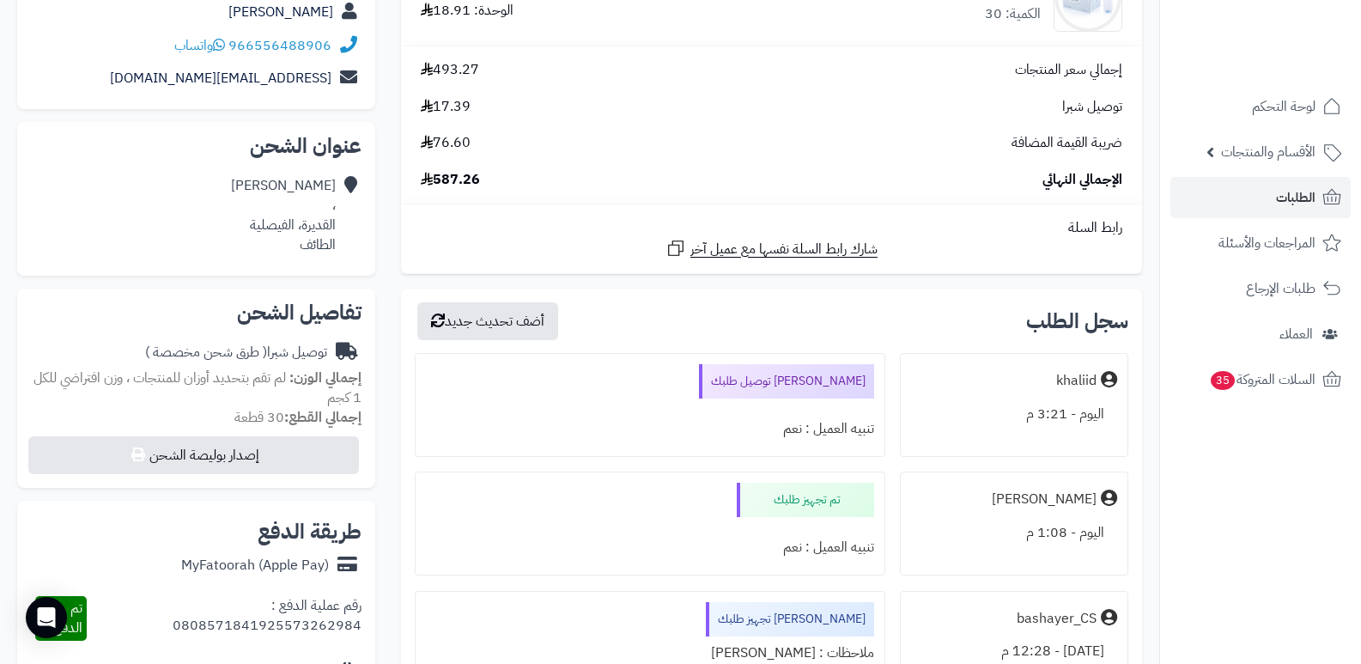
click at [1275, 487] on nav "لوحة التحكم الأقسام والمنتجات المنتجات الأقسام الماركات مواصفات المنتجات مواصفا…" at bounding box center [1261, 353] width 202 height 664
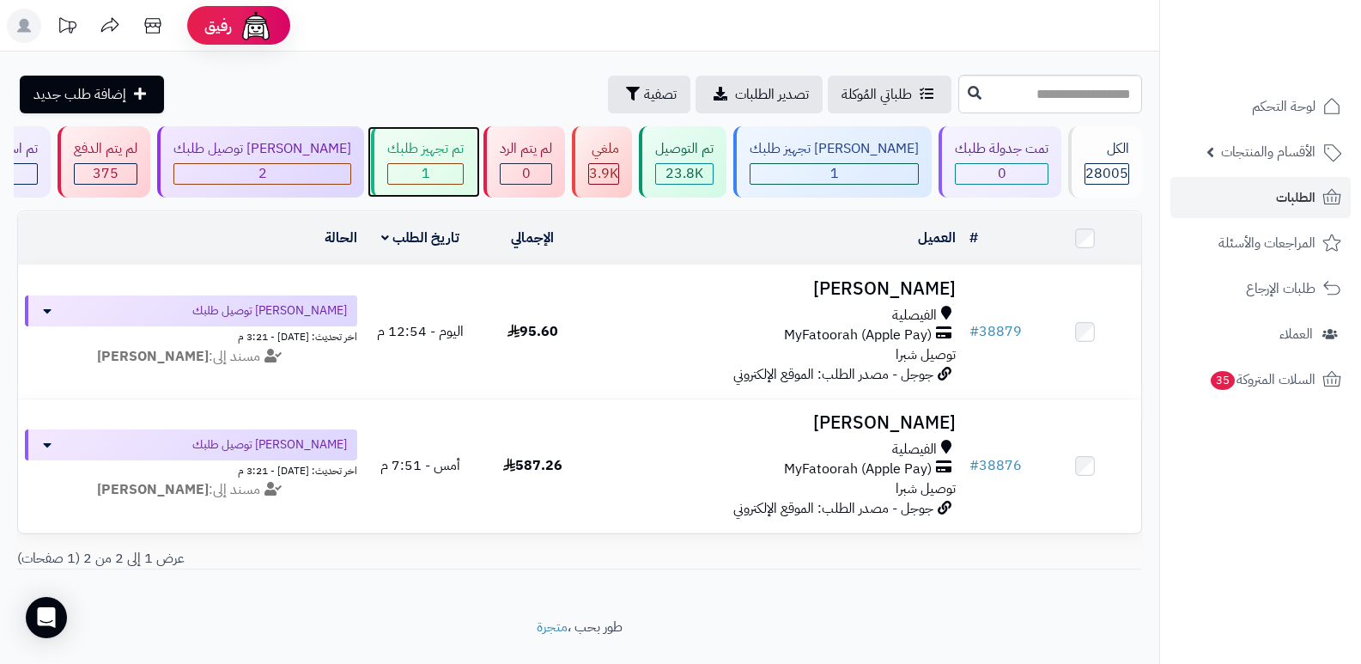
click at [461, 158] on div "تم تجهيز طلبك" at bounding box center [425, 149] width 76 height 20
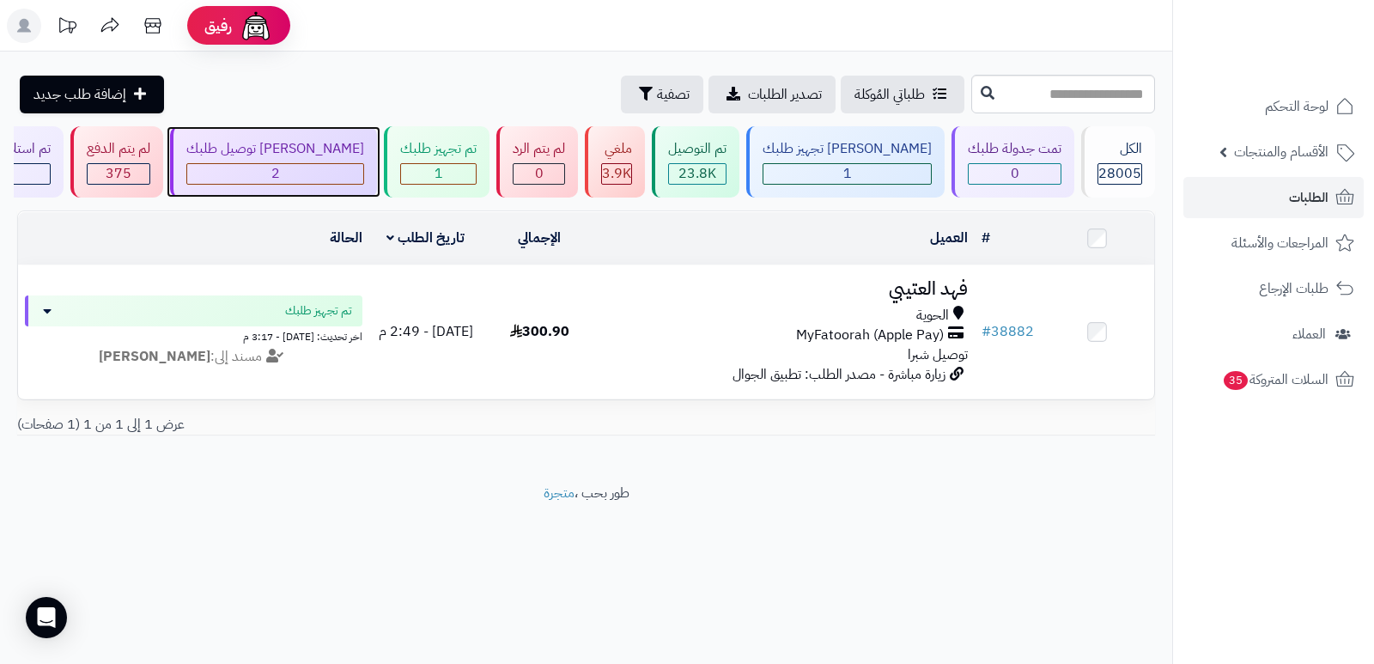
click at [344, 157] on div "[PERSON_NAME] توصيل طلبك" at bounding box center [275, 149] width 178 height 20
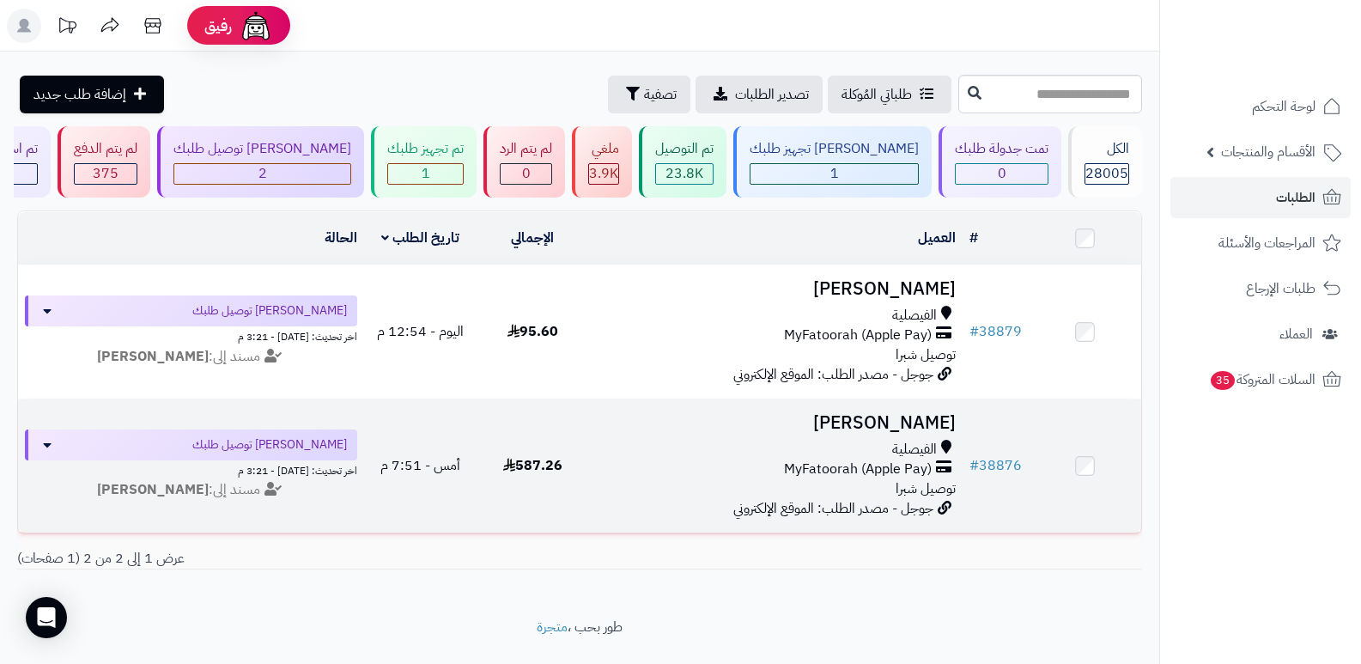
click at [828, 425] on h3 "Shrooq Alsherby" at bounding box center [776, 423] width 361 height 20
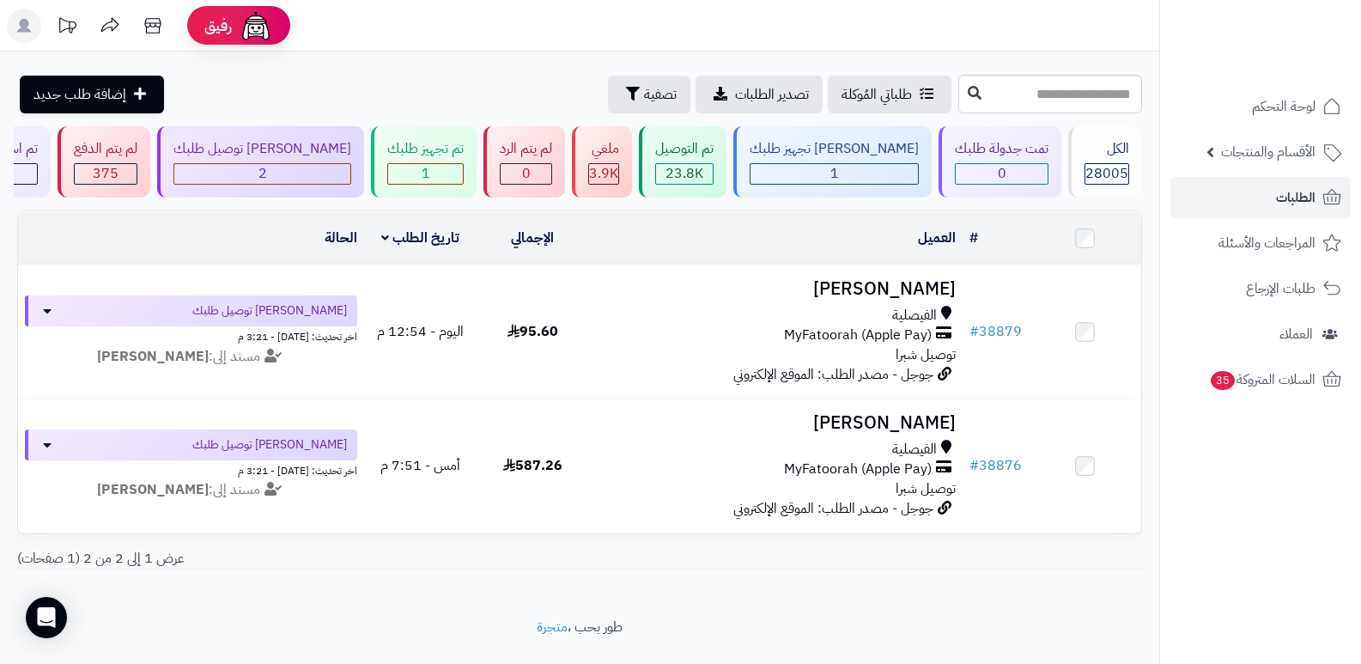
click at [864, 40] on header "رفيق ! الطلبات معالجة مكتمل إرجاع المنتجات العملاء المتواجدون الان 28719 عملاء …" at bounding box center [680, 26] width 1361 height 52
click at [713, 166] on div "23.8K" at bounding box center [684, 174] width 57 height 20
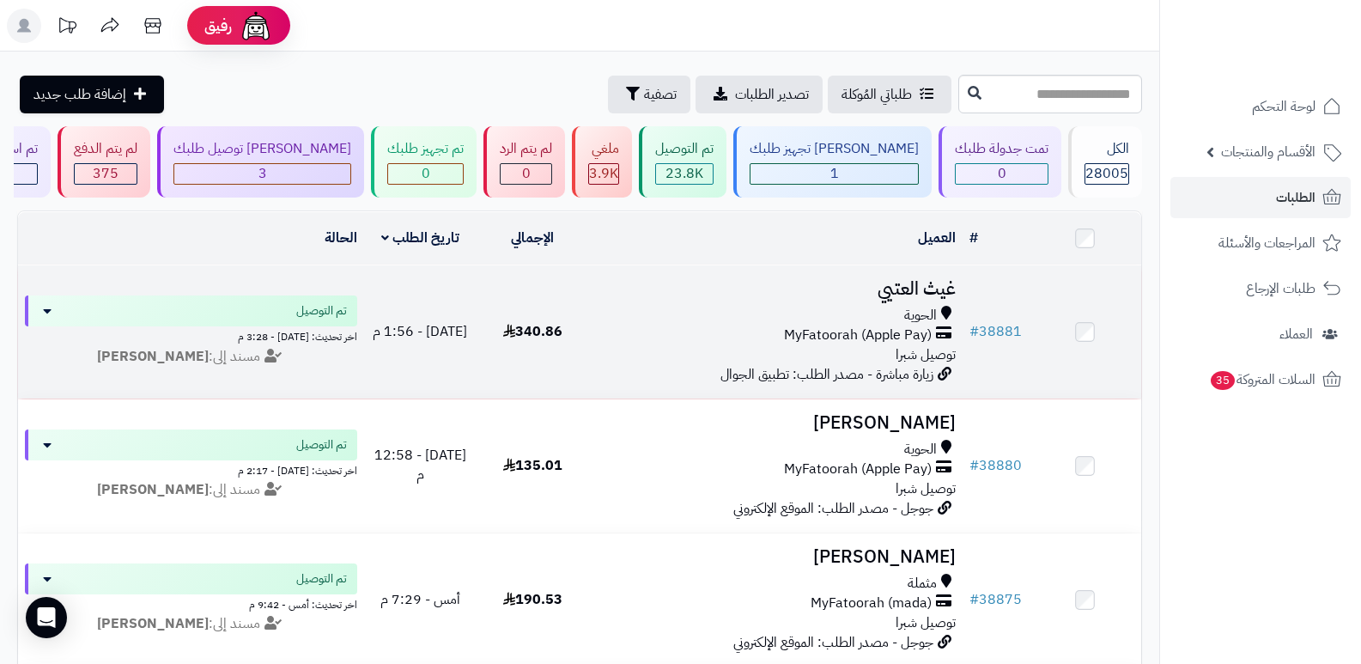
click at [909, 288] on h3 "غيث العتيي" at bounding box center [776, 289] width 361 height 20
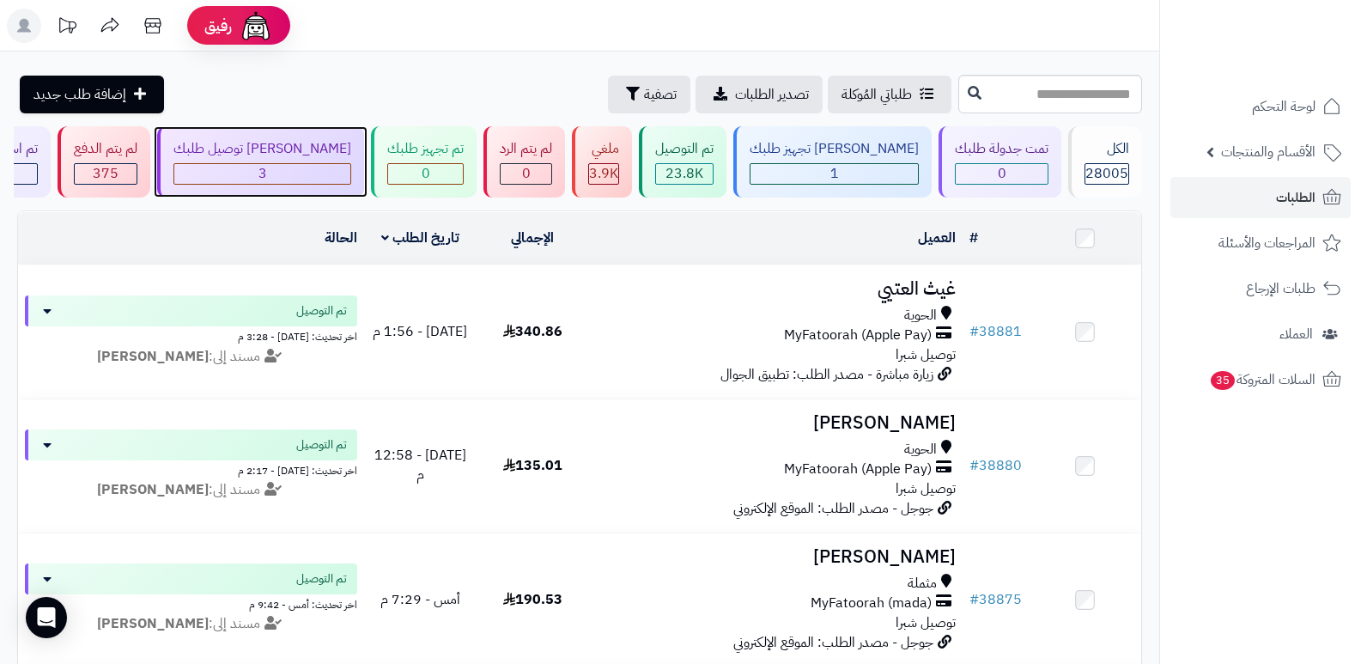
click at [337, 135] on div "جاري توصيل طلبك 3" at bounding box center [260, 161] width 207 height 71
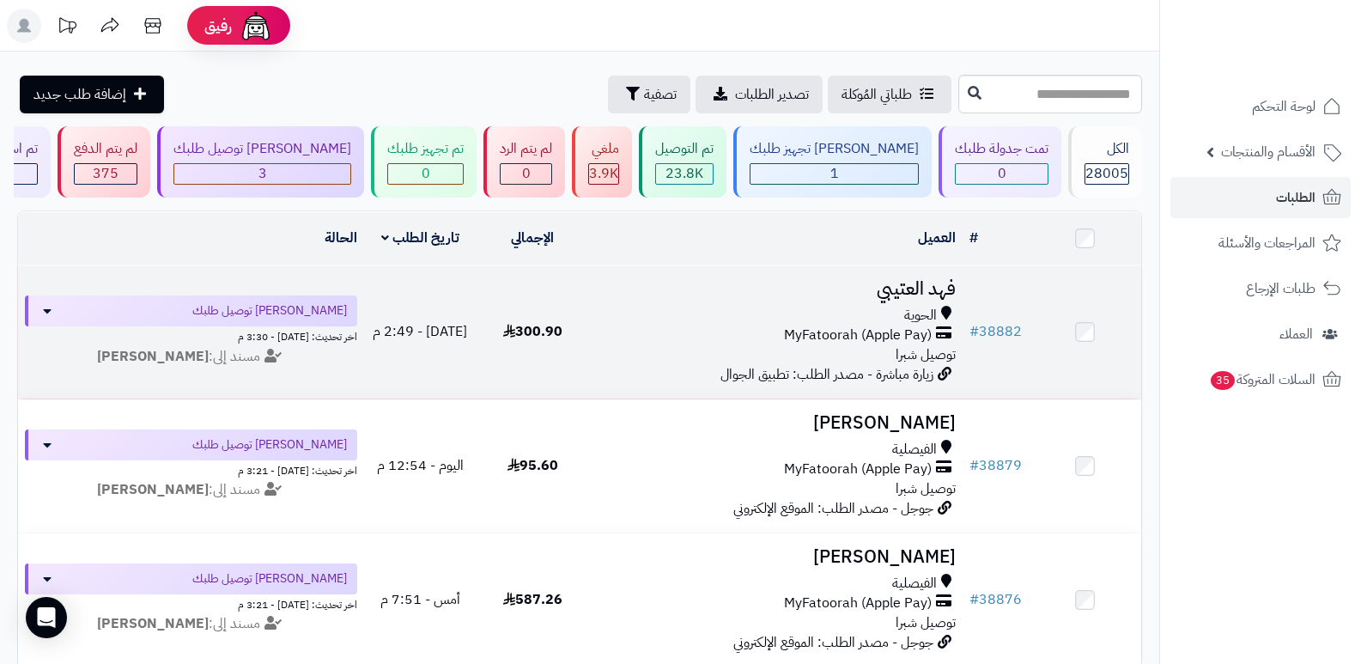
click at [935, 287] on h3 "فهد العتيبي" at bounding box center [776, 289] width 361 height 20
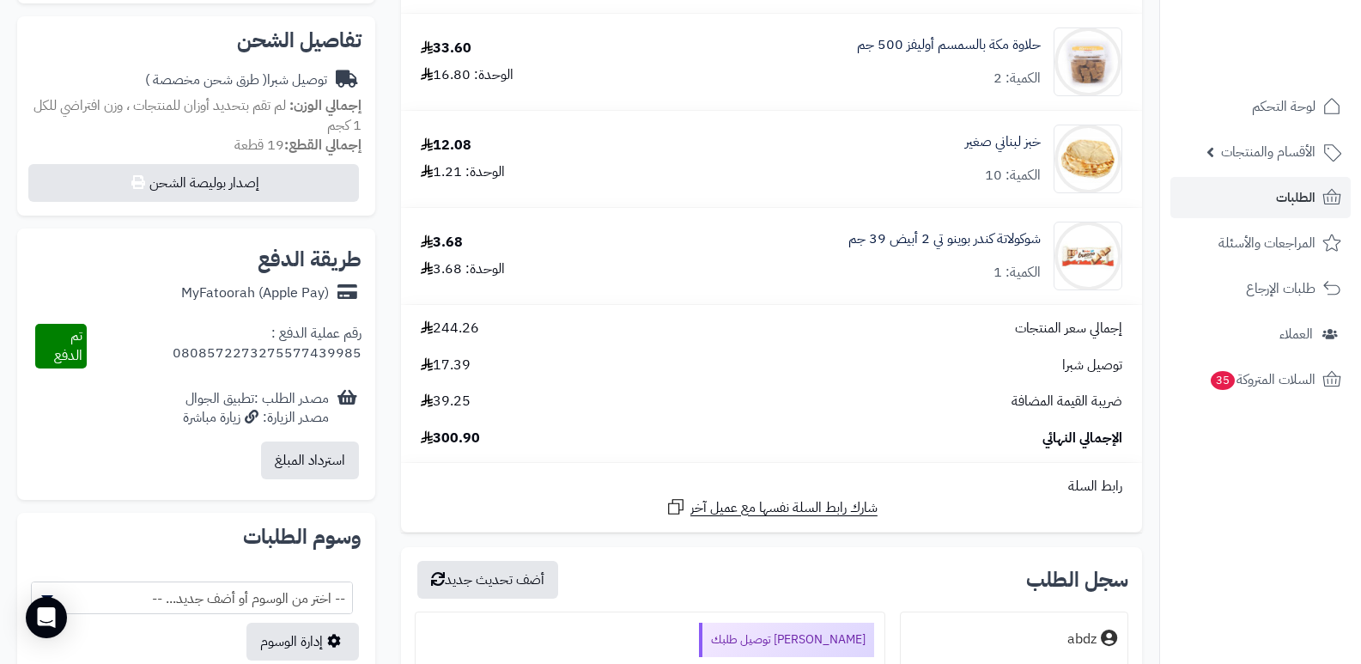
scroll to position [859, 0]
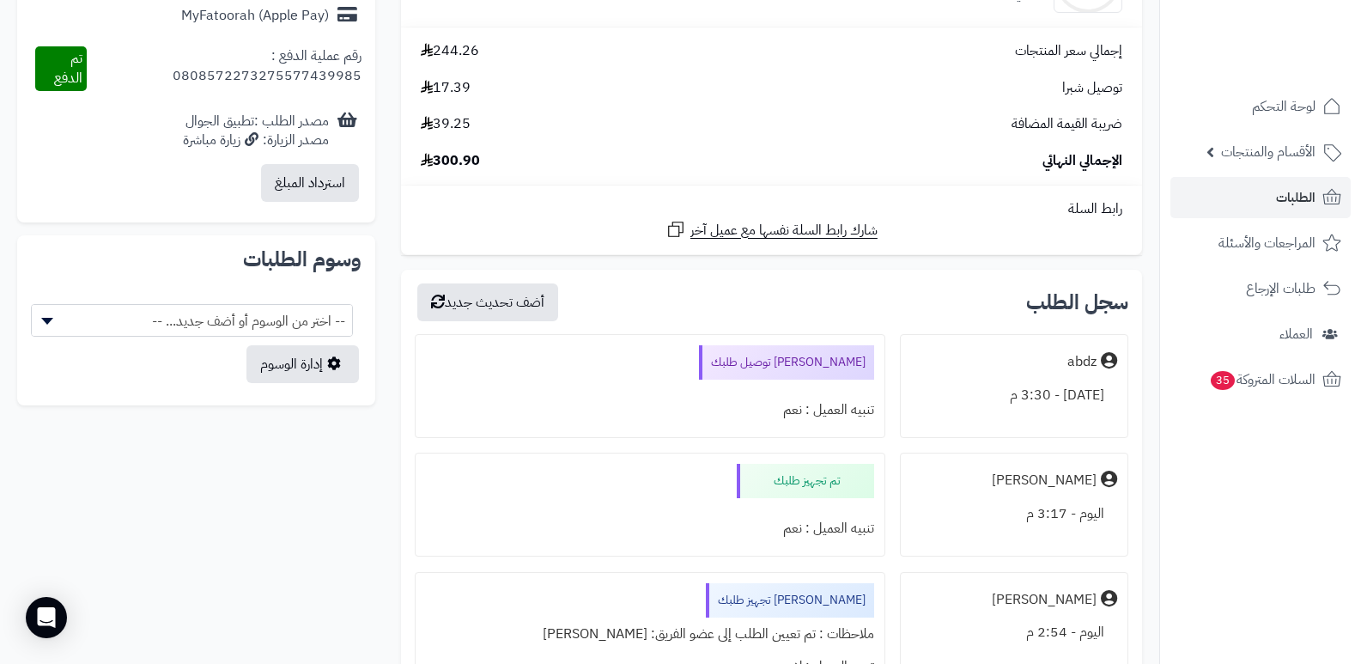
click at [1307, 496] on nav "لوحة التحكم الأقسام والمنتجات المنتجات الأقسام الماركات مواصفات المنتجات مواصفا…" at bounding box center [1261, 353] width 202 height 664
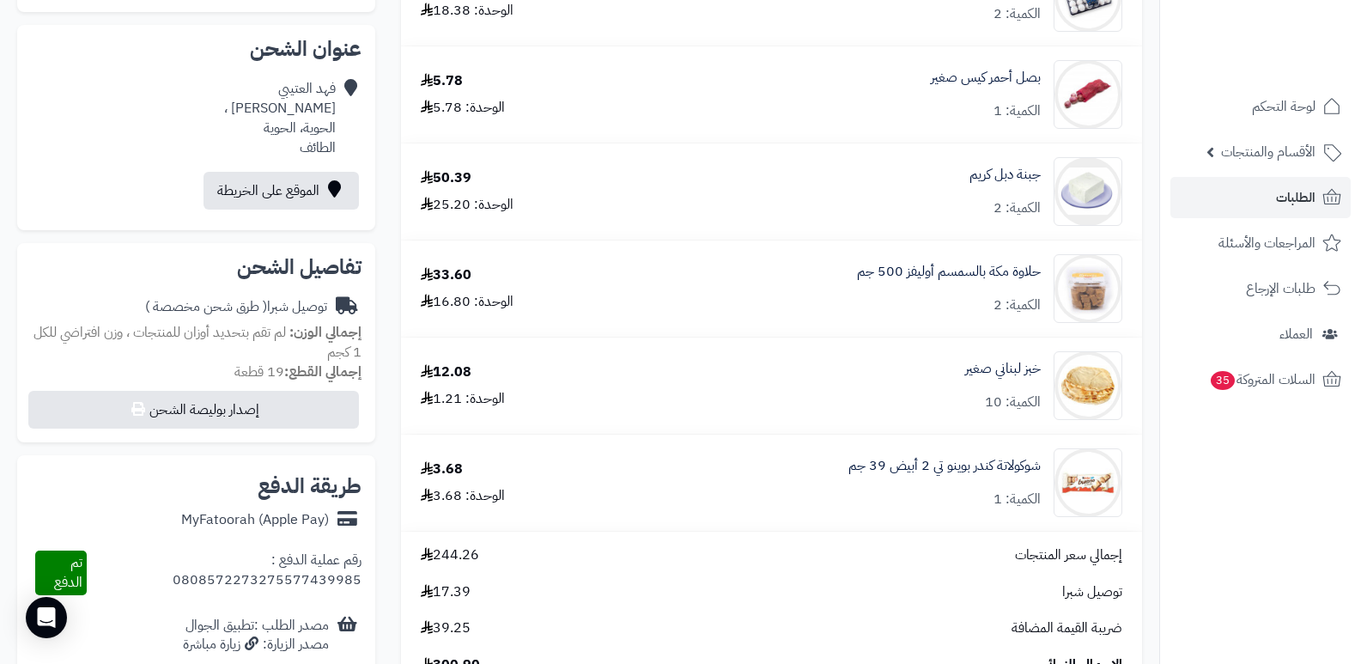
scroll to position [0, 0]
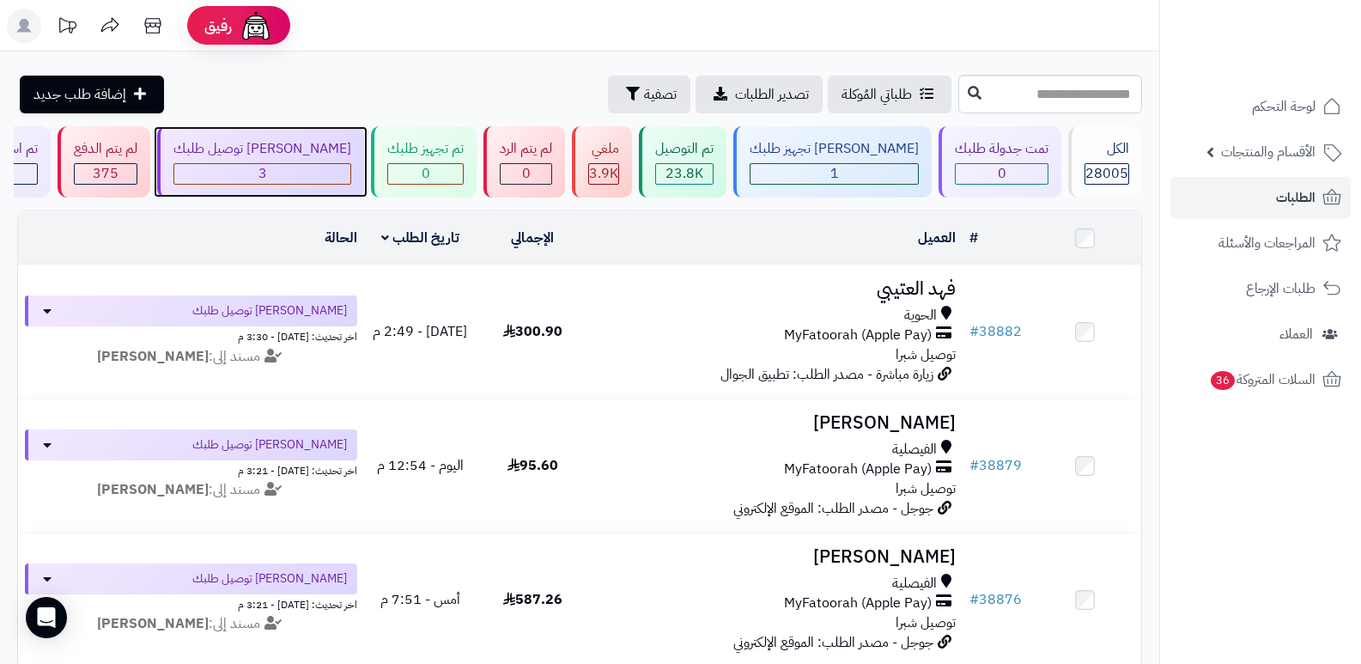
click at [345, 174] on div "3" at bounding box center [262, 174] width 176 height 20
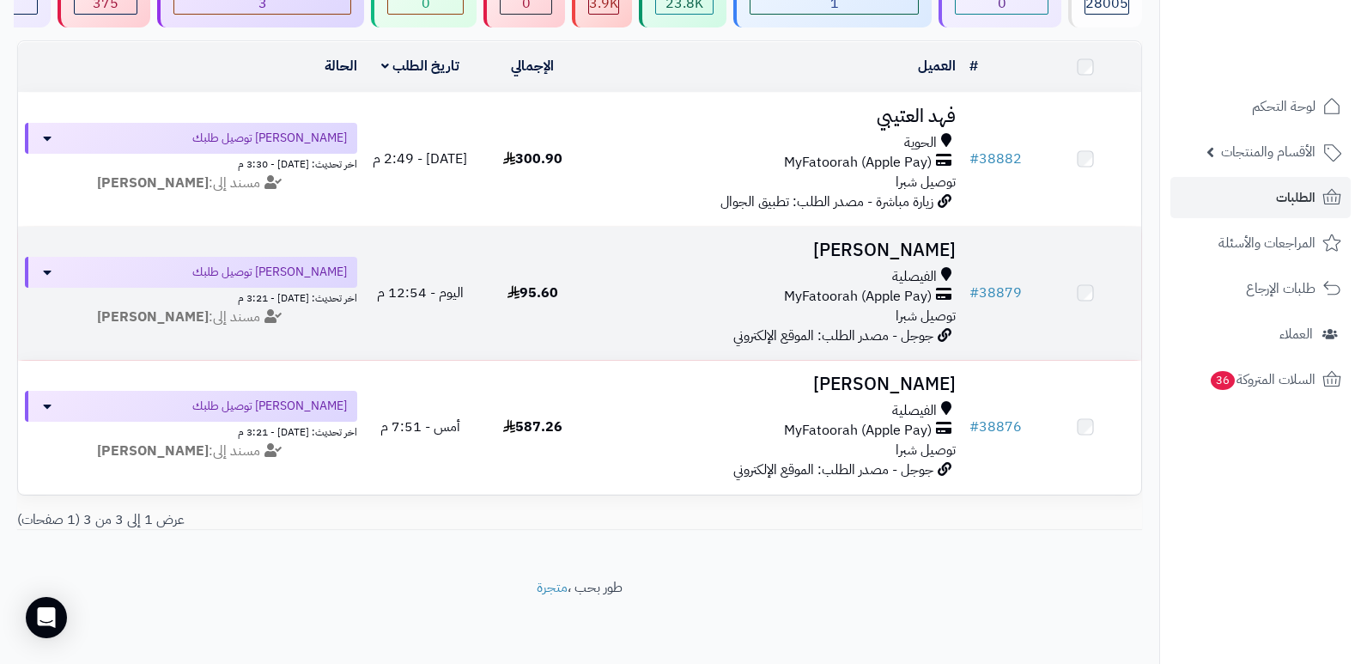
scroll to position [172, 0]
click at [940, 248] on h3 "فهد الزهراني" at bounding box center [776, 251] width 361 height 20
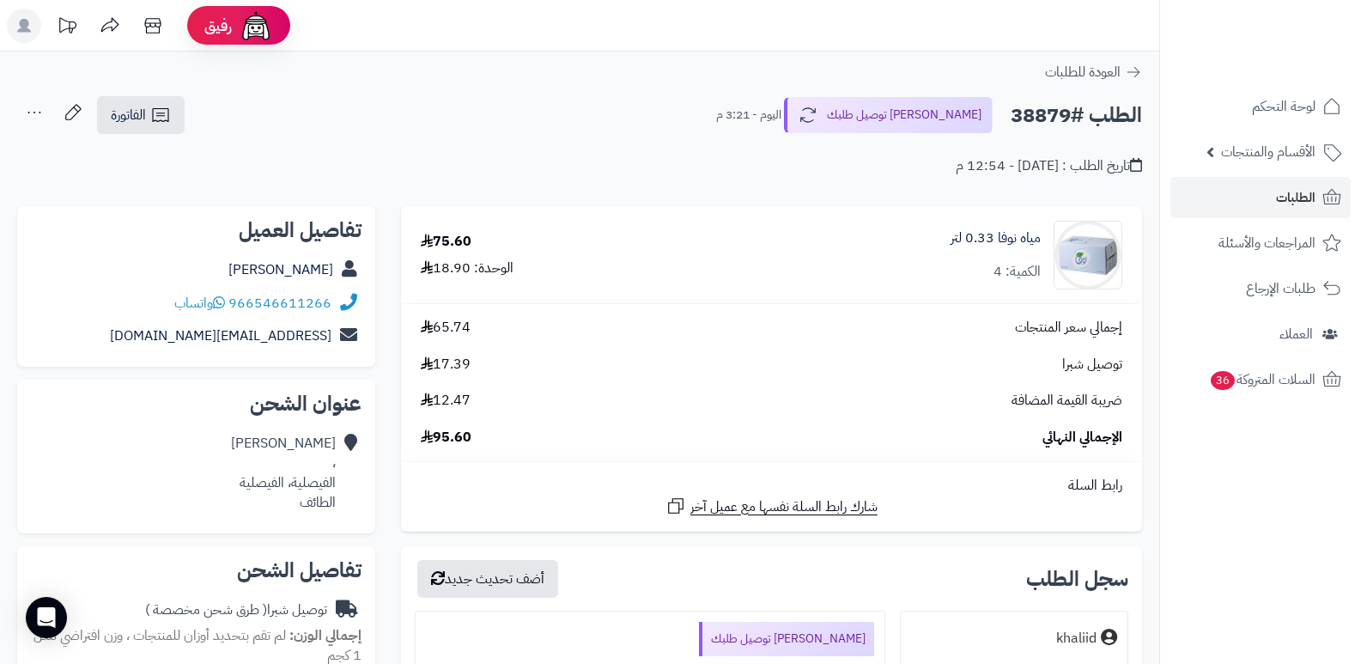
scroll to position [344, 0]
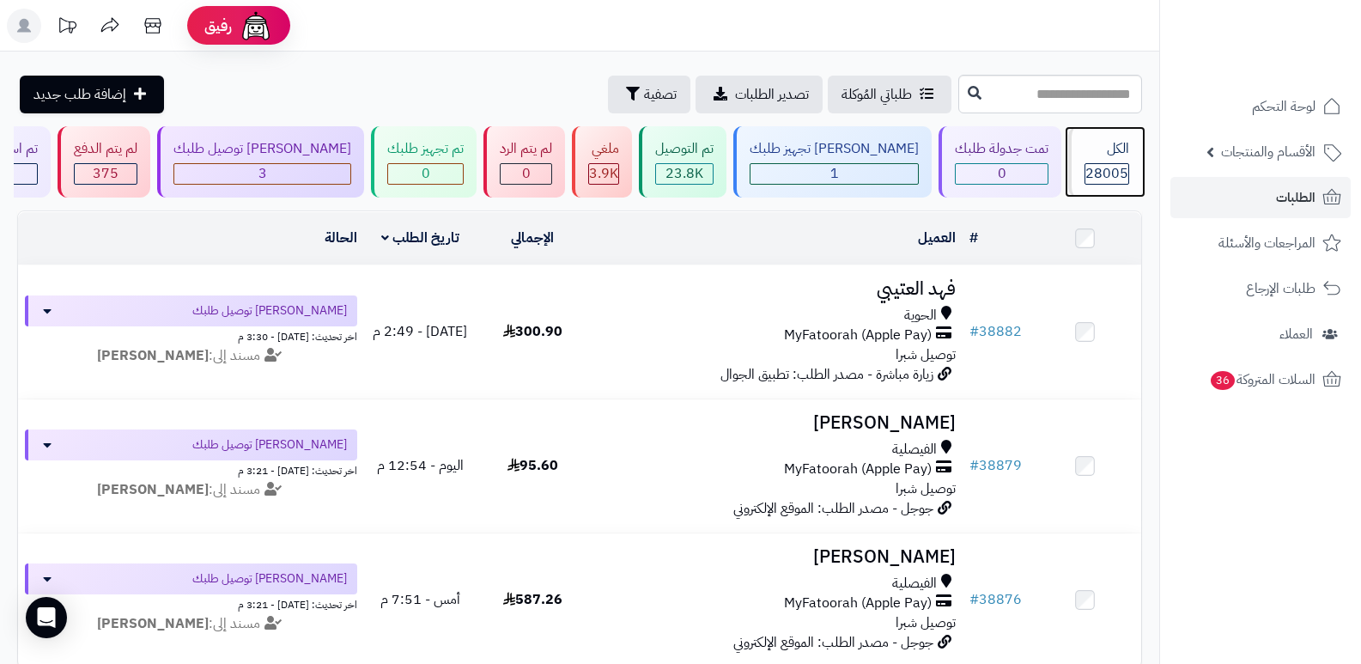
click at [1086, 164] on div "28005" at bounding box center [1107, 174] width 43 height 20
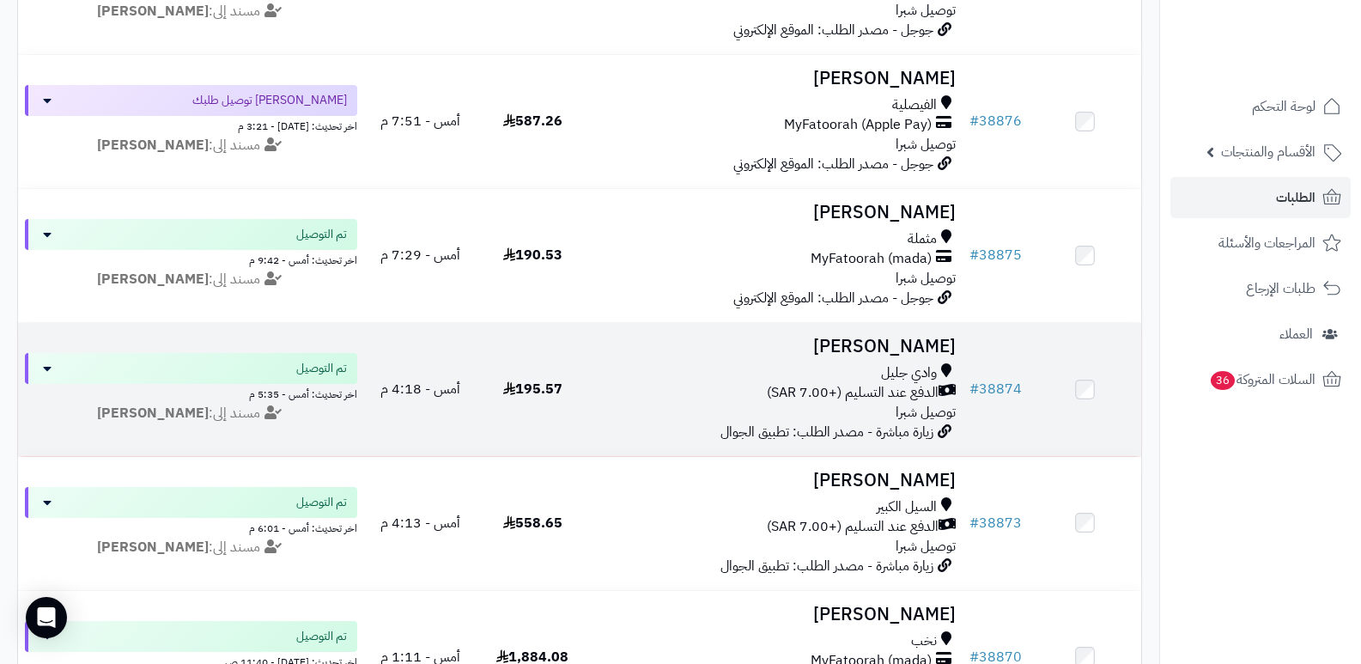
scroll to position [1117, 0]
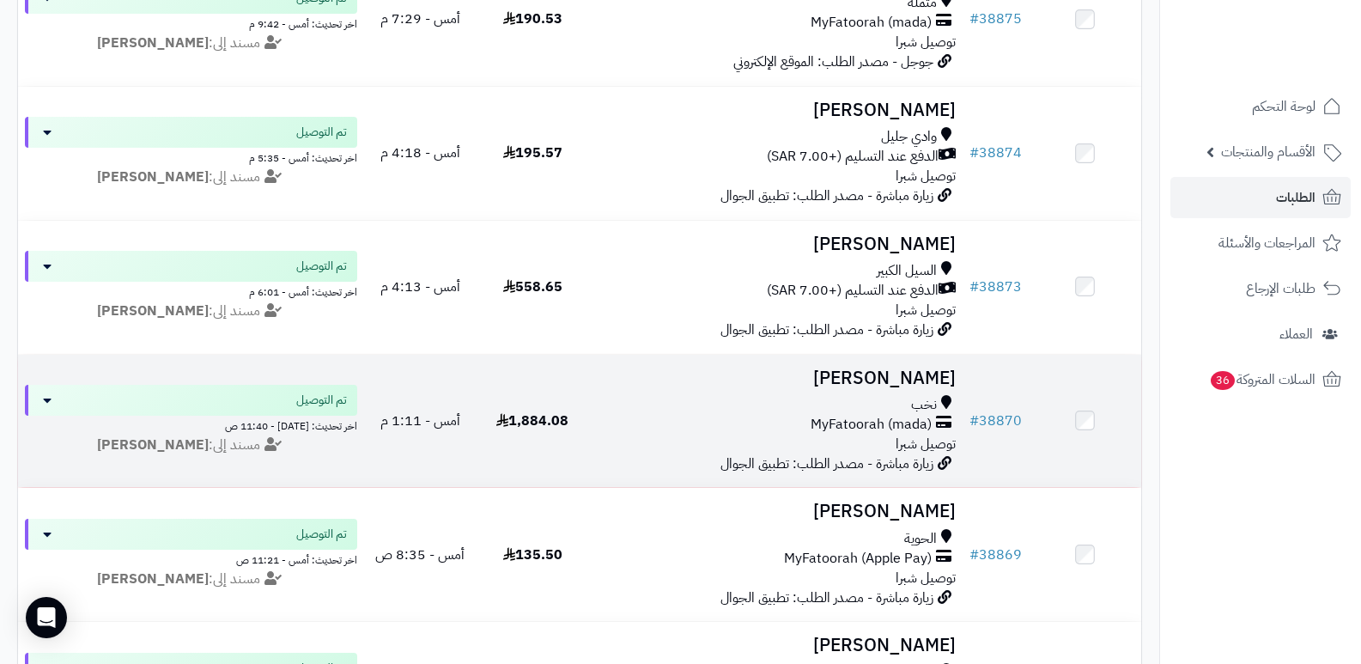
click at [936, 379] on h3 "[PERSON_NAME]" at bounding box center [776, 378] width 361 height 20
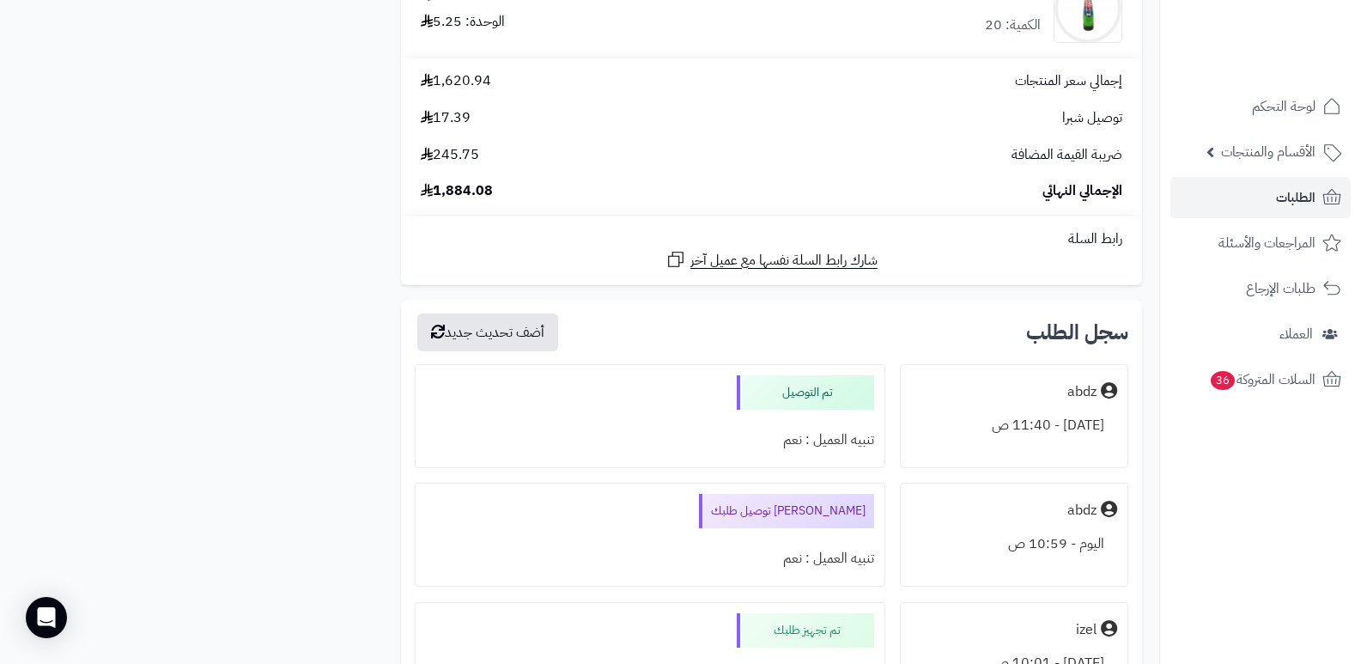
scroll to position [4209, 0]
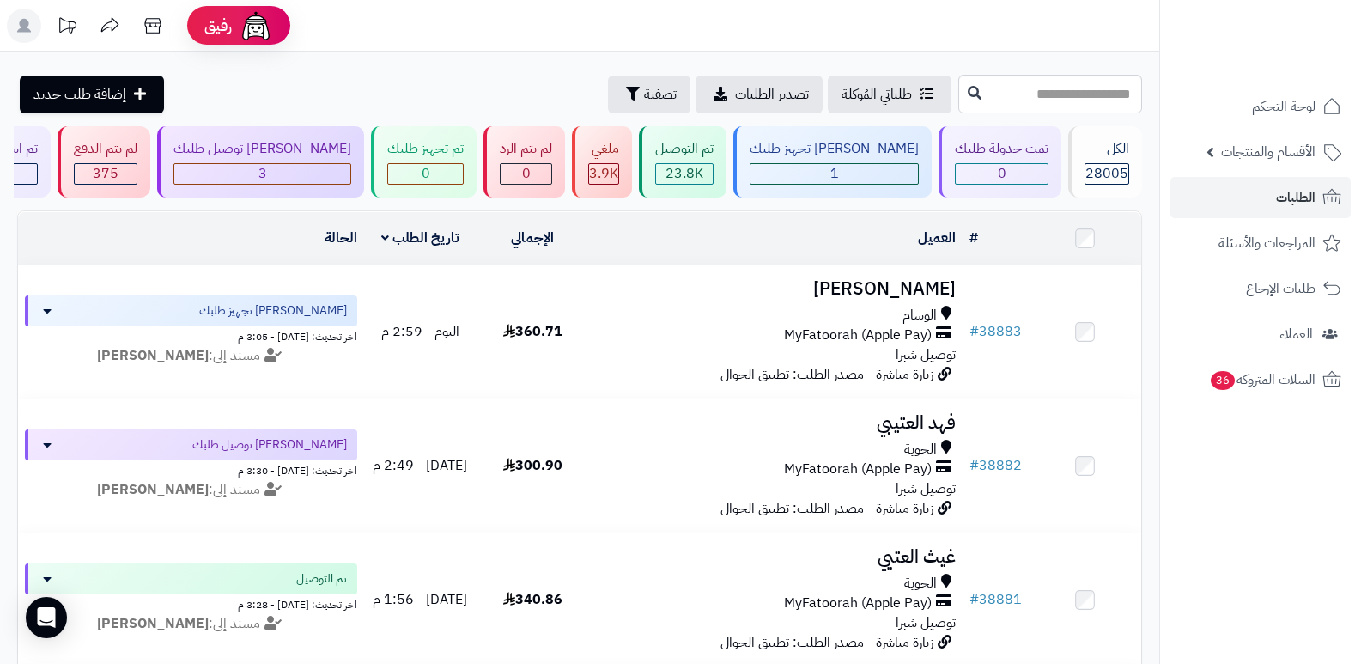
click at [844, 40] on header "رفيق ! الطلبات معالجة مكتمل إرجاع المنتجات العملاء المتواجدون الان 28719 عملاء …" at bounding box center [680, 26] width 1361 height 52
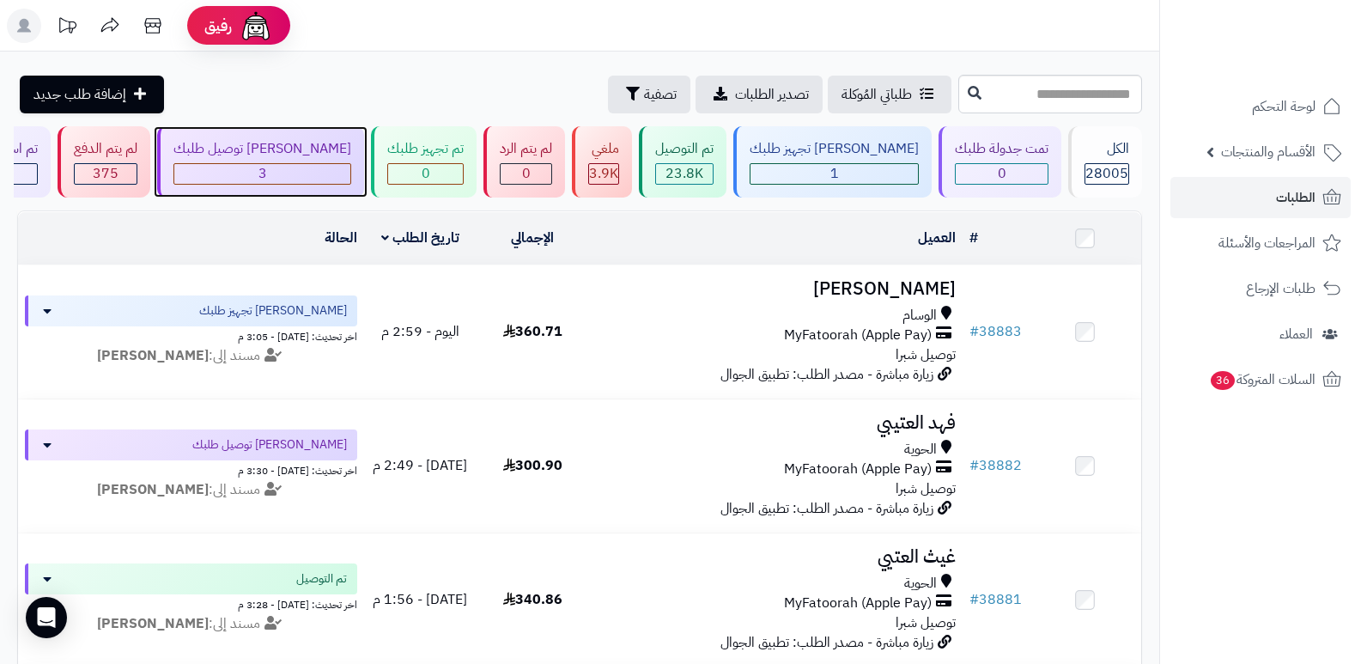
click at [335, 164] on div "3" at bounding box center [262, 174] width 176 height 20
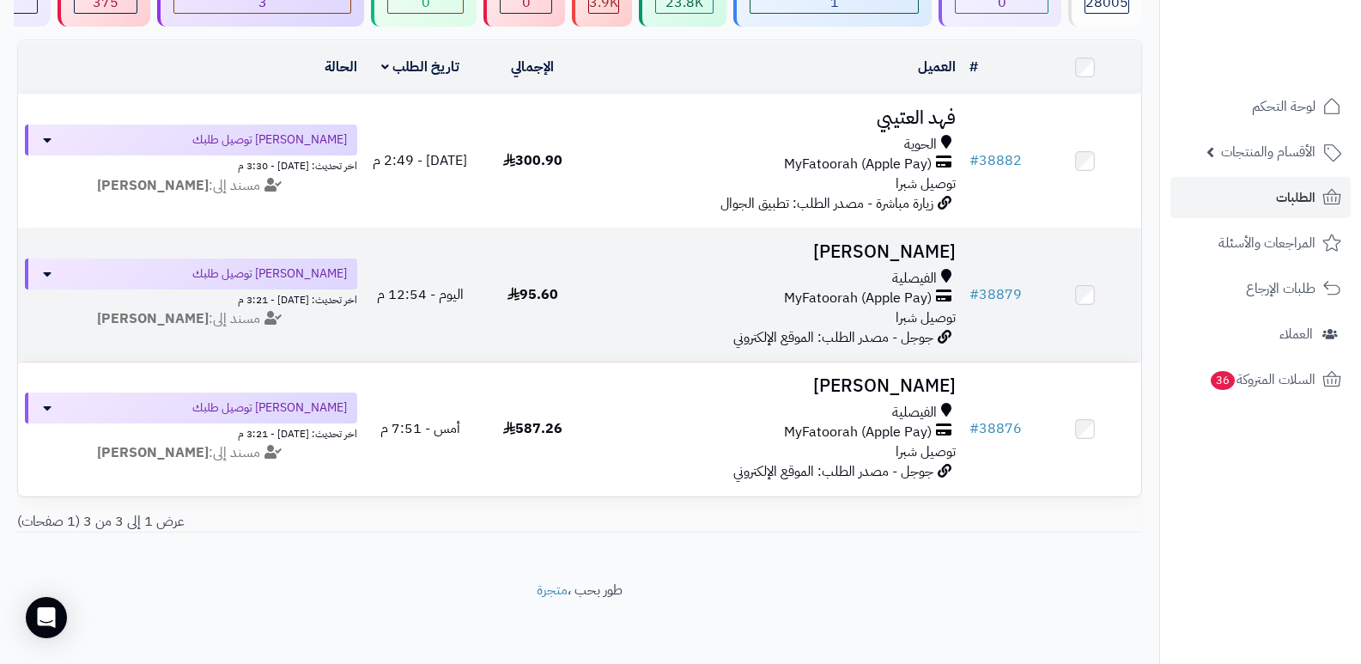
scroll to position [172, 0]
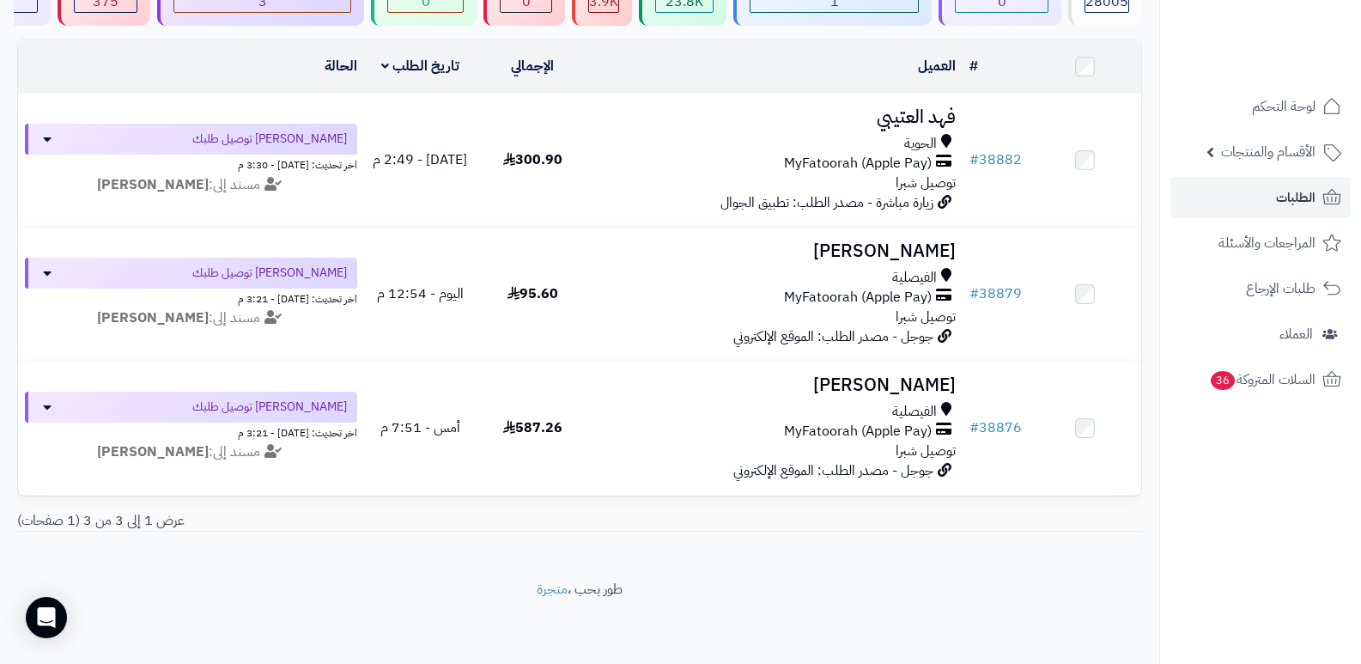
click at [1283, 532] on nav "لوحة التحكم الأقسام والمنتجات المنتجات الأقسام الماركات مواصفات المنتجات مواصفا…" at bounding box center [1261, 353] width 202 height 664
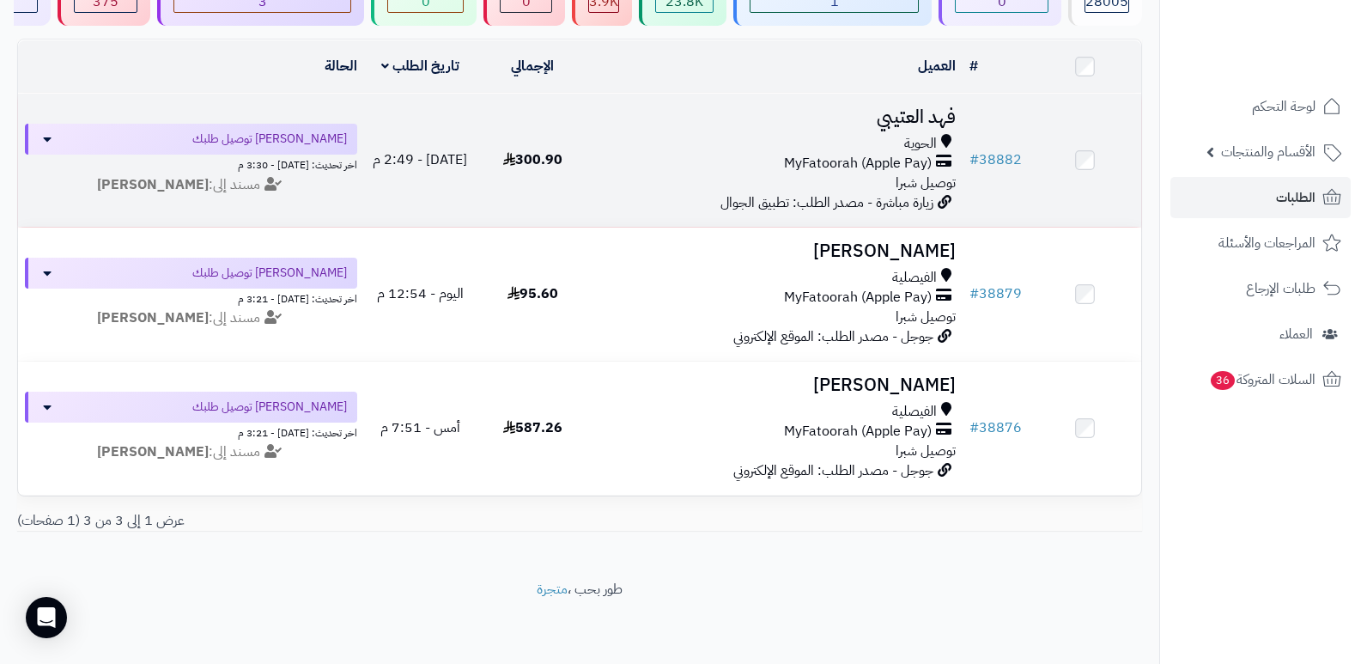
click at [930, 112] on h3 "فهد العتيبي" at bounding box center [776, 117] width 361 height 20
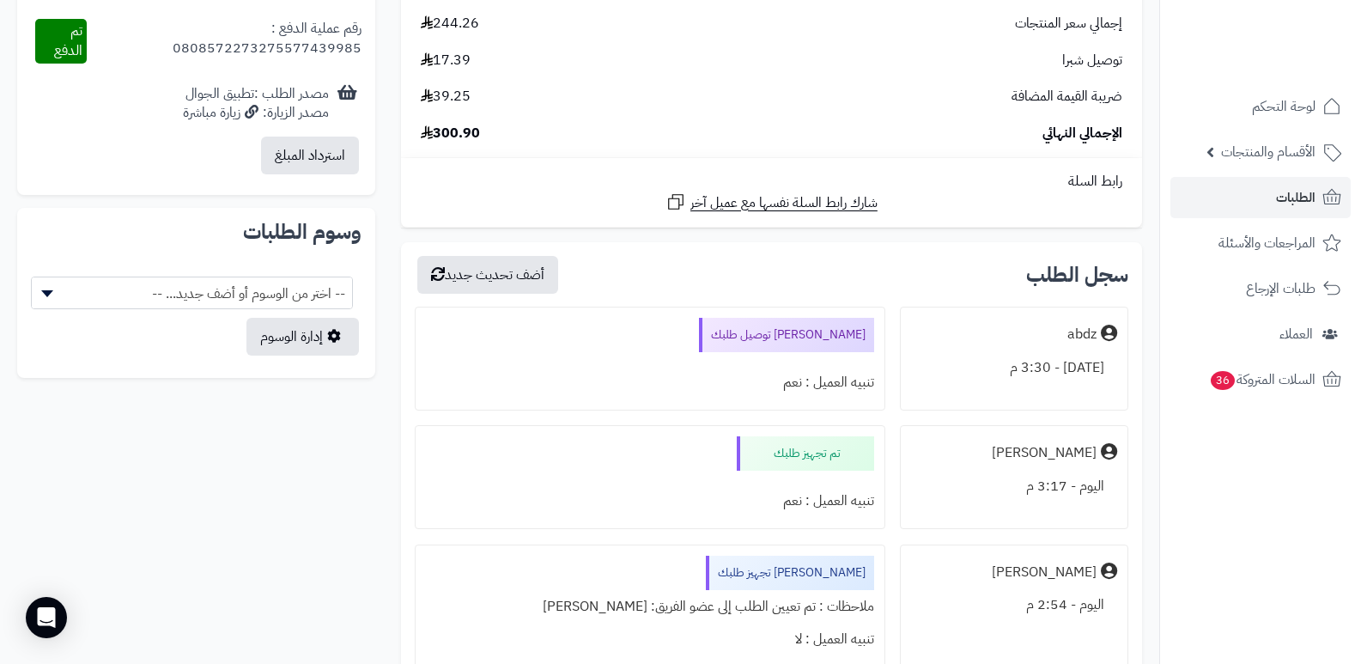
scroll to position [945, 0]
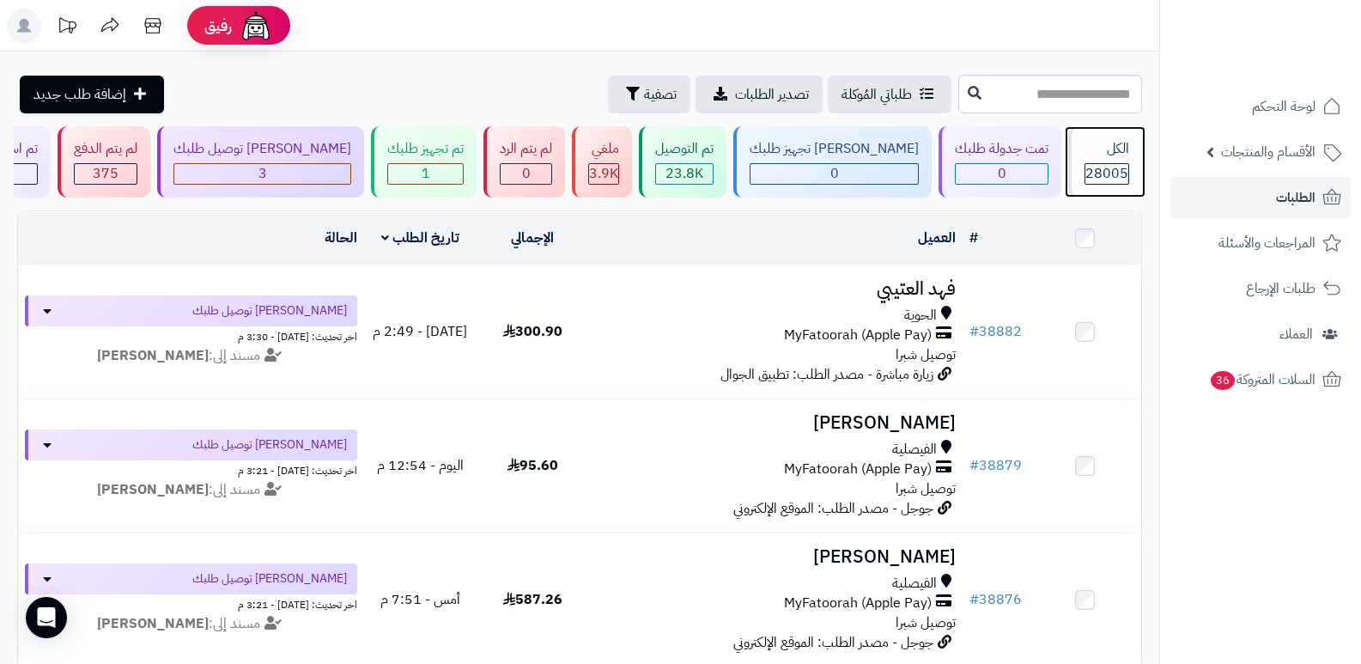
click at [1089, 127] on div "الكل 28005" at bounding box center [1106, 161] width 74 height 71
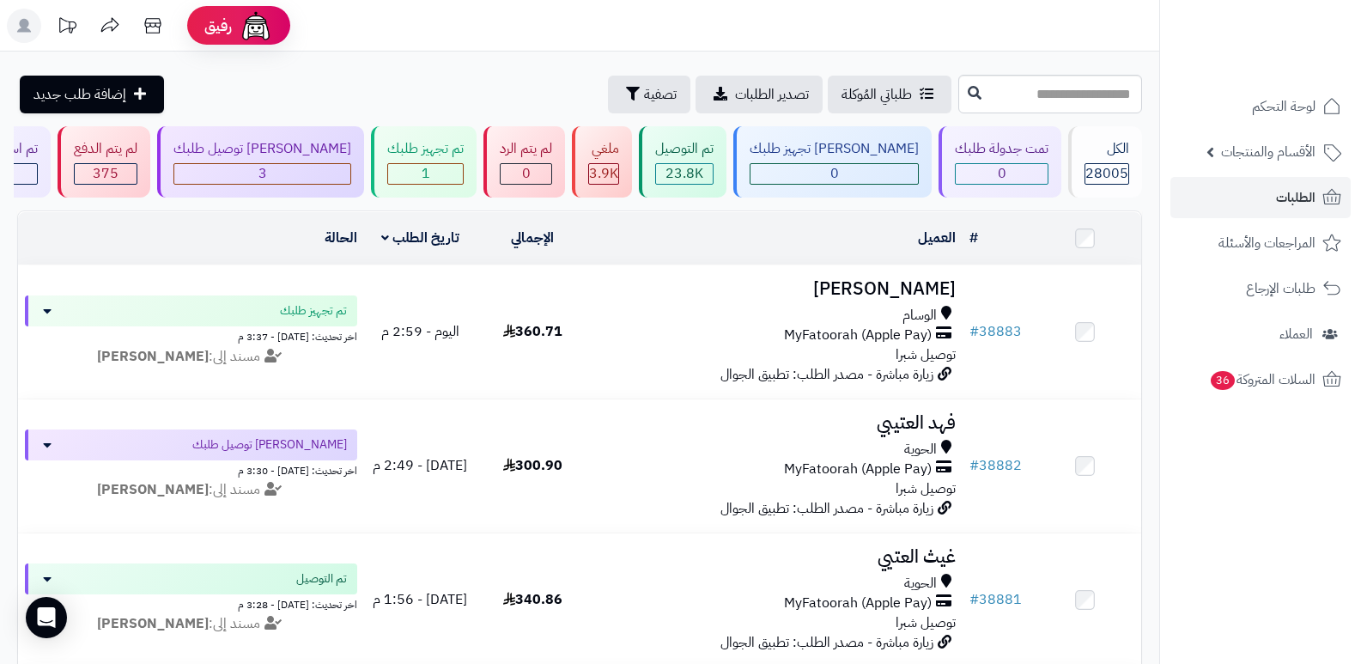
click at [1343, 533] on nav "لوحة التحكم الأقسام والمنتجات المنتجات الأقسام الماركات مواصفات المنتجات مواصفا…" at bounding box center [1261, 353] width 202 height 664
click at [1233, 551] on nav "لوحة التحكم الأقسام والمنتجات المنتجات الأقسام الماركات مواصفات المنتجات مواصفا…" at bounding box center [1261, 353] width 202 height 664
click at [1101, 144] on div "الكل" at bounding box center [1107, 149] width 45 height 20
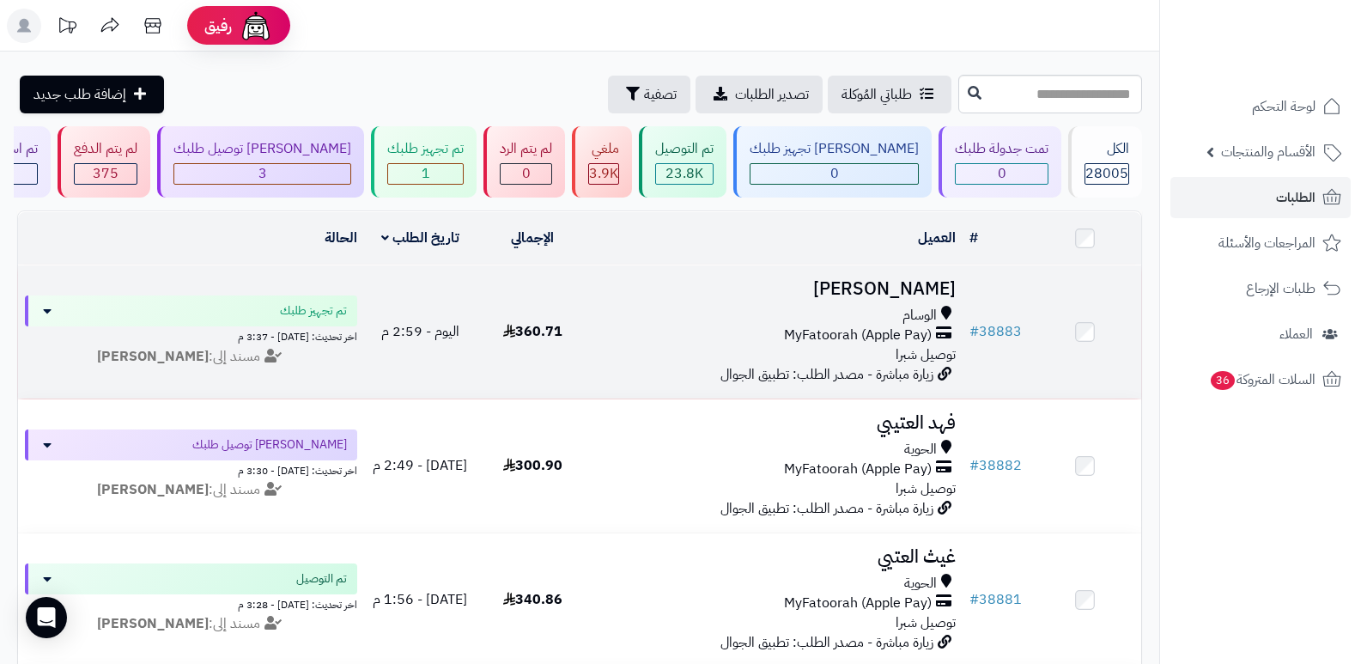
click at [904, 279] on h3 "هند الطلحي" at bounding box center [776, 289] width 361 height 20
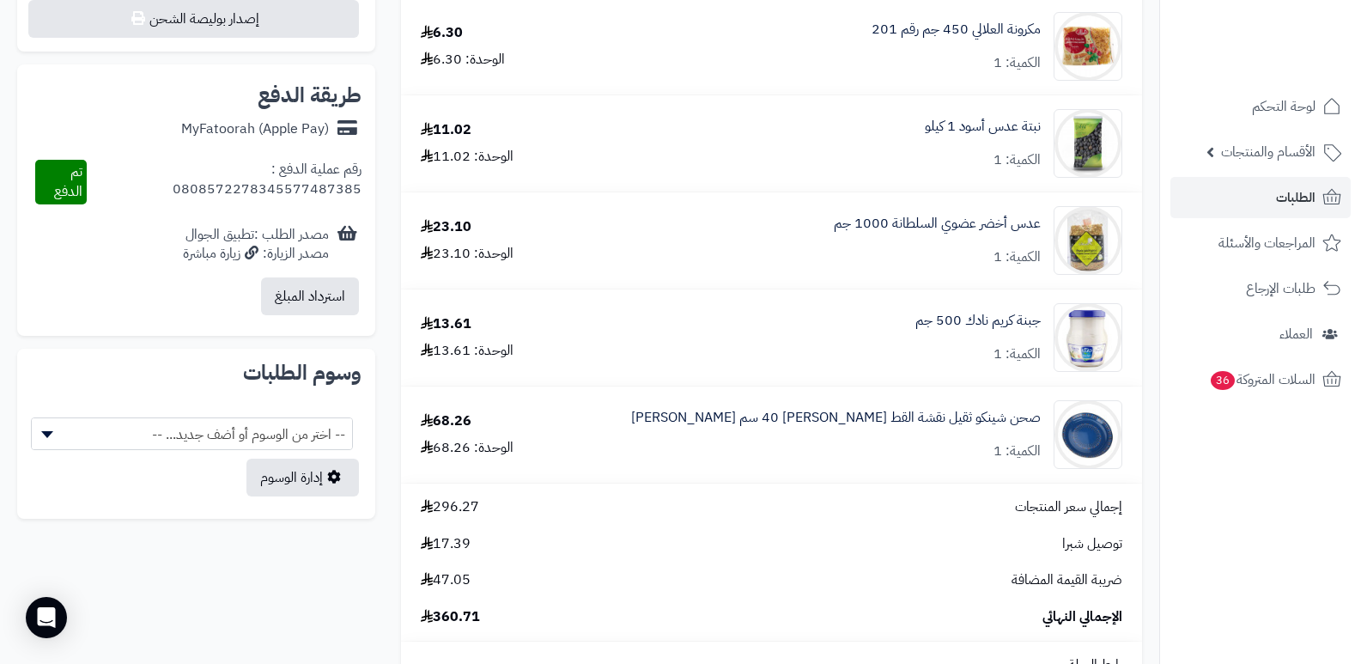
scroll to position [687, 0]
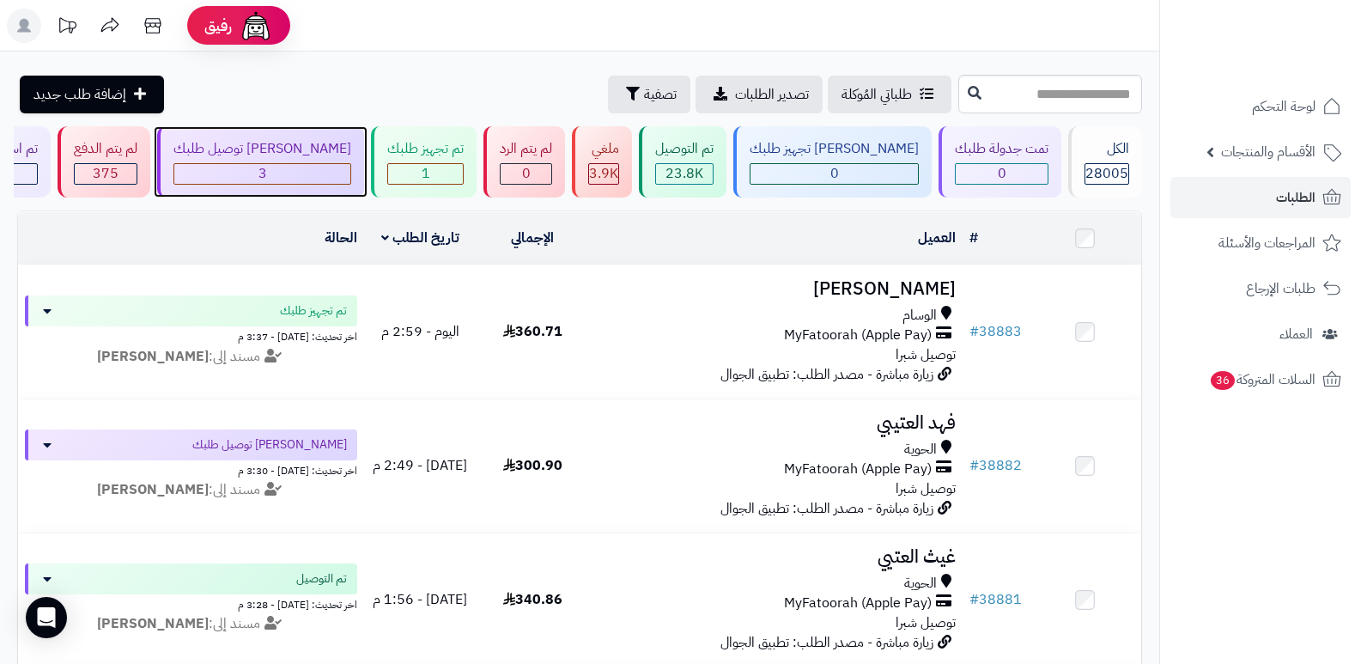
click at [343, 146] on div "[PERSON_NAME] توصيل طلبك" at bounding box center [263, 149] width 178 height 20
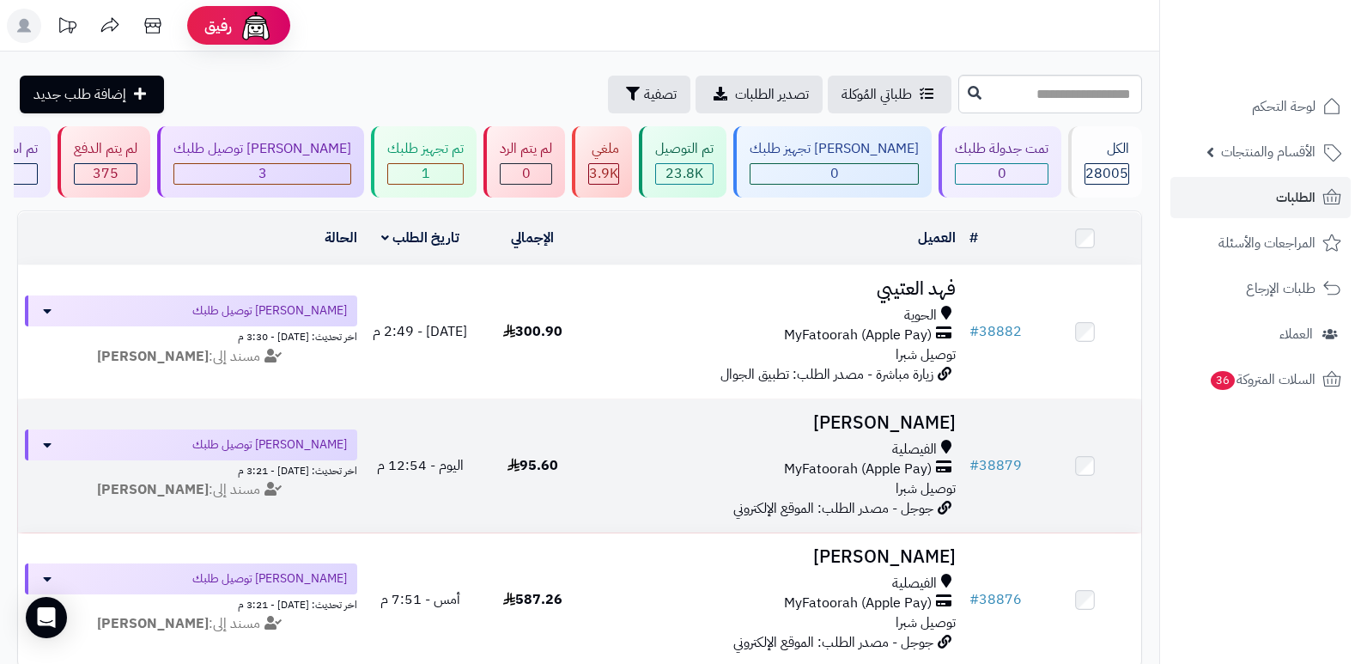
scroll to position [86, 0]
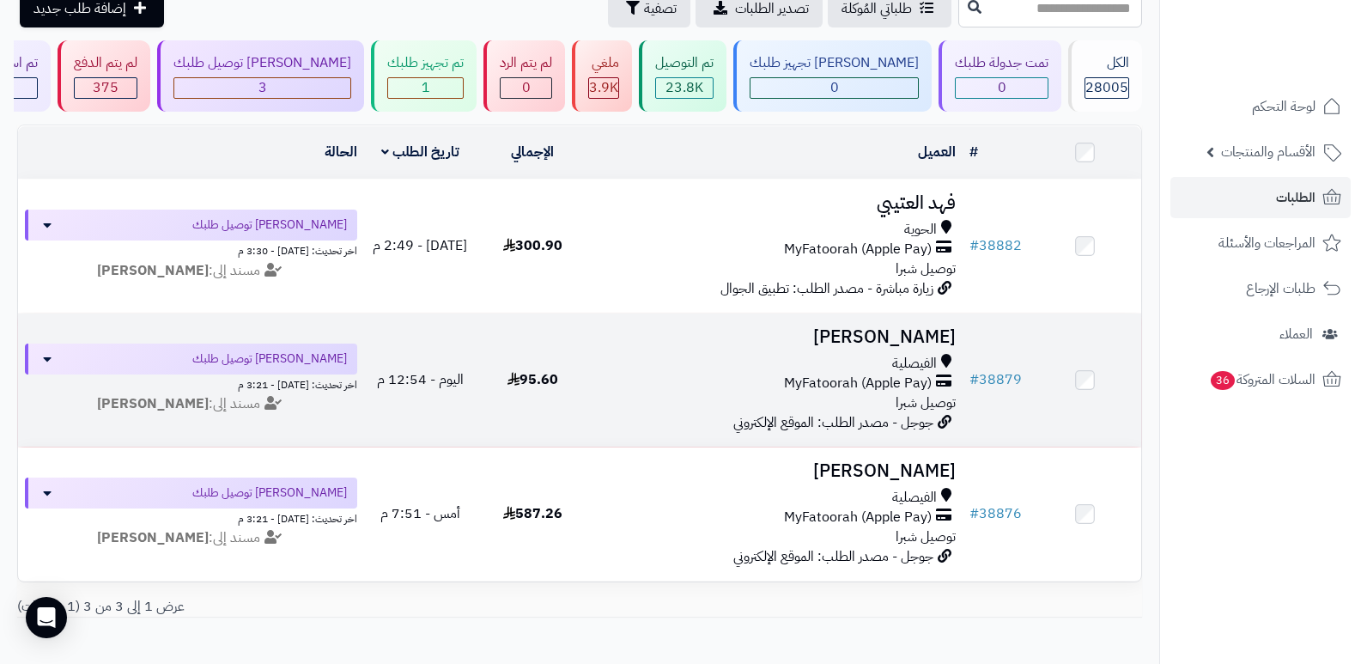
click at [941, 356] on div "الفيصلية" at bounding box center [776, 364] width 361 height 20
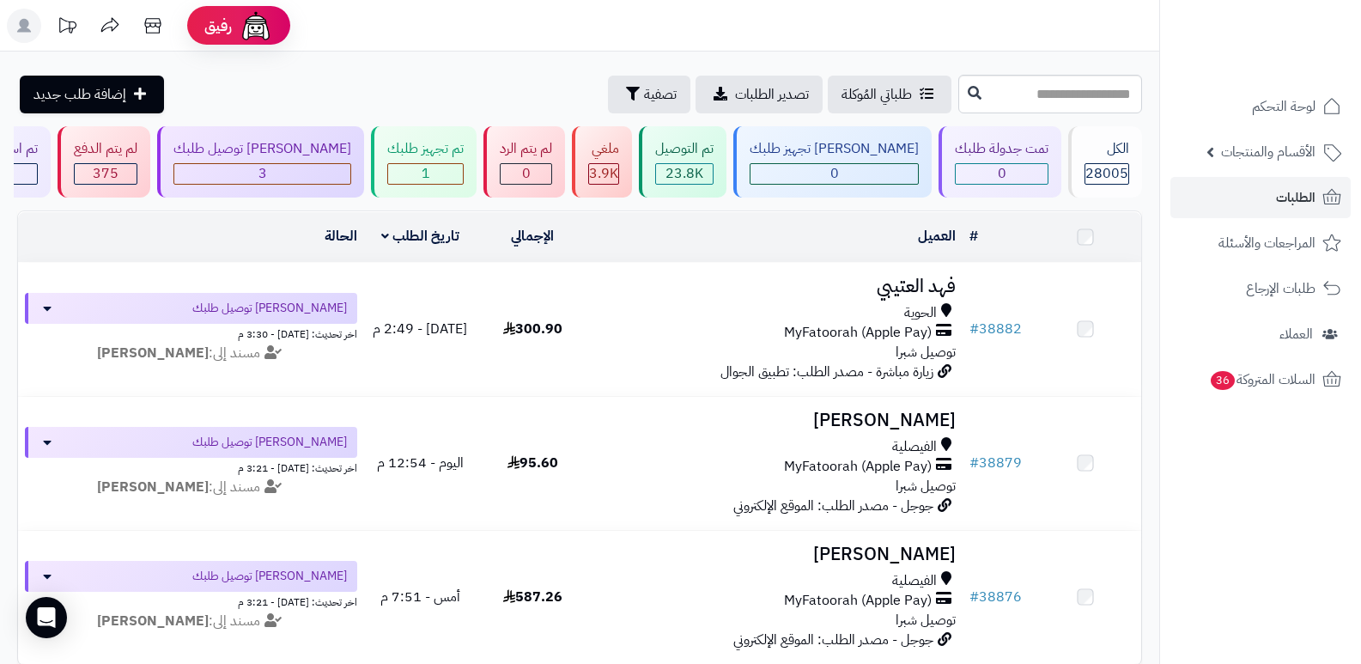
scroll to position [86, 0]
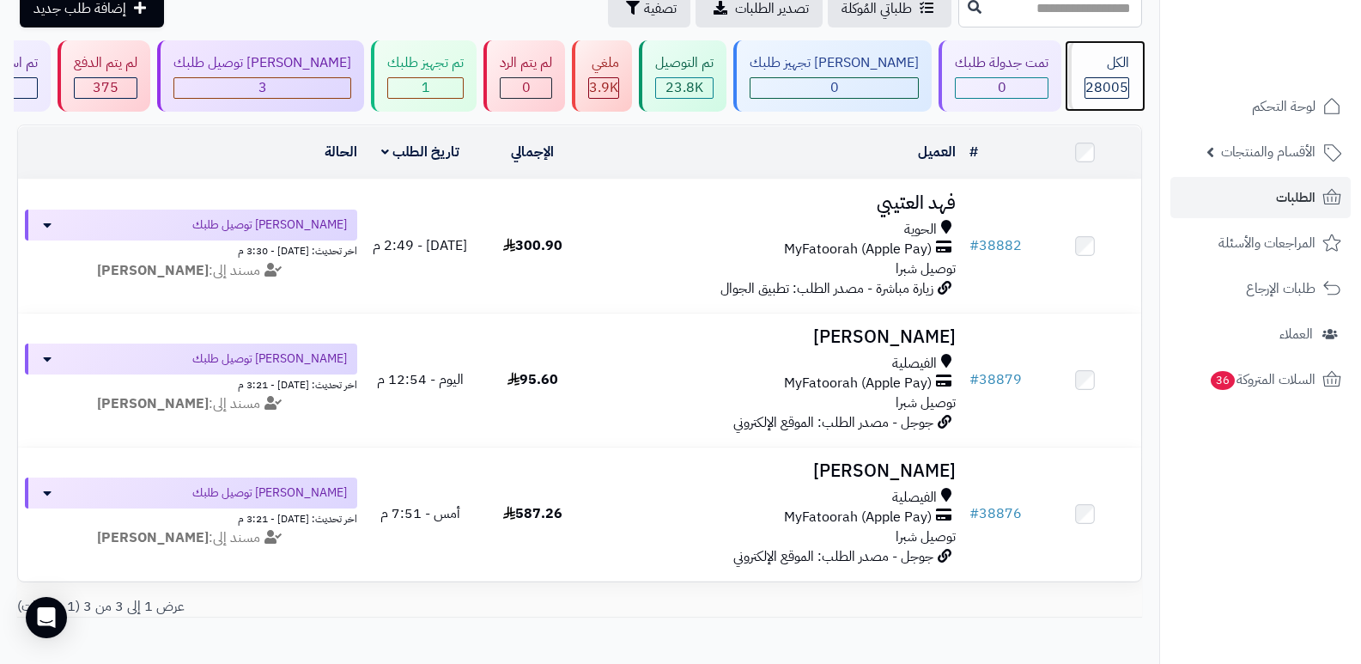
click at [1099, 60] on div "الكل" at bounding box center [1107, 63] width 45 height 20
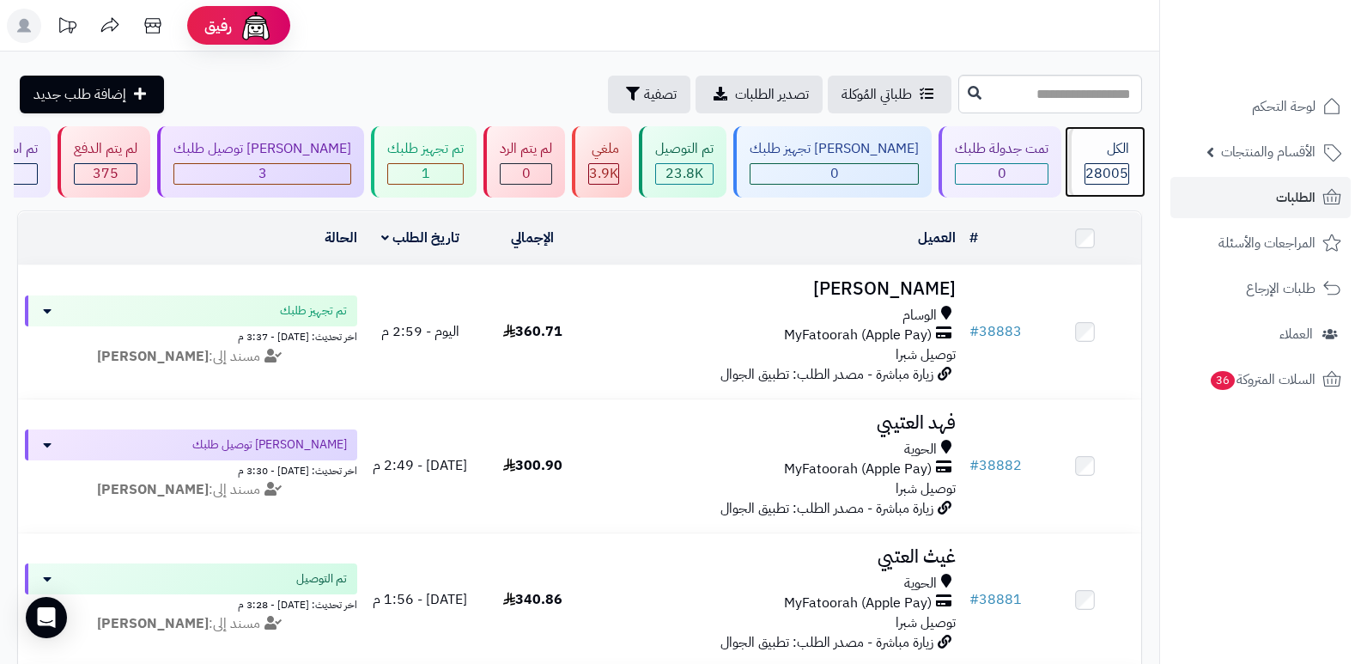
click at [1087, 155] on div "الكل" at bounding box center [1107, 149] width 45 height 20
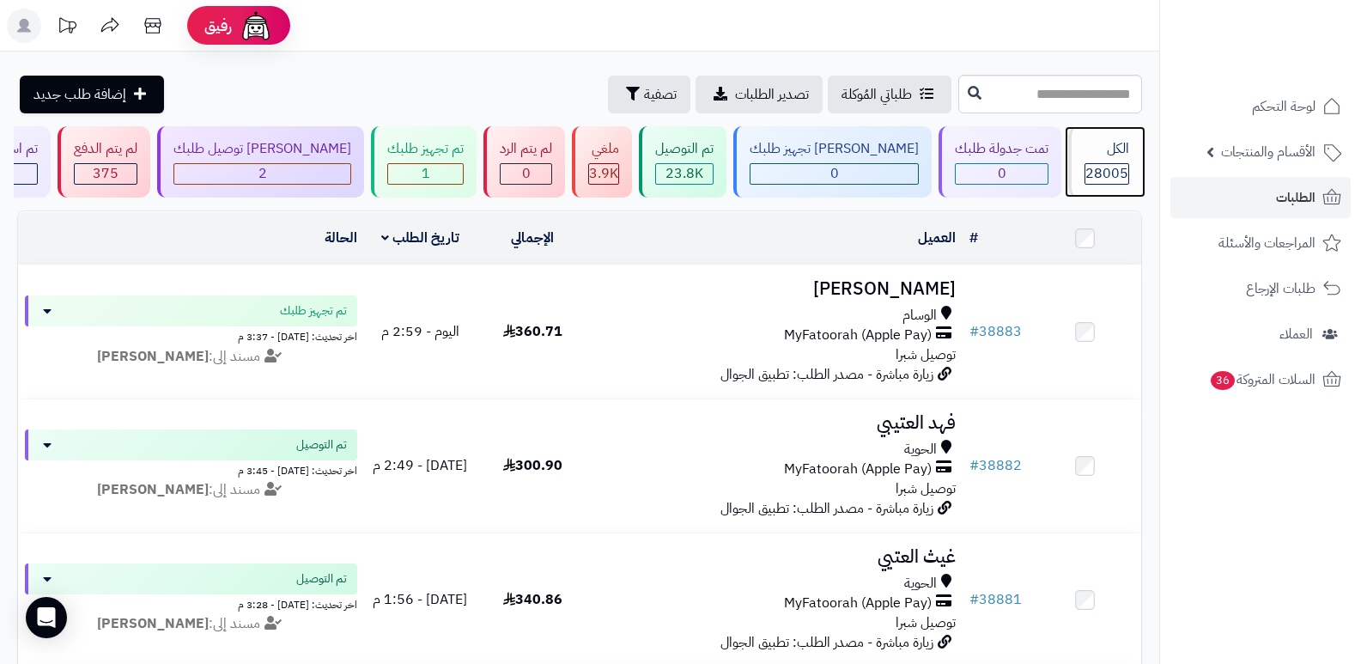
click at [1091, 145] on div "الكل" at bounding box center [1107, 149] width 45 height 20
click at [1108, 150] on div "الكل" at bounding box center [1107, 149] width 45 height 20
click at [1087, 172] on span "28005" at bounding box center [1107, 173] width 43 height 21
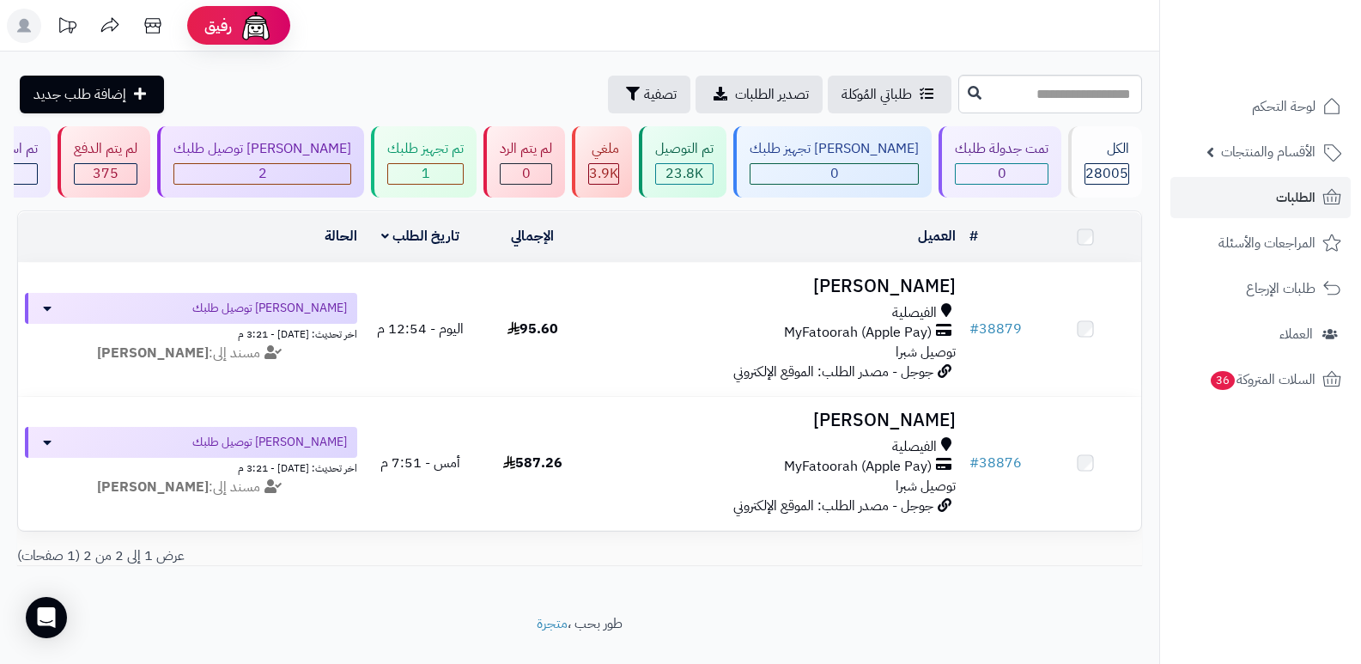
click at [364, 147] on div "[PERSON_NAME] توصيل طلبك 2" at bounding box center [260, 161] width 207 height 71
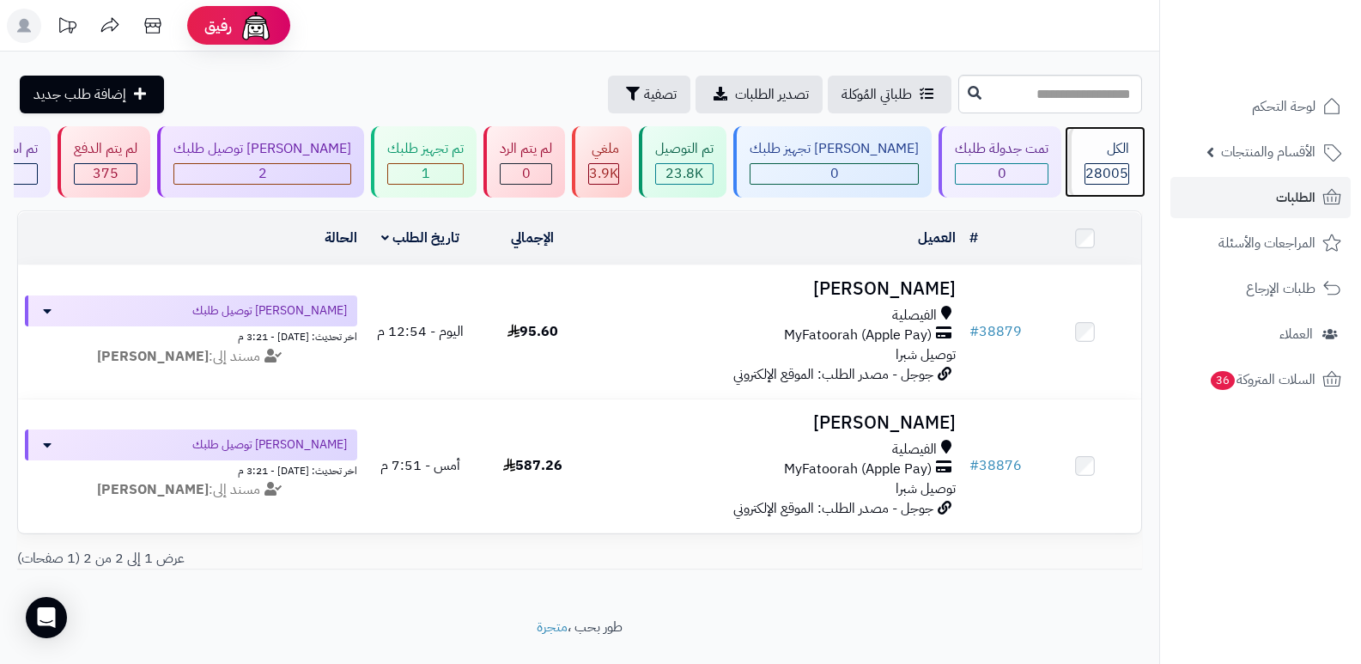
click at [1105, 164] on span "28005" at bounding box center [1107, 173] width 43 height 21
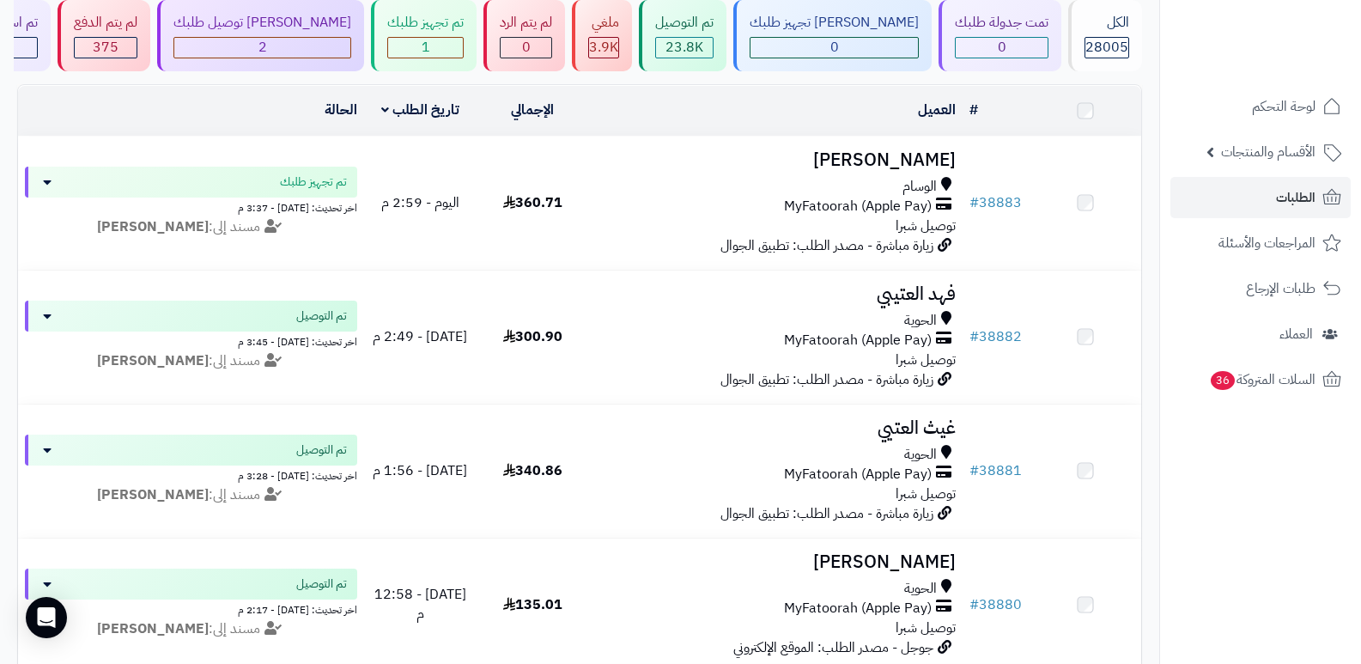
scroll to position [258, 0]
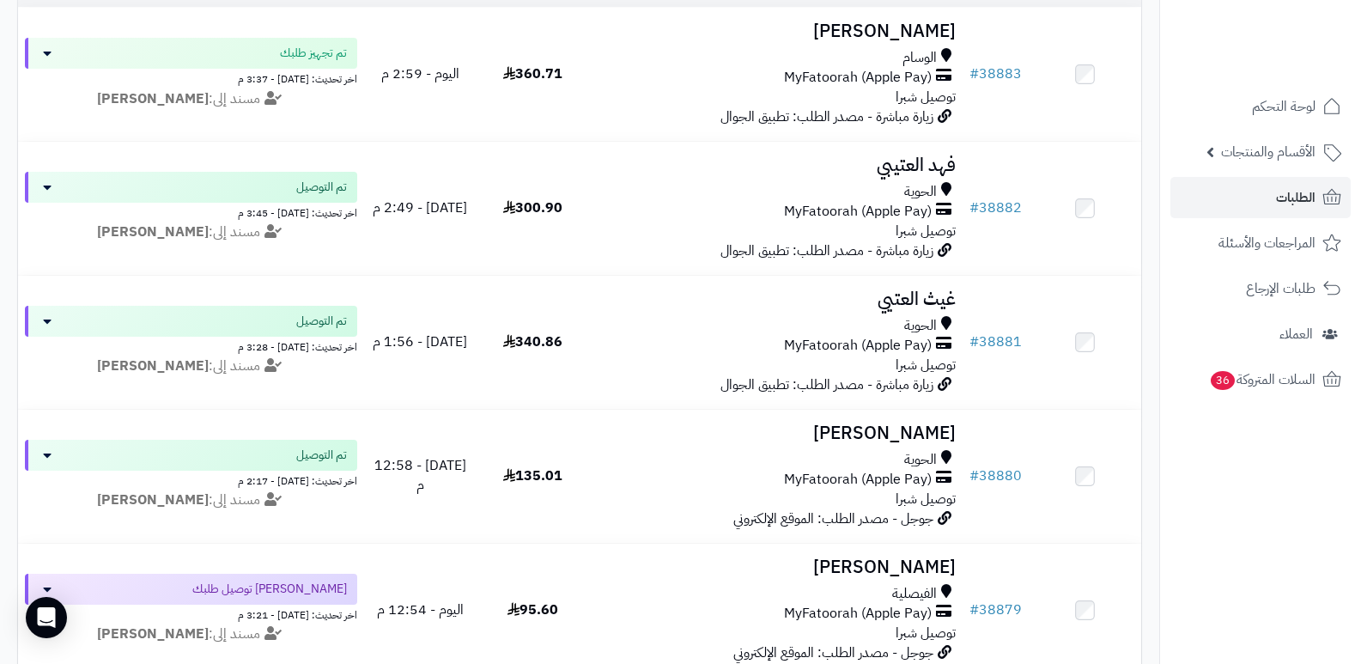
click at [1289, 556] on nav "لوحة التحكم الأقسام والمنتجات المنتجات الأقسام الماركات مواصفات المنتجات مواصفا…" at bounding box center [1261, 353] width 202 height 664
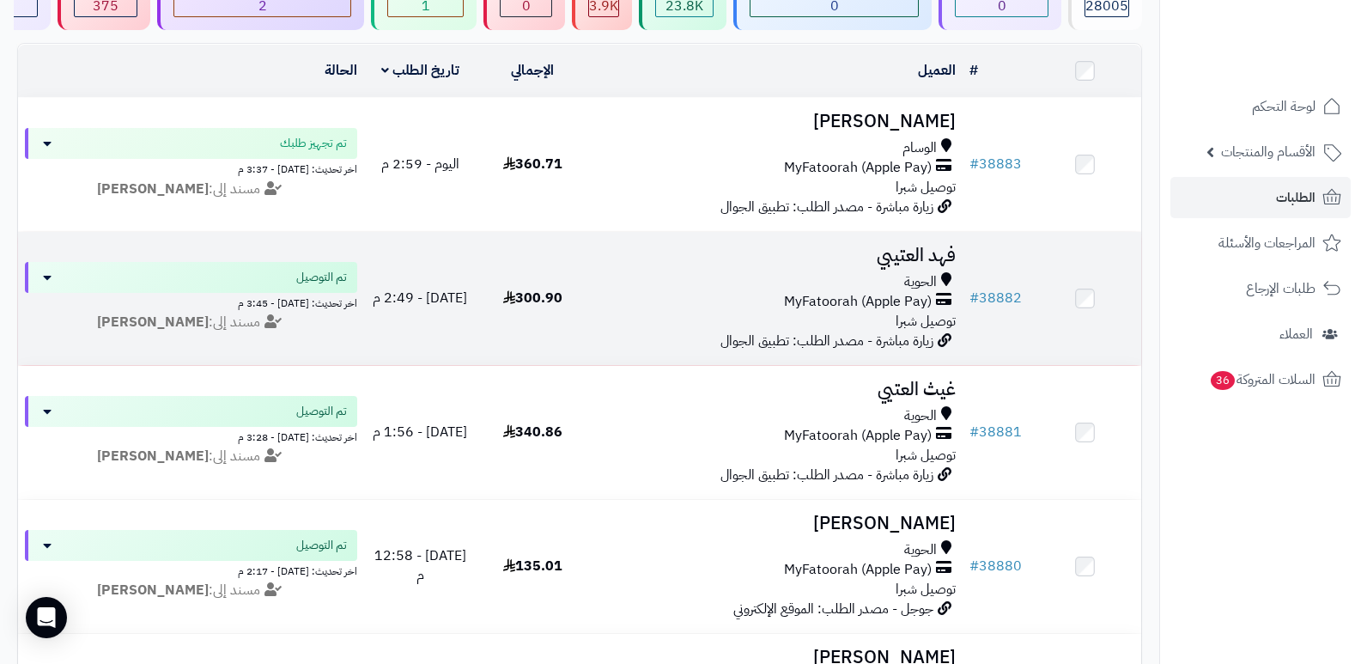
scroll to position [0, 0]
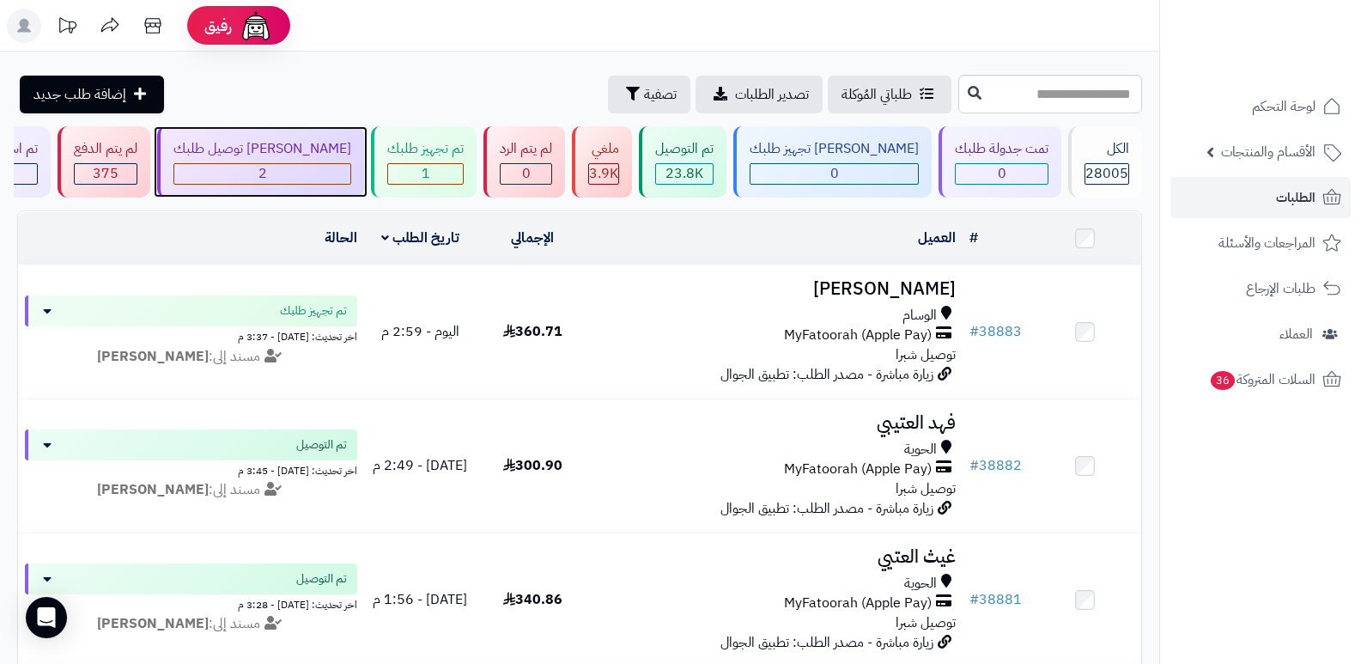
click at [350, 173] on div "2" at bounding box center [262, 174] width 176 height 20
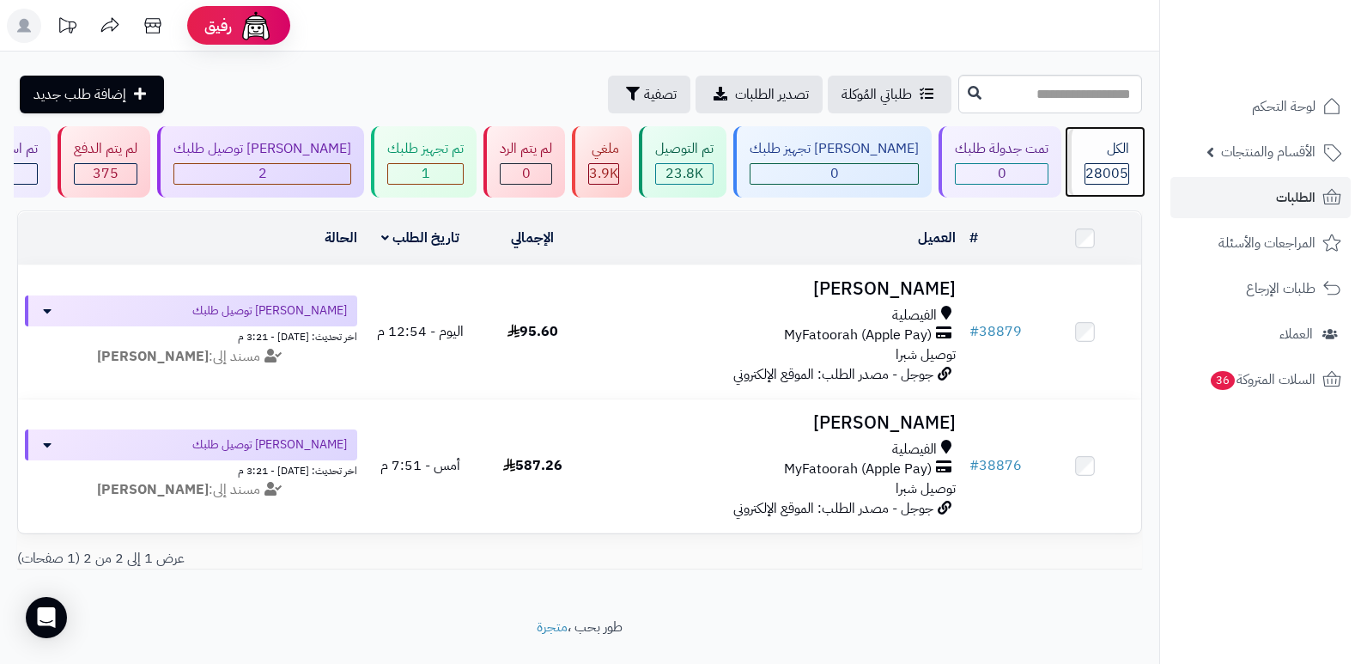
click at [1127, 173] on div "28005" at bounding box center [1107, 174] width 43 height 20
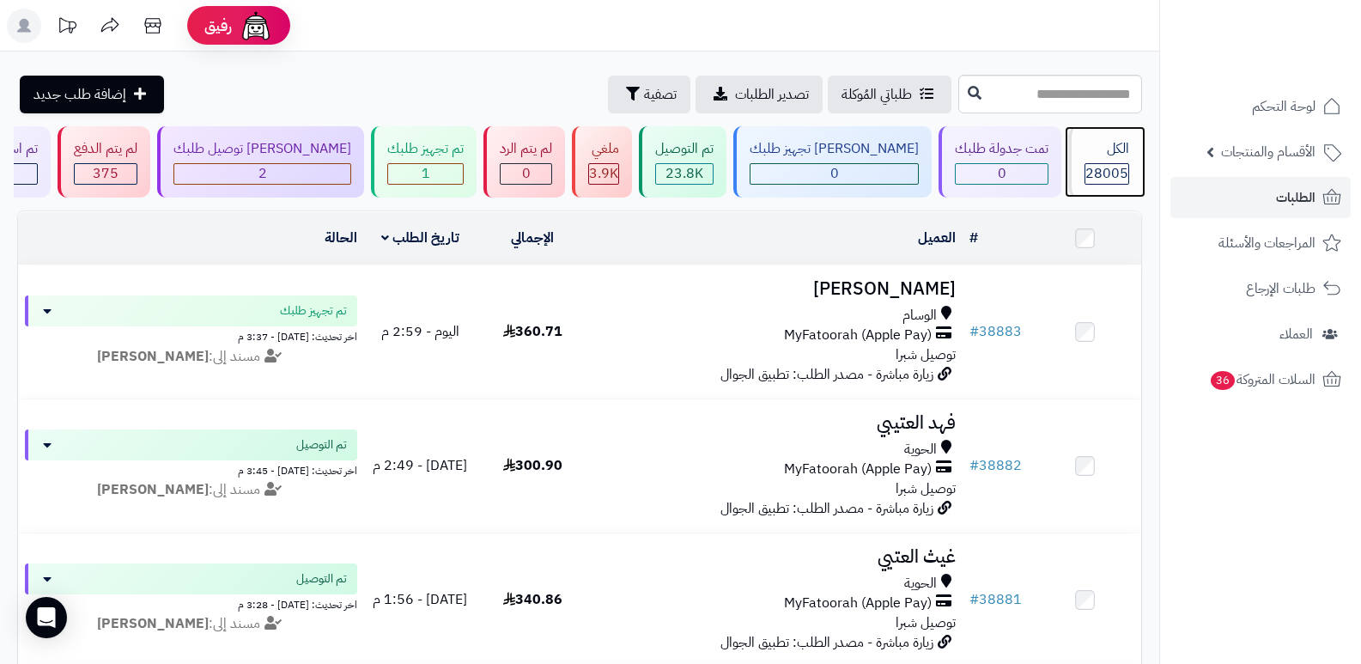
click at [1097, 151] on div "الكل" at bounding box center [1107, 149] width 45 height 20
click at [1111, 137] on div "الكل 28005" at bounding box center [1106, 161] width 74 height 71
click at [1102, 168] on span "28005" at bounding box center [1107, 173] width 43 height 21
click at [1124, 167] on span "28005" at bounding box center [1107, 173] width 43 height 21
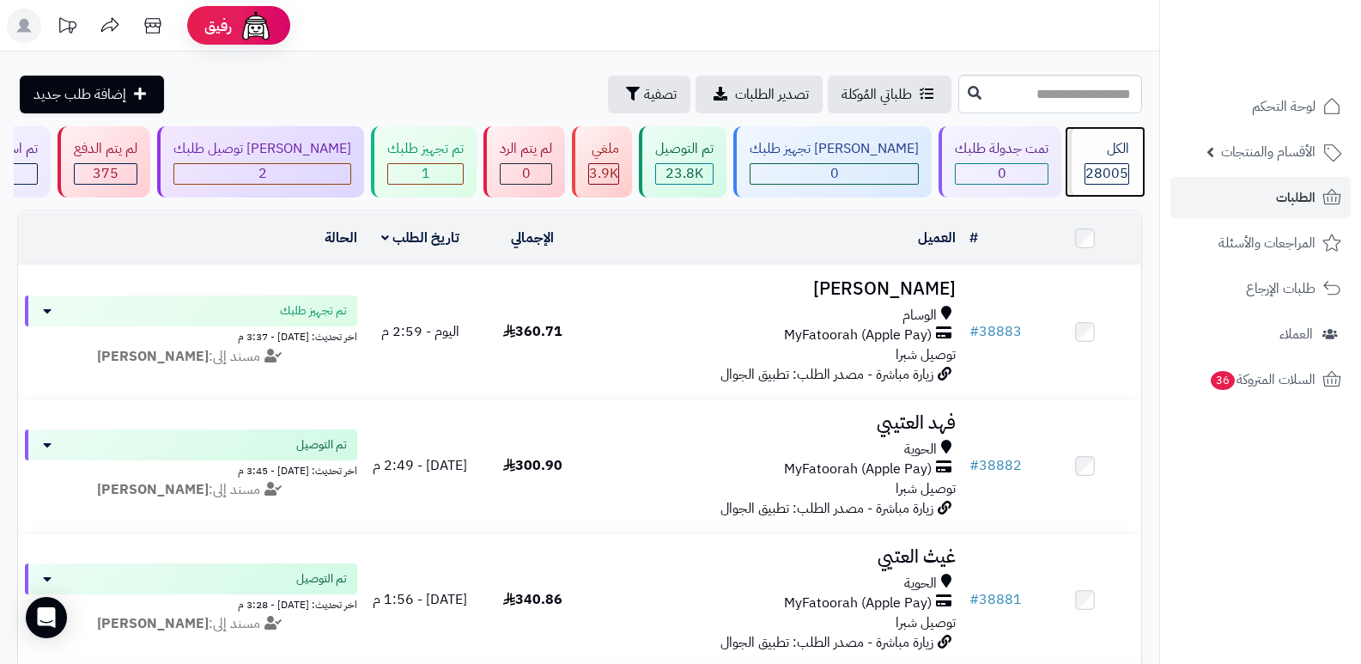
click at [1120, 170] on span "28005" at bounding box center [1107, 173] width 43 height 21
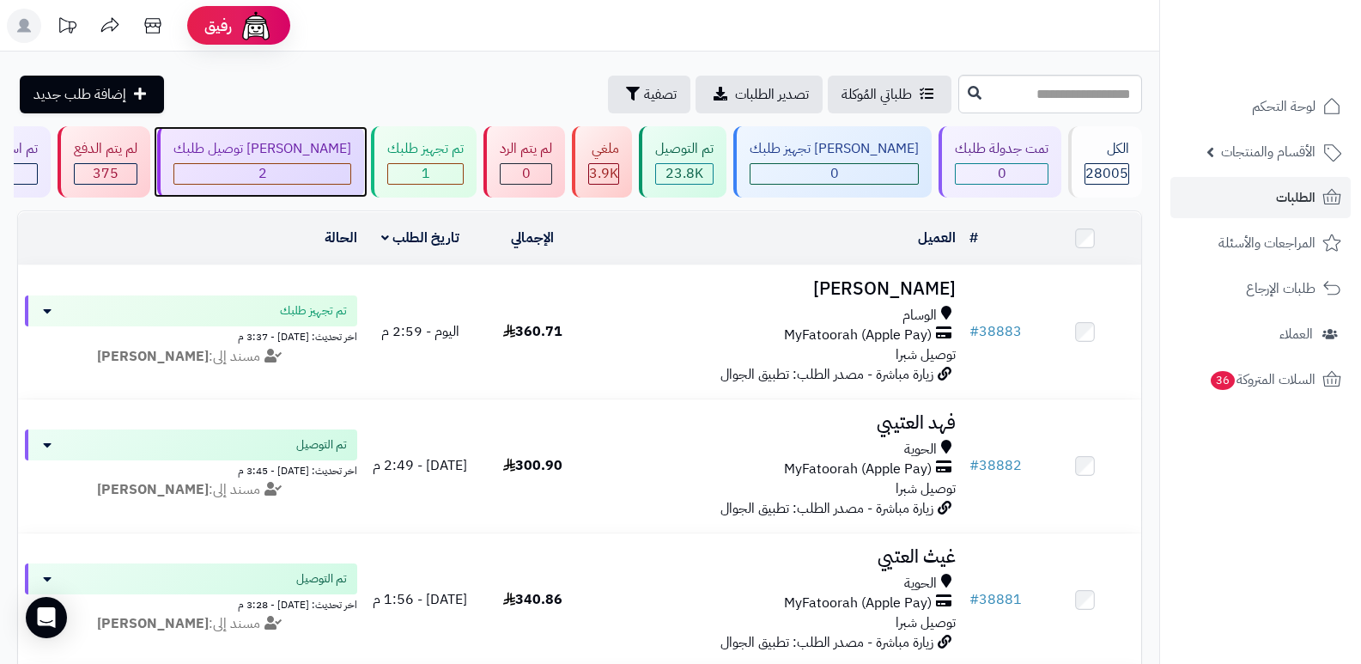
click at [326, 149] on div "[PERSON_NAME] توصيل طلبك" at bounding box center [263, 149] width 178 height 20
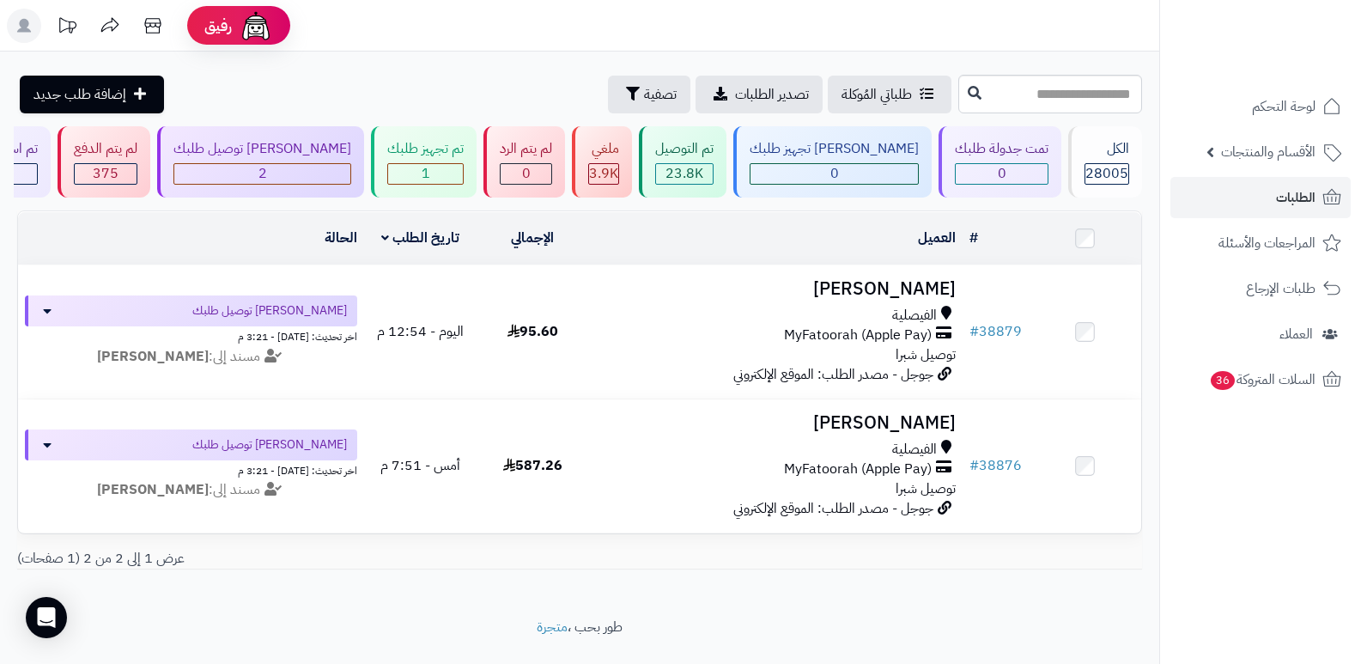
click at [1047, 43] on header "رفيق ! الطلبات معالجة مكتمل إرجاع المنتجات العملاء المتواجدون الان 28720 عملاء …" at bounding box center [680, 26] width 1361 height 52
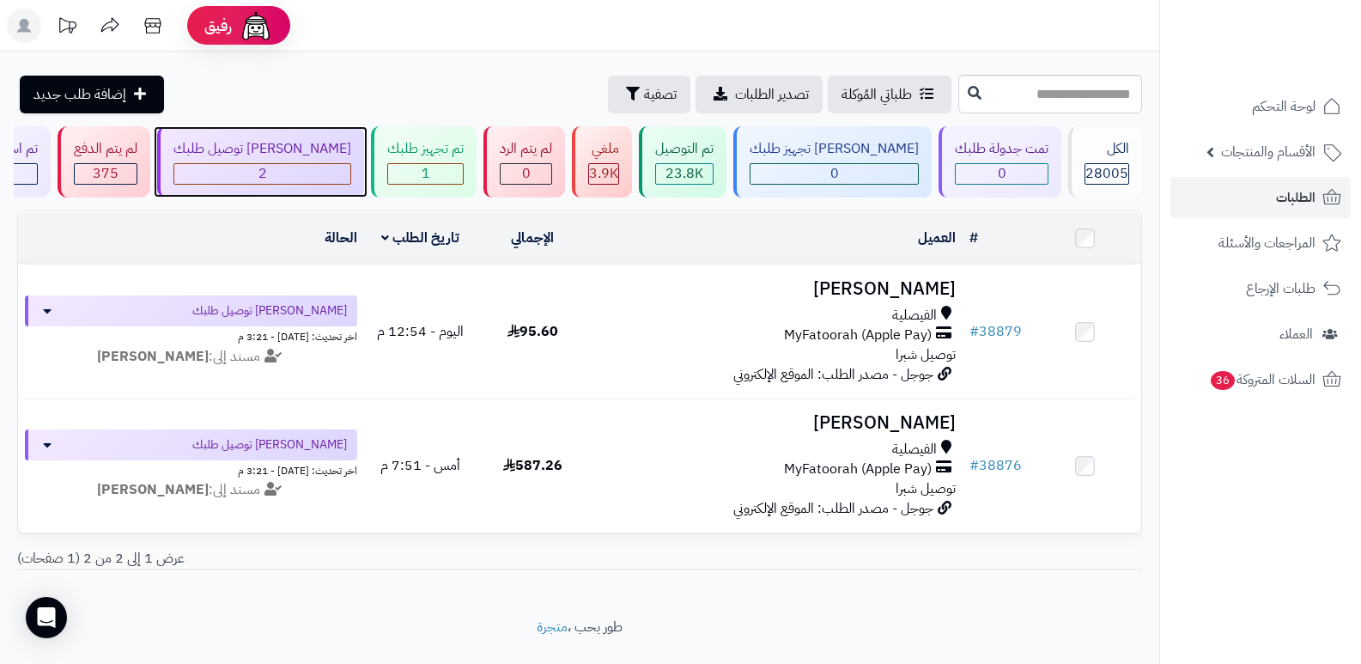
click at [332, 157] on div "[PERSON_NAME] توصيل طلبك" at bounding box center [263, 149] width 178 height 20
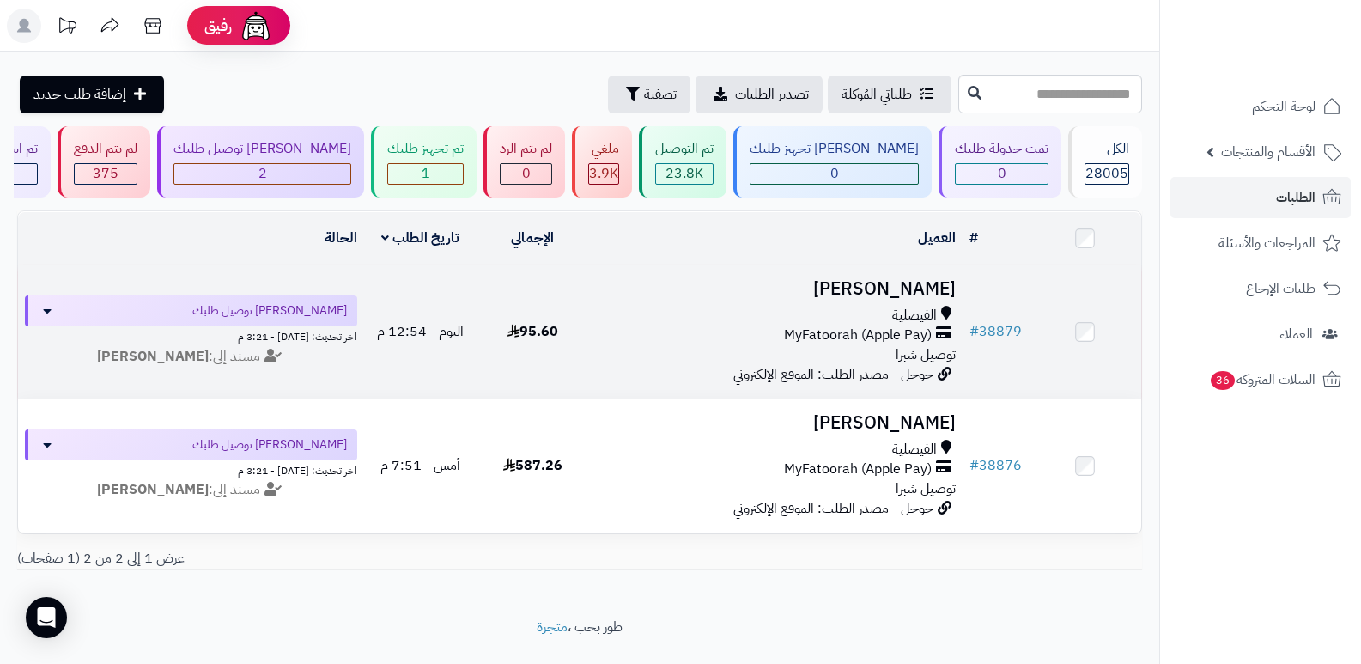
click at [947, 297] on h3 "[PERSON_NAME]" at bounding box center [776, 289] width 361 height 20
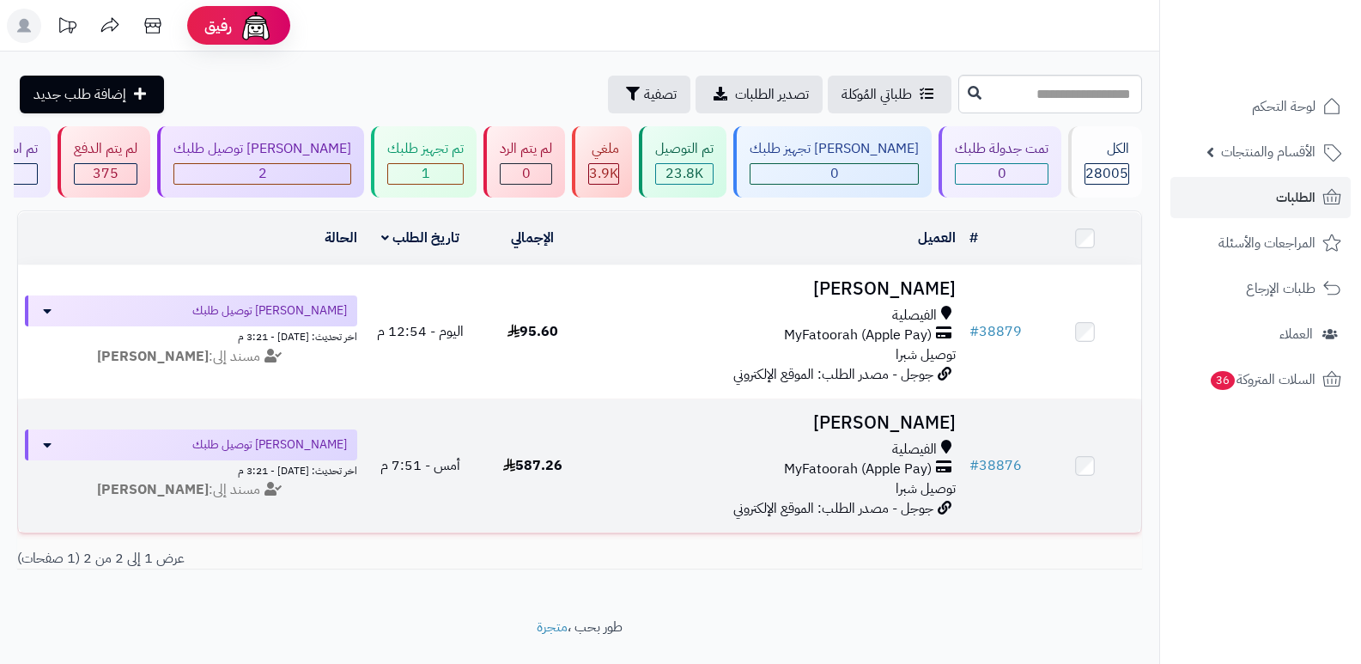
click at [858, 413] on h3 "[PERSON_NAME]" at bounding box center [776, 423] width 361 height 20
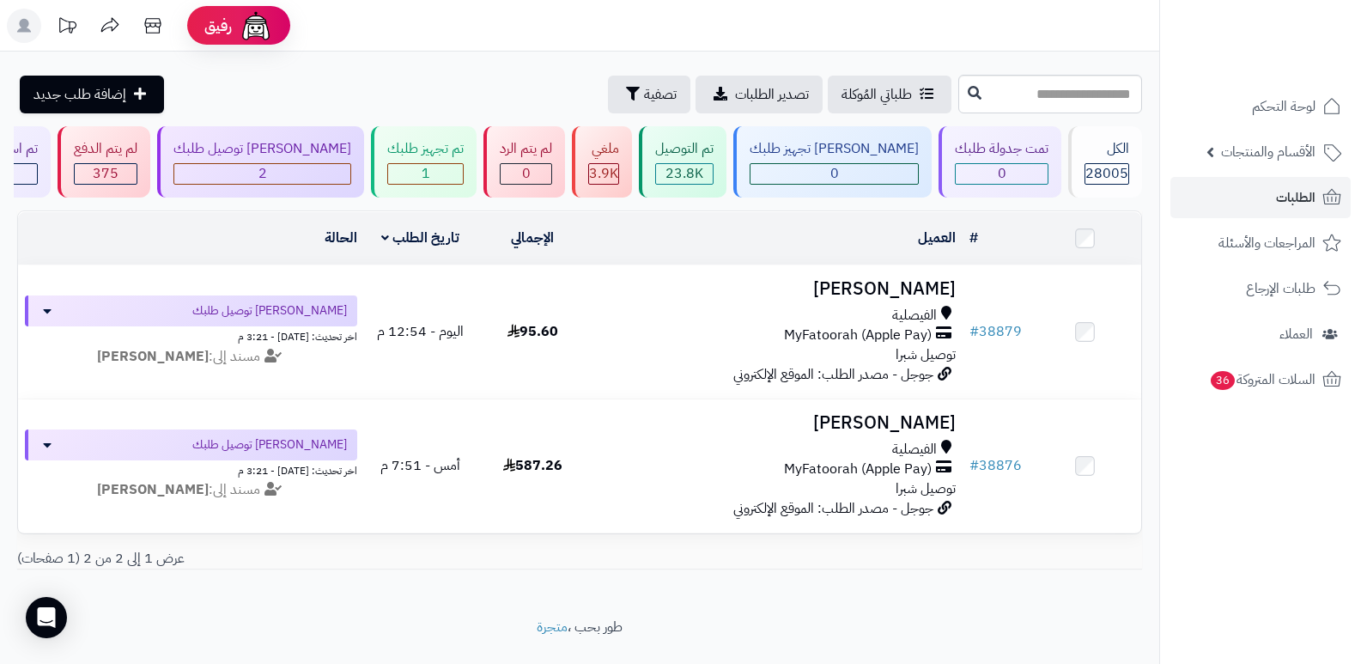
click at [1095, 16] on header "رفيق ! الطلبات معالجة مكتمل إرجاع المنتجات العملاء المتواجدون الان 28720 عملاء …" at bounding box center [680, 26] width 1361 height 52
click at [406, 162] on div "تم تجهيز طلبك 1" at bounding box center [424, 161] width 106 height 71
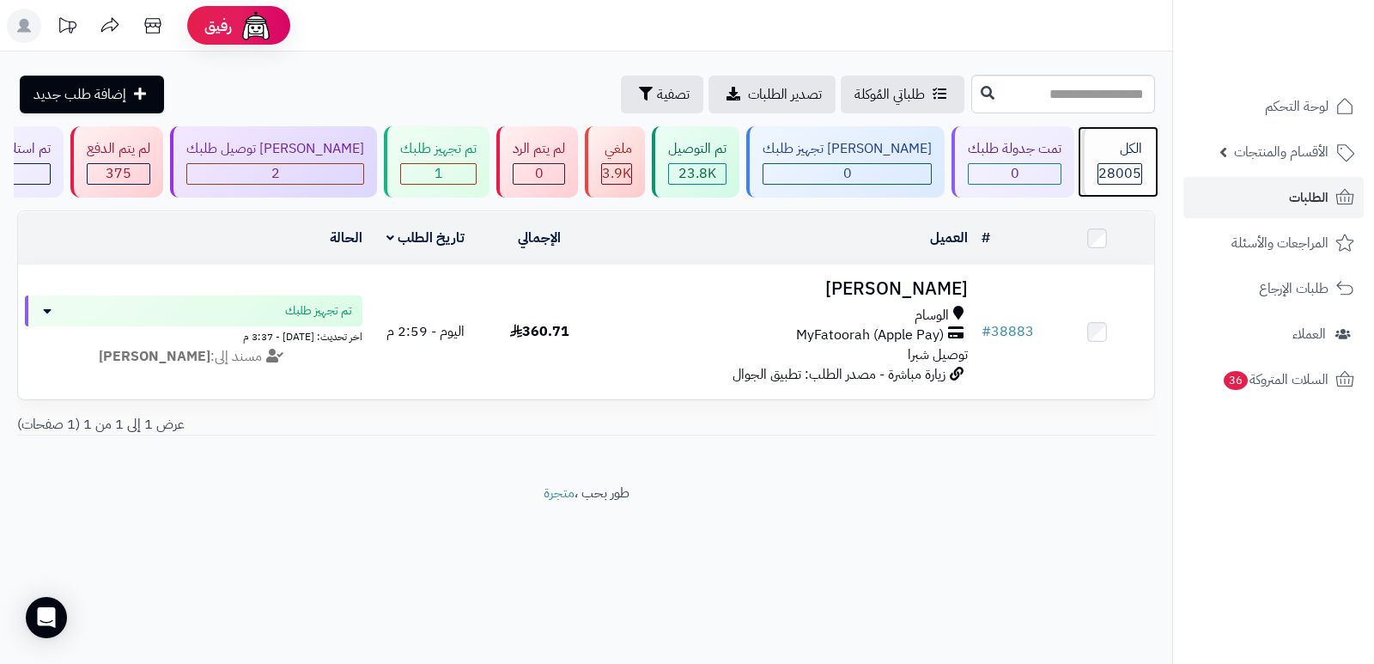
click at [1107, 169] on span "28005" at bounding box center [1120, 173] width 43 height 21
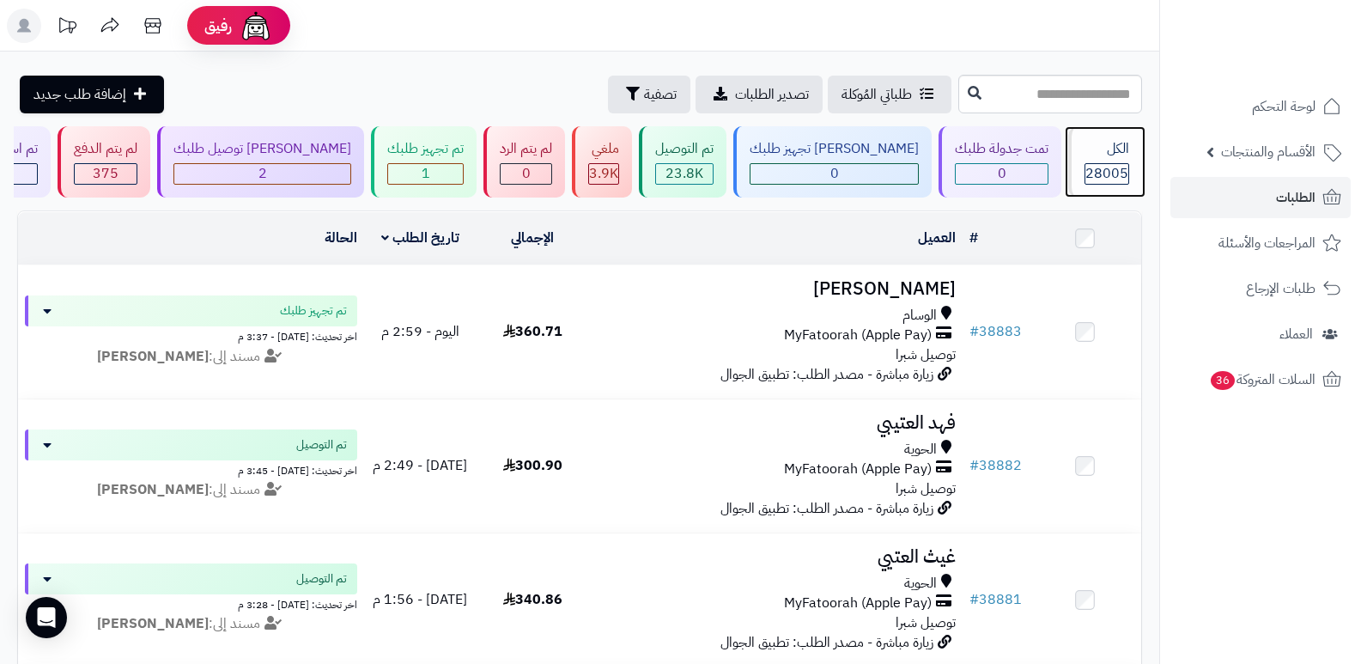
click at [1124, 145] on div "الكل" at bounding box center [1107, 149] width 45 height 20
click at [1117, 158] on div "الكل" at bounding box center [1107, 149] width 45 height 20
click at [1100, 161] on div "الكل 28005" at bounding box center [1106, 161] width 74 height 71
click at [1086, 164] on div "28005" at bounding box center [1107, 174] width 43 height 20
click at [1109, 156] on div "الكل" at bounding box center [1107, 149] width 45 height 20
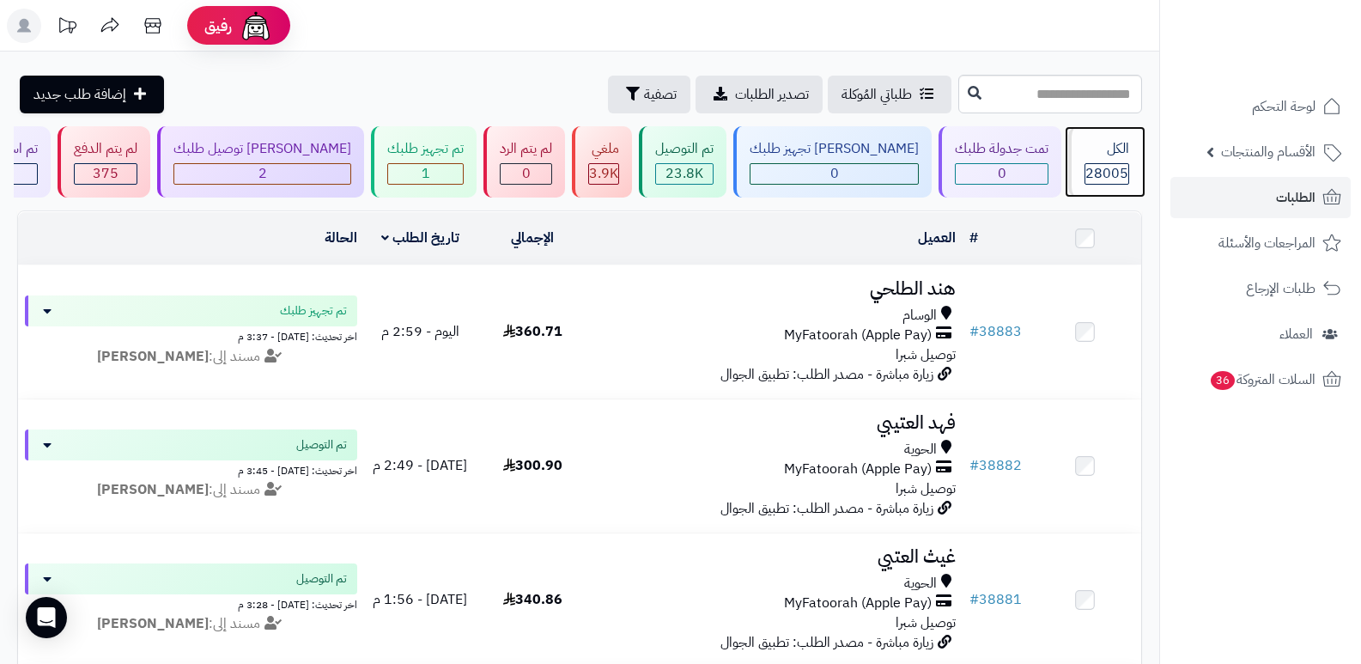
click at [1109, 156] on div "الكل" at bounding box center [1107, 149] width 45 height 20
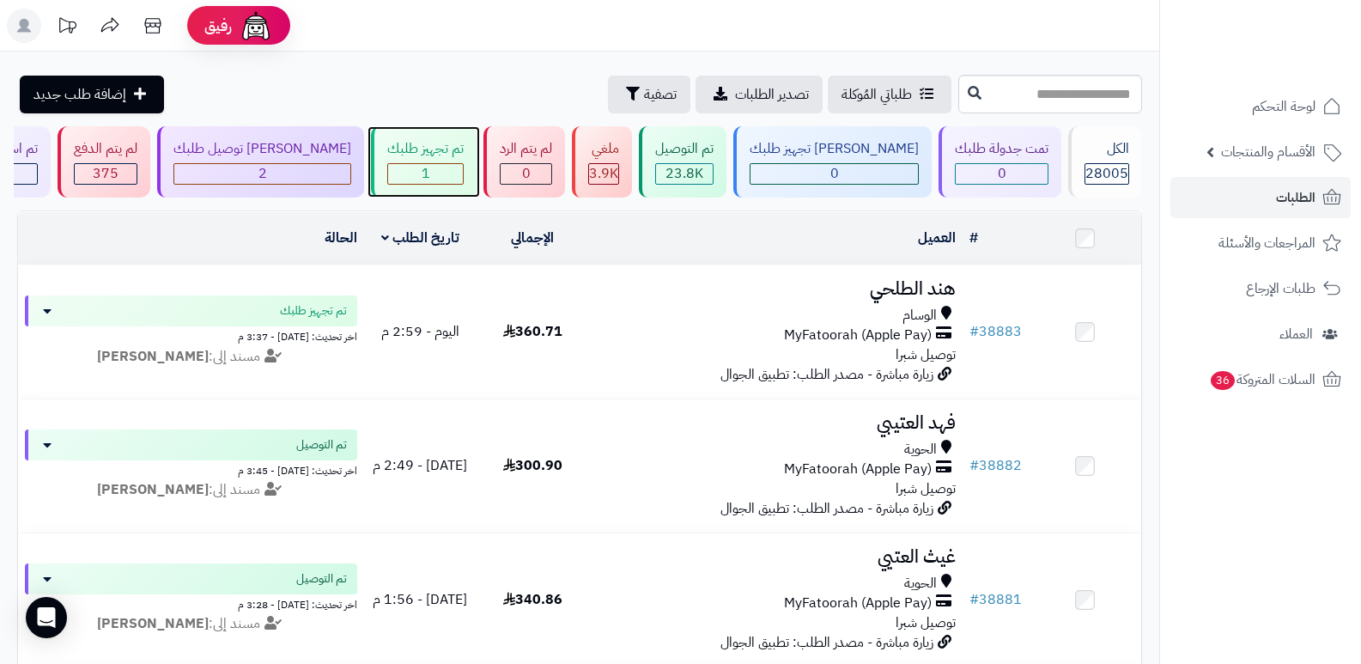
click at [447, 167] on div "1" at bounding box center [425, 174] width 75 height 20
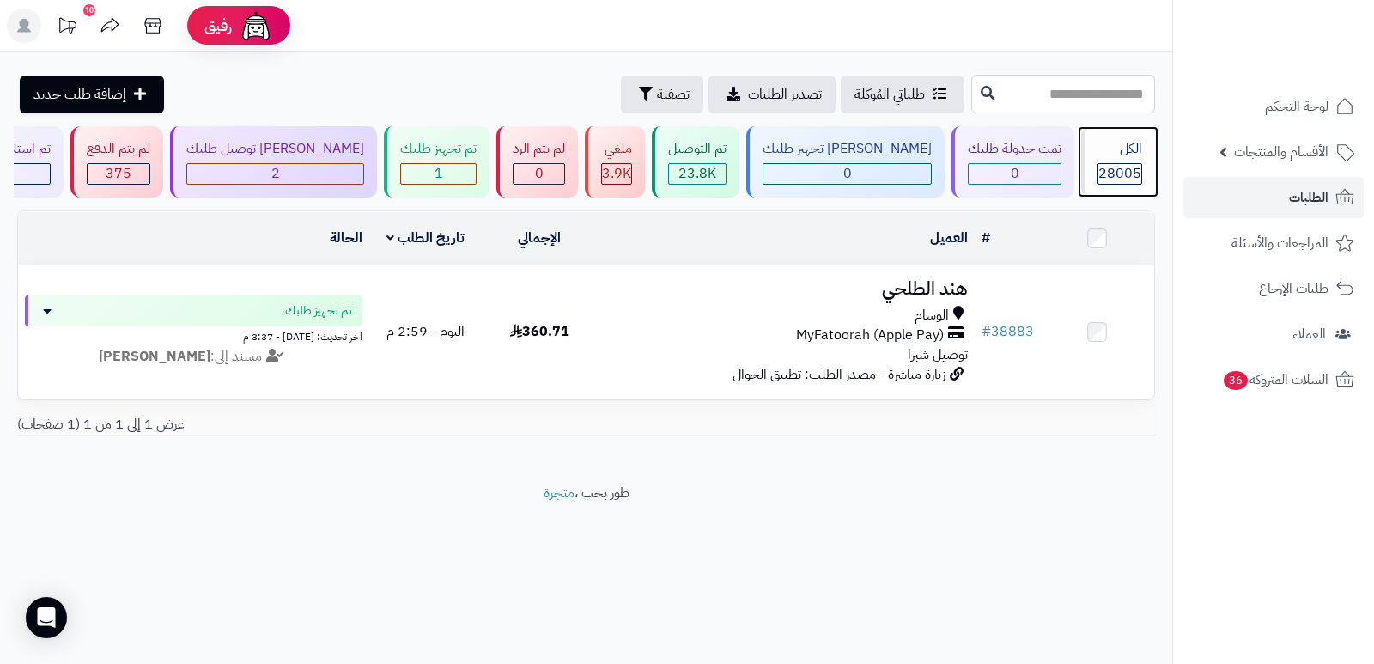
click at [1130, 160] on div "الكل 28005" at bounding box center [1118, 161] width 74 height 71
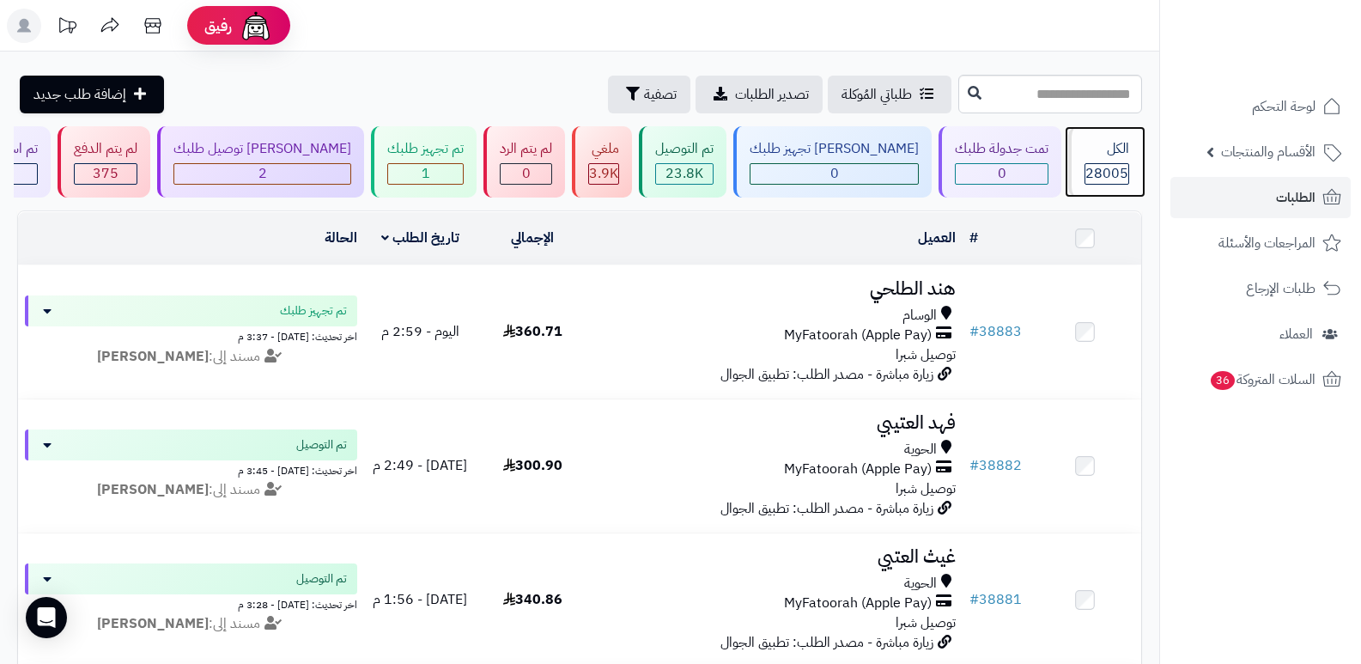
click at [1116, 160] on div "الكل 28005" at bounding box center [1106, 161] width 74 height 71
click at [1131, 164] on div "الكل 28005" at bounding box center [1106, 161] width 74 height 71
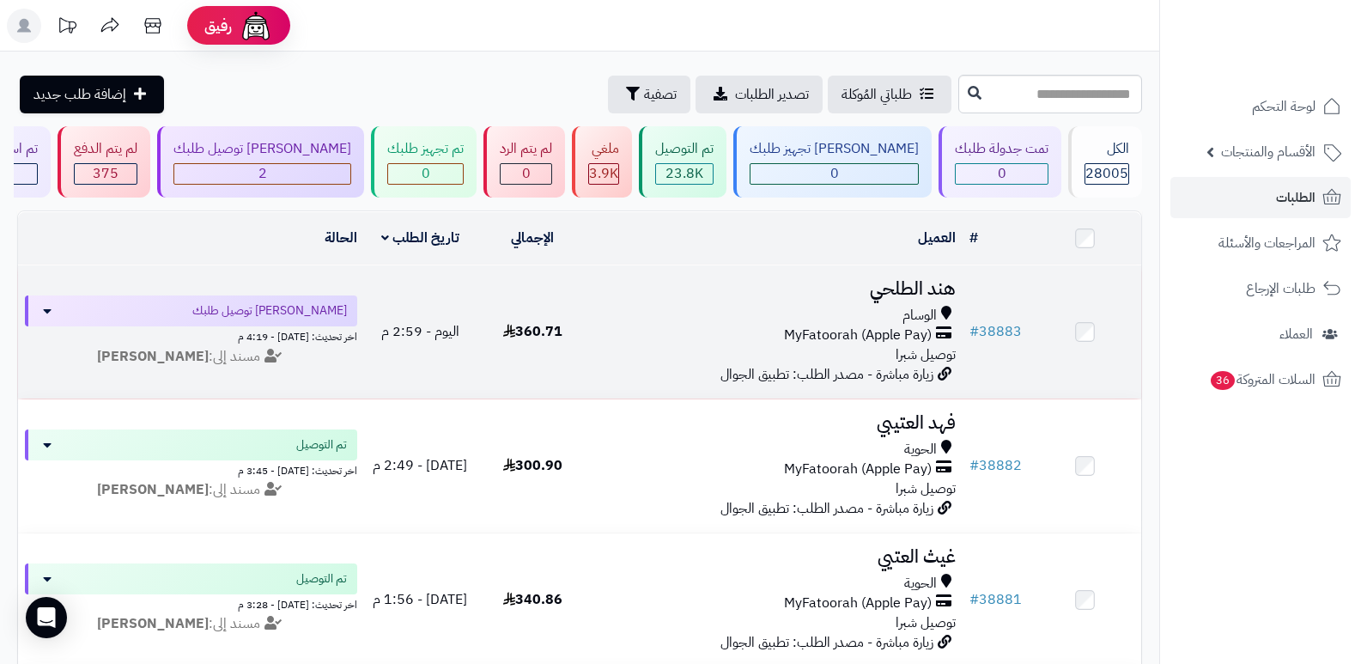
click at [891, 293] on h3 "هند الطلحي" at bounding box center [776, 289] width 361 height 20
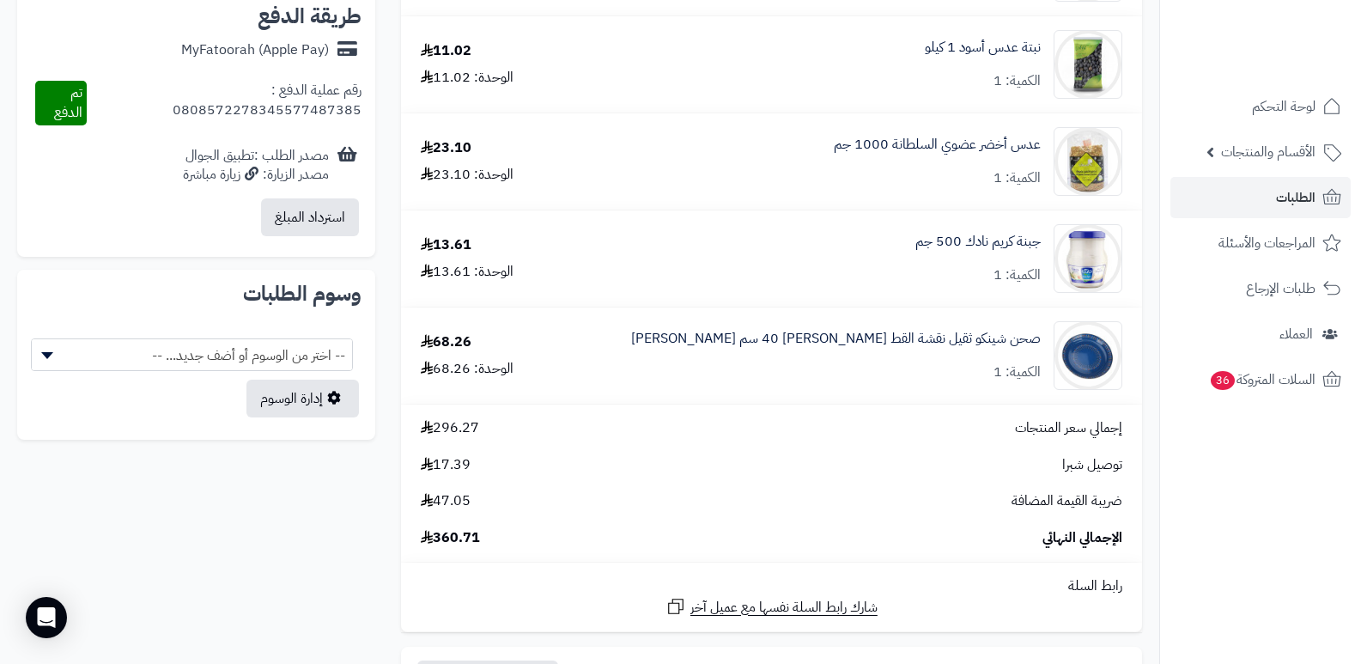
scroll to position [1117, 0]
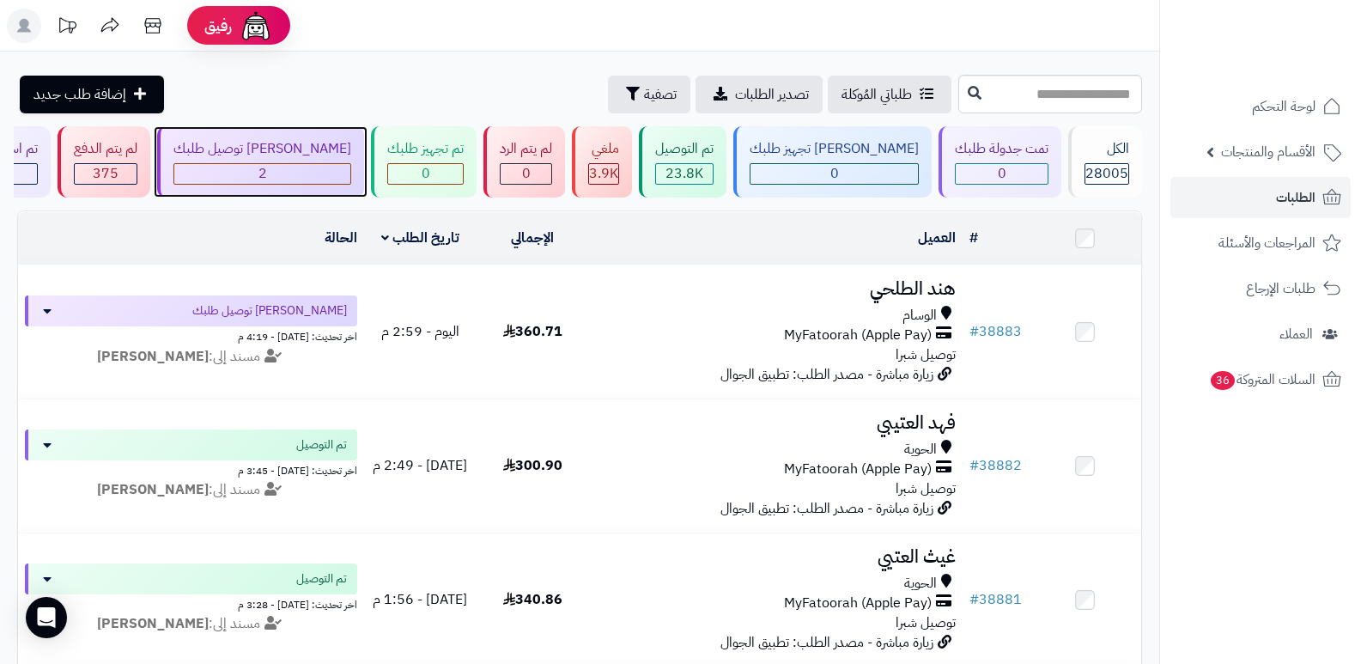
click at [288, 145] on div "[PERSON_NAME] توصيل طلبك" at bounding box center [263, 149] width 178 height 20
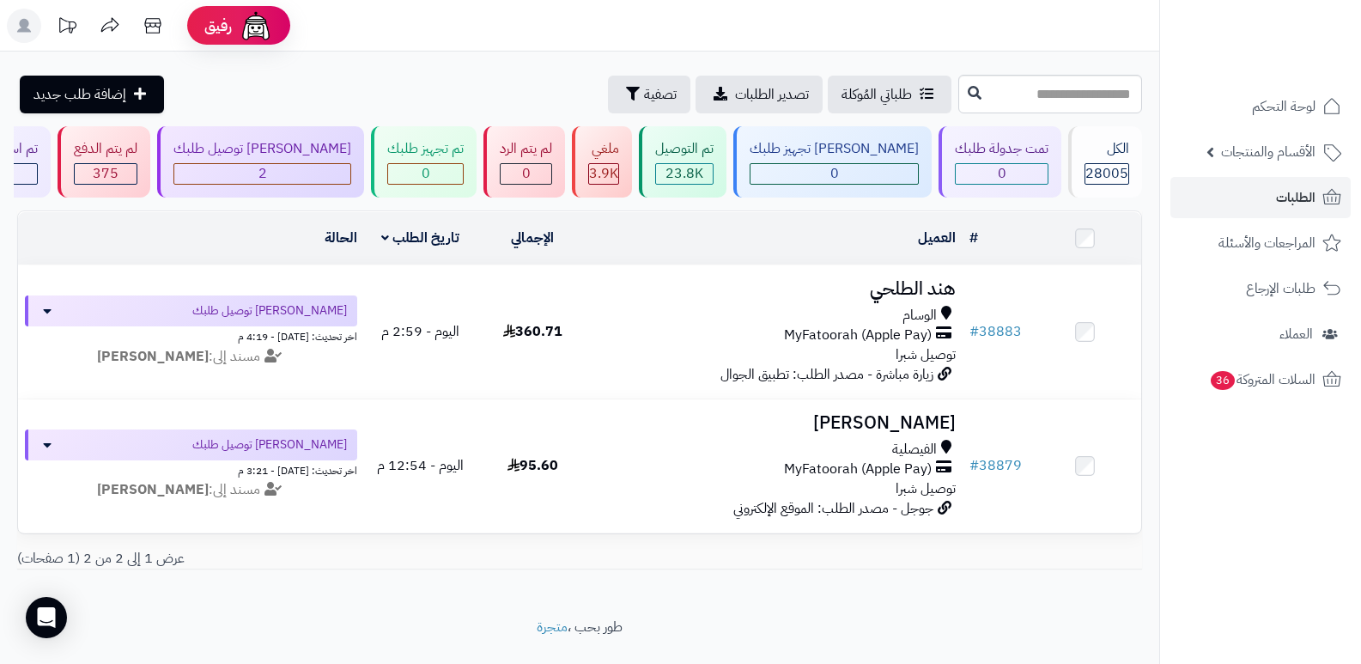
click at [801, 31] on header "رفيق ! الطلبات معالجة مكتمل إرجاع المنتجات العملاء المتواجدون الان 28720 عملاء …" at bounding box center [680, 26] width 1361 height 52
click at [1108, 159] on div "الكل 28005" at bounding box center [1106, 161] width 74 height 71
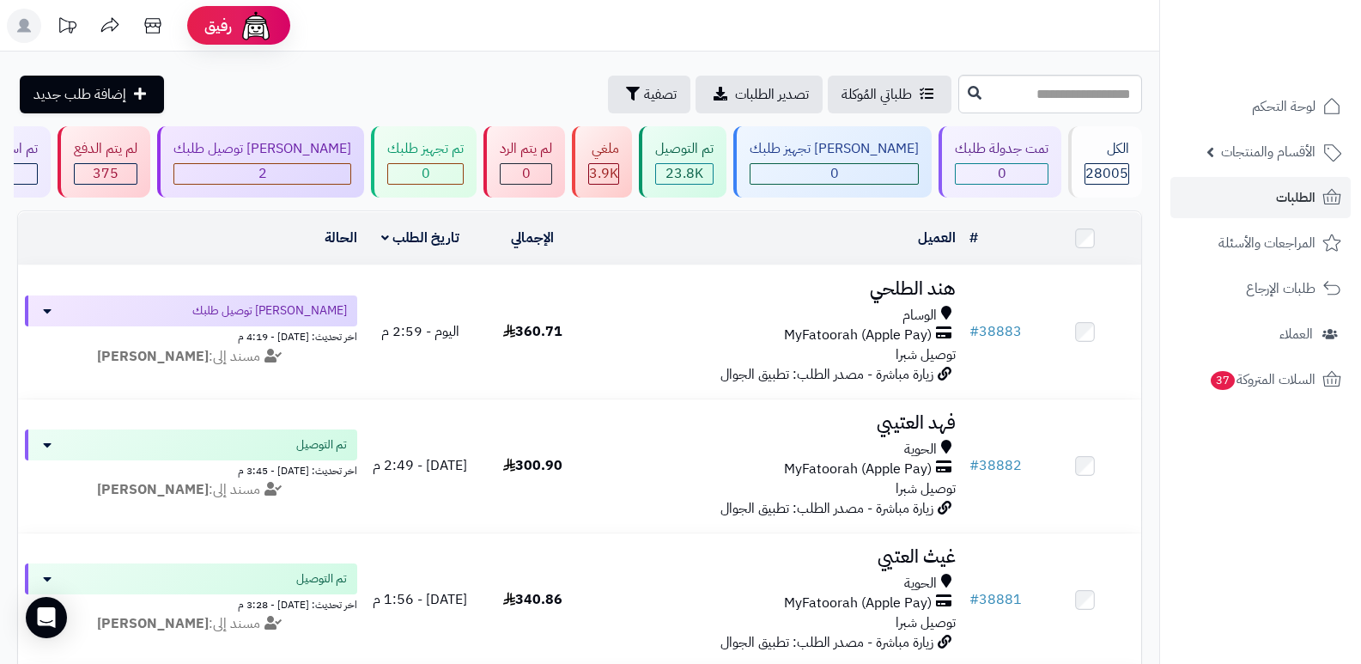
click at [12, 31] on rect at bounding box center [24, 26] width 34 height 34
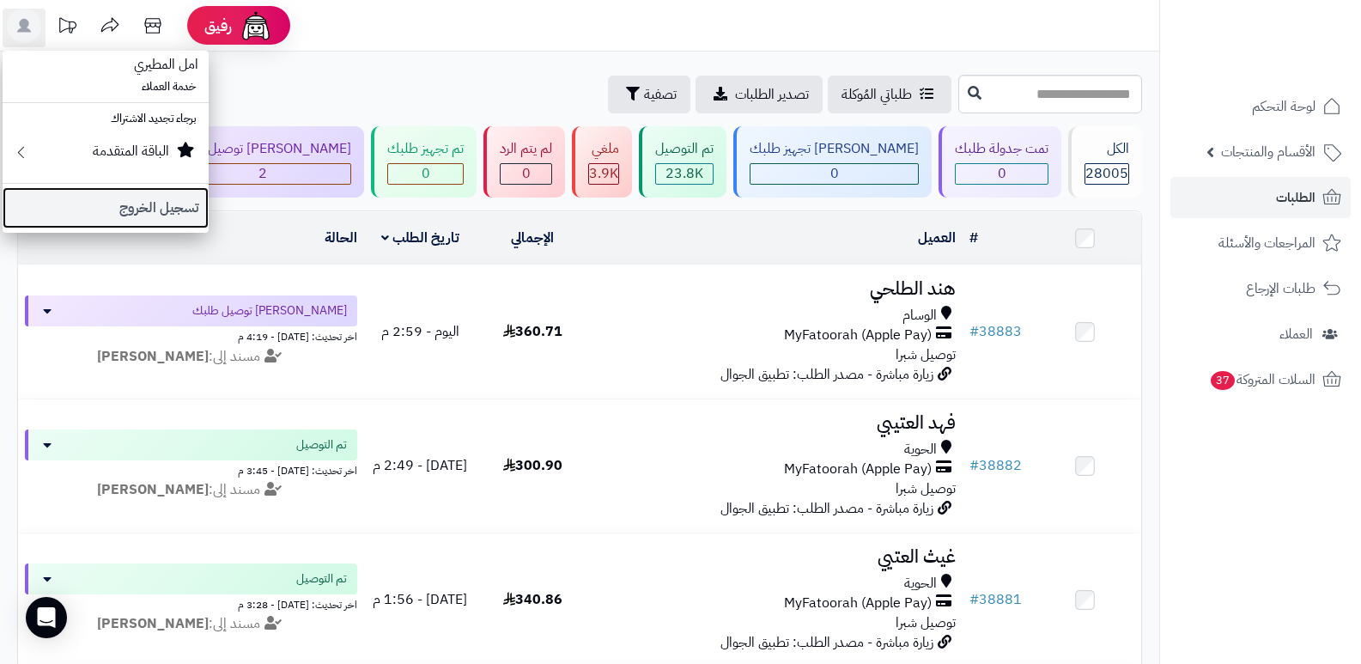
click at [173, 212] on link "تسجيل الخروج" at bounding box center [106, 207] width 206 height 41
